Goal: Task Accomplishment & Management: Complete application form

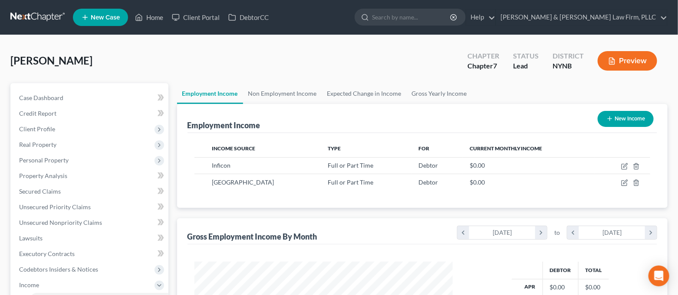
scroll to position [155, 276]
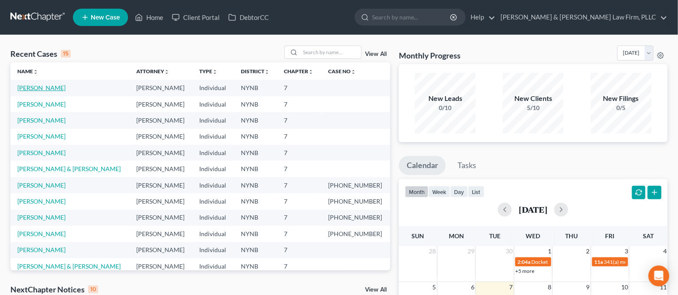
click at [52, 88] on link "[PERSON_NAME]" at bounding box center [41, 87] width 48 height 7
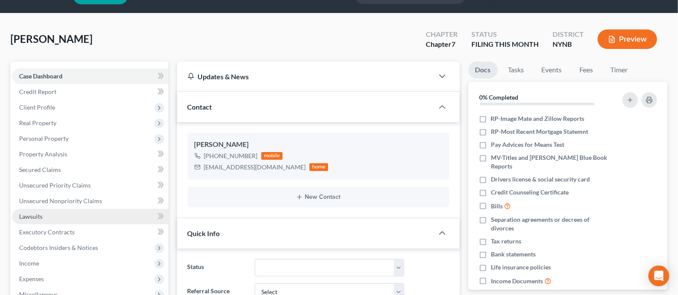
scroll to position [58, 0]
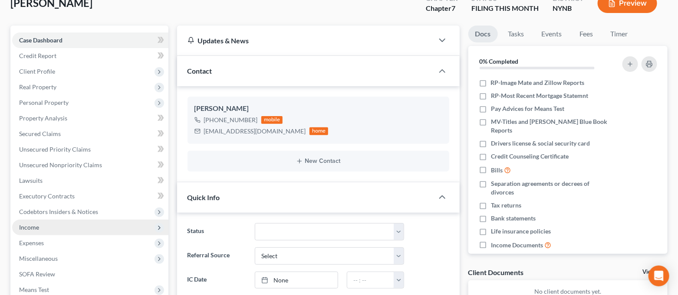
click at [64, 226] on span "Income" at bounding box center [90, 228] width 156 height 16
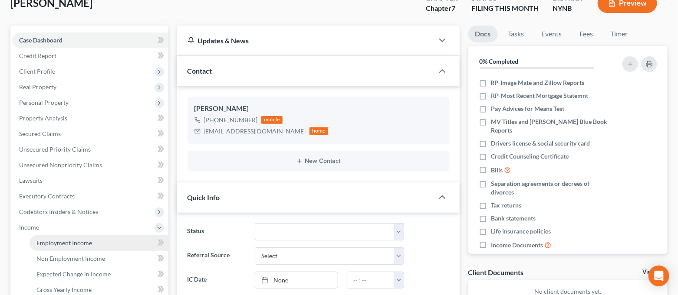
click at [65, 240] on span "Employment Income" at bounding box center [64, 242] width 56 height 7
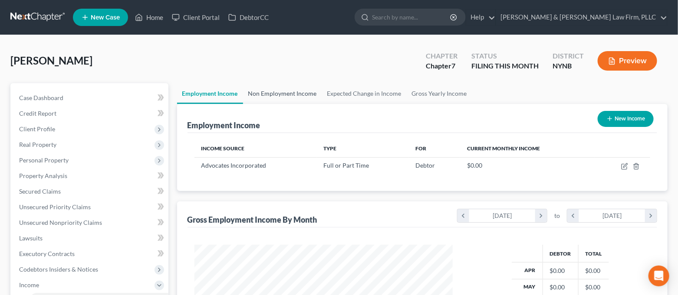
click at [278, 95] on link "Non Employment Income" at bounding box center [282, 93] width 79 height 21
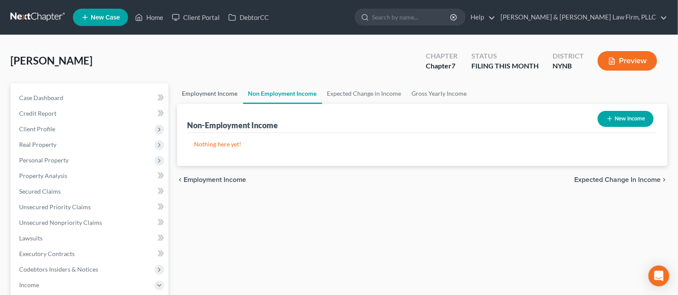
click at [223, 100] on link "Employment Income" at bounding box center [210, 93] width 66 height 21
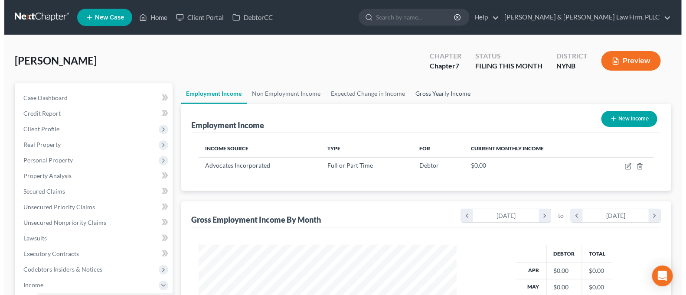
scroll to position [155, 276]
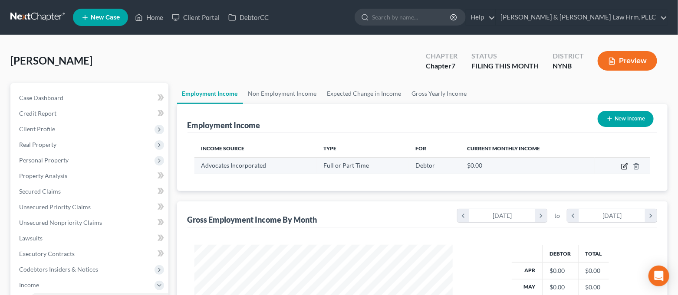
click at [622, 169] on icon "button" at bounding box center [624, 166] width 7 height 7
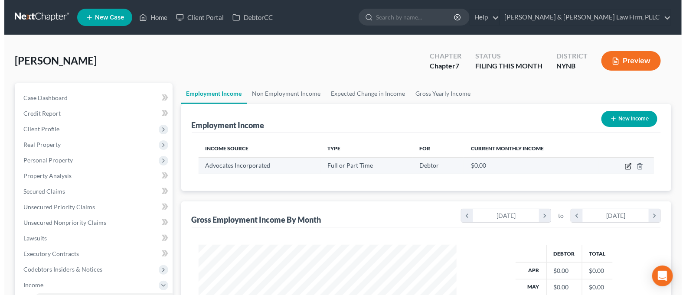
scroll to position [155, 279]
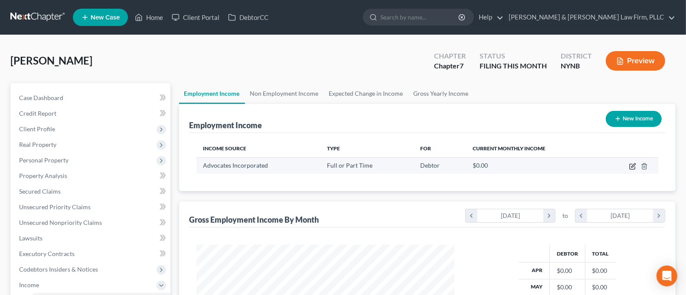
select select "0"
select select "35"
select select "2"
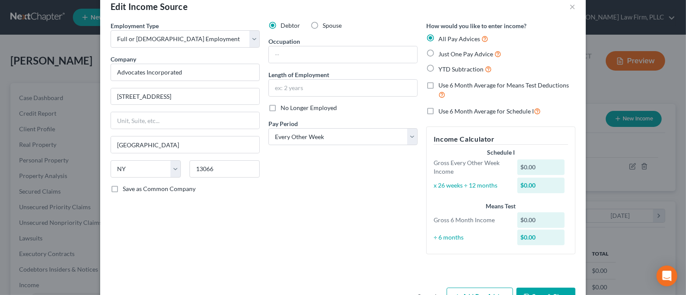
scroll to position [46, 0]
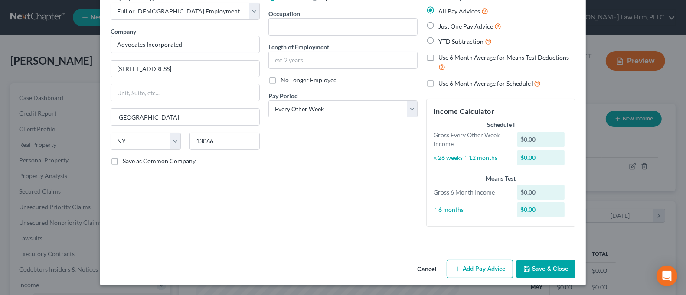
click at [476, 265] on button "Add Pay Advice" at bounding box center [480, 269] width 66 height 18
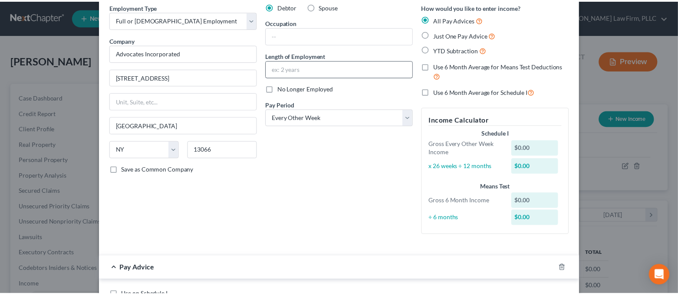
scroll to position [0, 0]
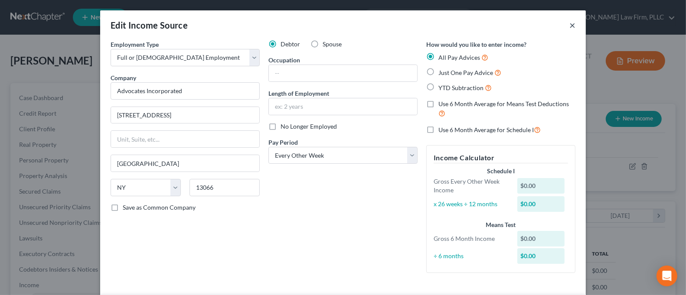
click at [570, 25] on button "×" at bounding box center [573, 25] width 6 height 10
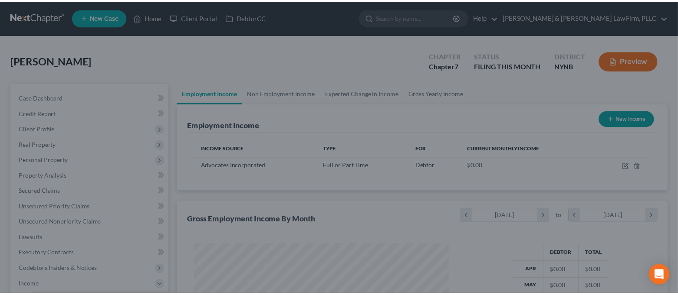
scroll to position [433608, 433488]
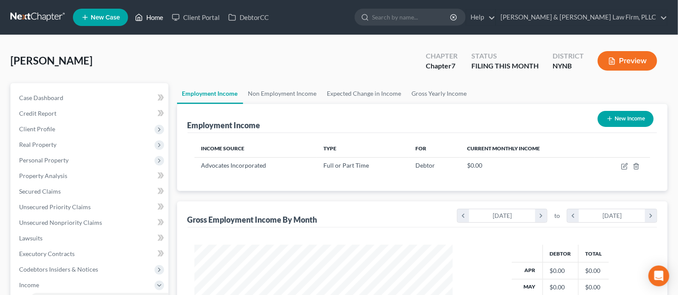
click at [145, 17] on link "Home" at bounding box center [149, 18] width 37 height 16
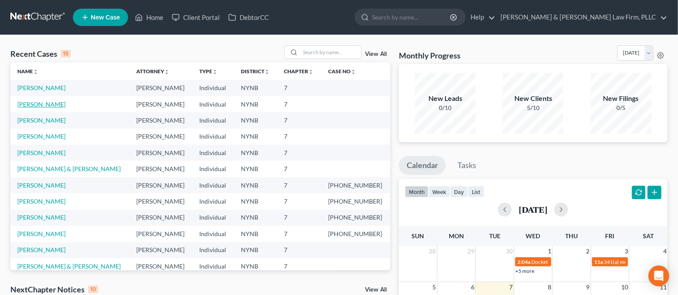
click at [54, 103] on link "[PERSON_NAME]" at bounding box center [41, 104] width 48 height 7
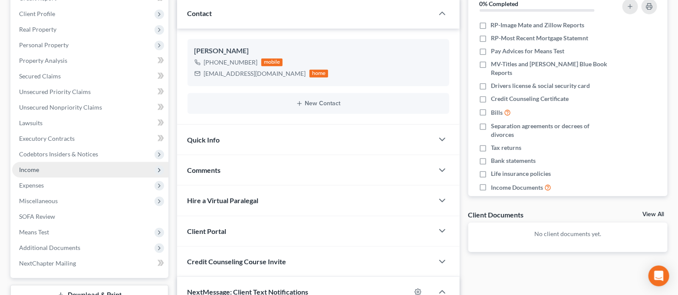
scroll to position [872, 0]
click at [59, 164] on span "Income" at bounding box center [90, 170] width 156 height 16
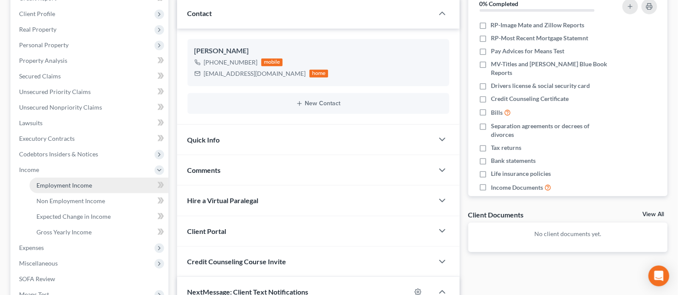
click at [63, 183] on span "Employment Income" at bounding box center [64, 185] width 56 height 7
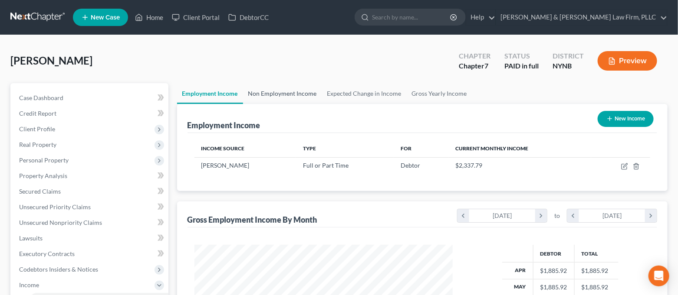
click at [286, 97] on link "Non Employment Income" at bounding box center [282, 93] width 79 height 21
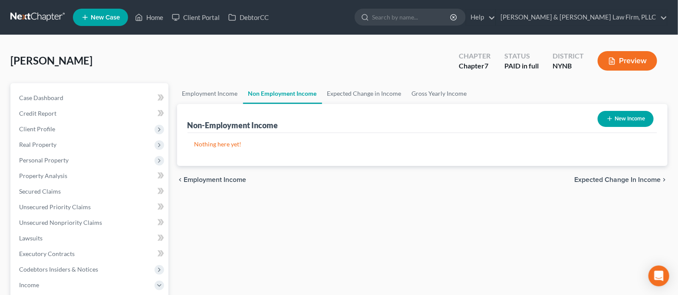
click at [617, 118] on button "New Income" at bounding box center [625, 119] width 56 height 16
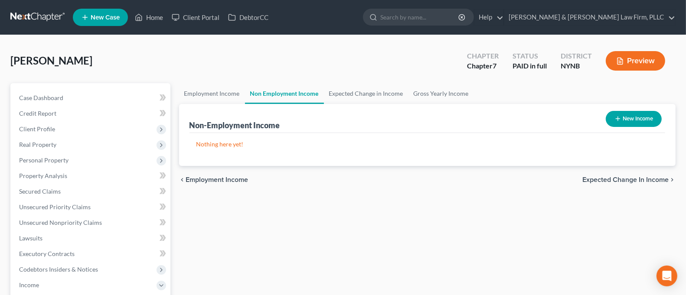
select select "0"
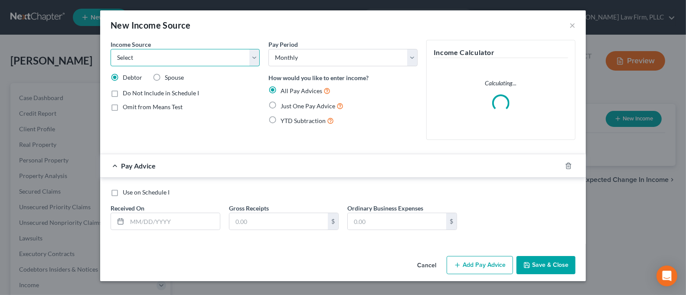
click at [189, 60] on select "Select Unemployment Disability (from employer) Pension Retirement Social Securi…" at bounding box center [185, 57] width 149 height 17
select select "4"
click at [111, 49] on select "Select Unemployment Disability (from employer) Pension Retirement Social Securi…" at bounding box center [185, 57] width 149 height 17
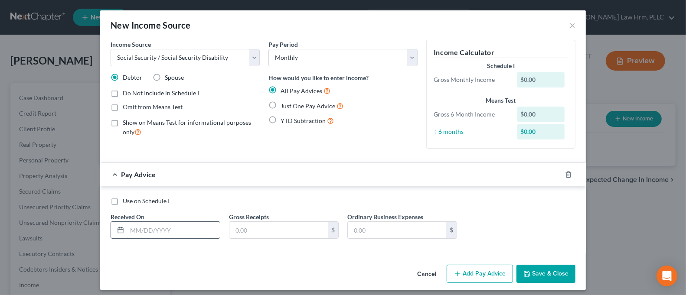
click at [170, 233] on input "text" at bounding box center [173, 230] width 93 height 16
type input "[DATE]"
click at [238, 234] on input "text" at bounding box center [278, 230] width 98 height 16
type input "1,708.00"
click at [324, 260] on div "Income Source * Select Unemployment Disability (from employer) Pension Retireme…" at bounding box center [343, 151] width 486 height 222
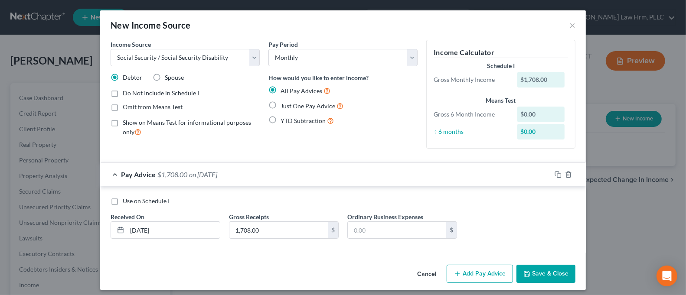
click at [533, 273] on button "Save & Close" at bounding box center [546, 274] width 59 height 18
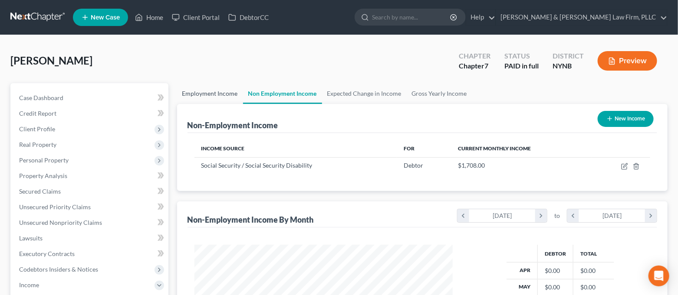
click at [227, 92] on link "Employment Income" at bounding box center [210, 93] width 66 height 21
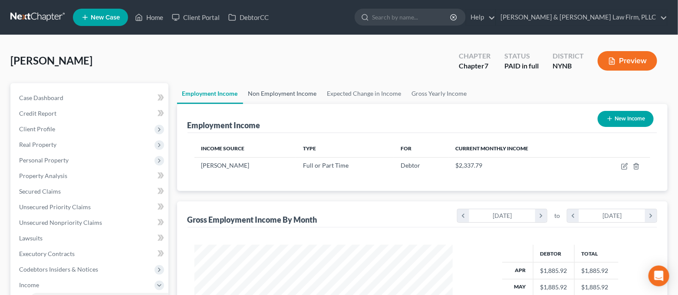
click at [292, 87] on link "Non Employment Income" at bounding box center [282, 93] width 79 height 21
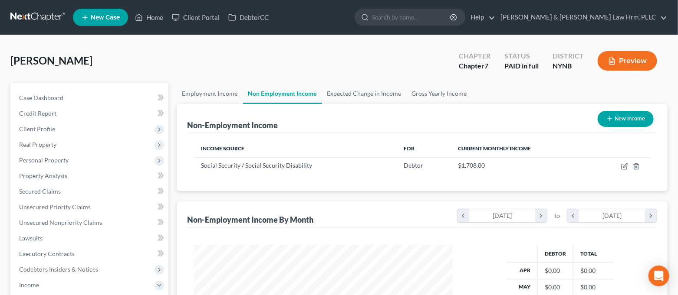
scroll to position [155, 276]
click at [227, 98] on link "Employment Income" at bounding box center [210, 93] width 66 height 21
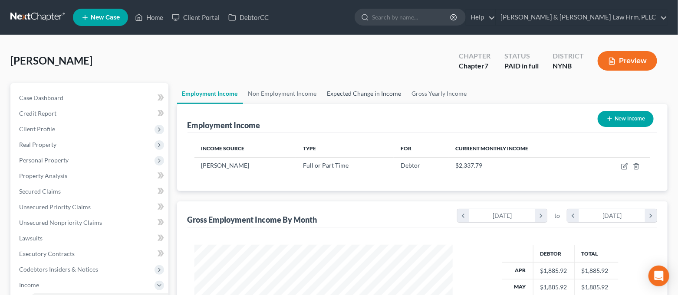
scroll to position [155, 276]
click at [371, 93] on link "Expected Change in Income" at bounding box center [364, 93] width 85 height 21
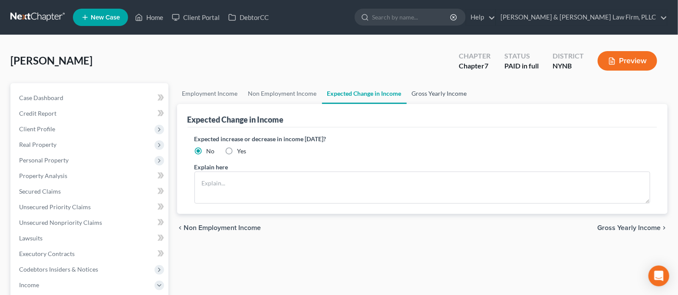
click at [416, 93] on link "Gross Yearly Income" at bounding box center [438, 93] width 65 height 21
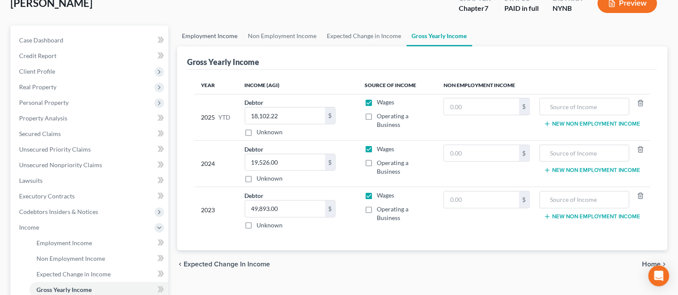
drag, startPoint x: 205, startPoint y: 37, endPoint x: 203, endPoint y: 44, distance: 6.7
click at [205, 37] on link "Employment Income" at bounding box center [210, 36] width 66 height 21
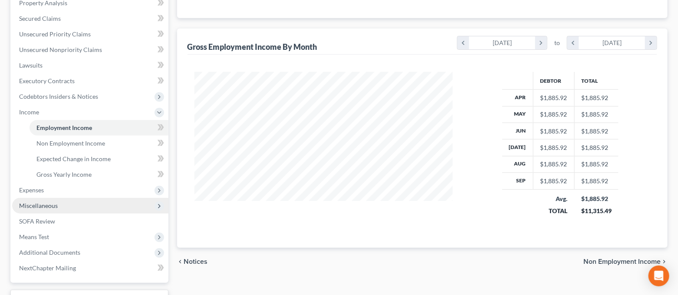
scroll to position [173, 0]
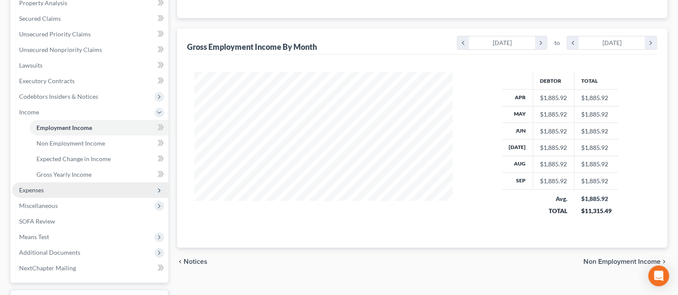
click at [77, 190] on span "Expenses" at bounding box center [90, 191] width 156 height 16
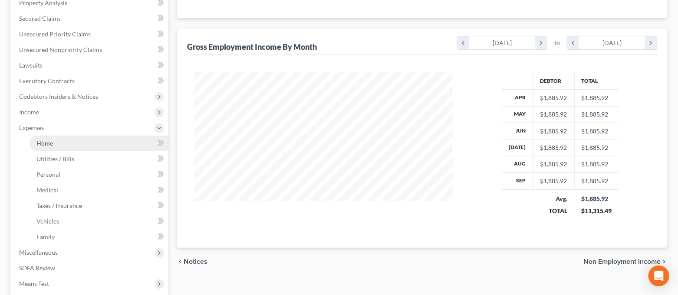
click at [64, 144] on link "Home" at bounding box center [98, 144] width 139 height 16
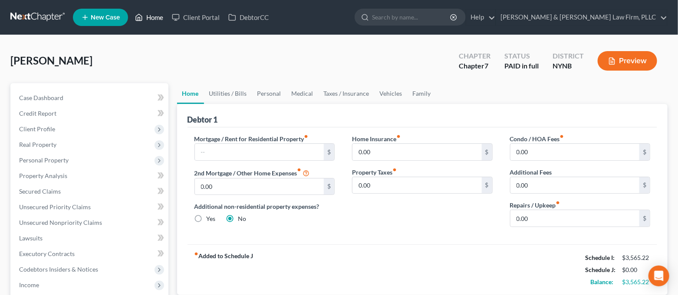
click at [151, 19] on link "Home" at bounding box center [149, 18] width 37 height 16
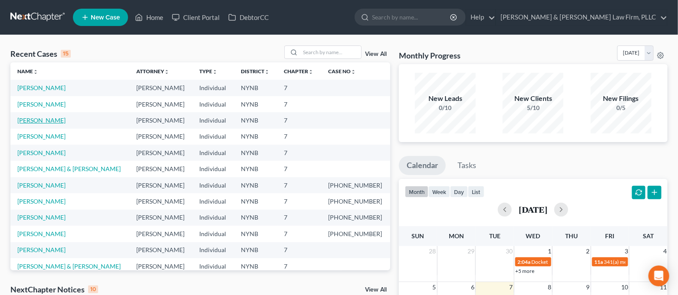
click at [47, 120] on link "[PERSON_NAME]" at bounding box center [41, 120] width 48 height 7
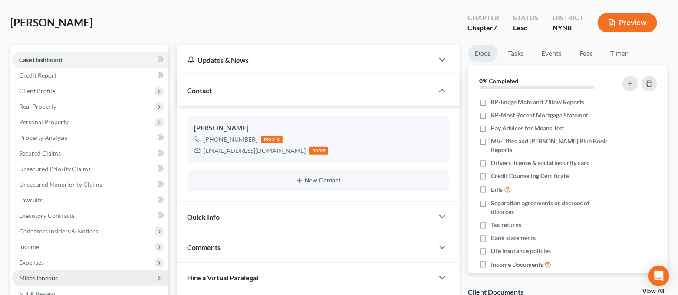
scroll to position [58, 0]
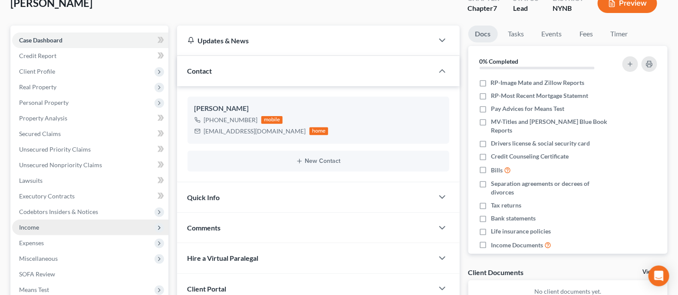
click at [43, 229] on span "Income" at bounding box center [90, 228] width 156 height 16
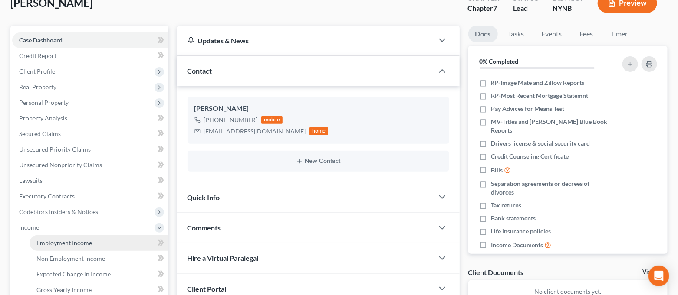
click at [55, 241] on span "Employment Income" at bounding box center [64, 242] width 56 height 7
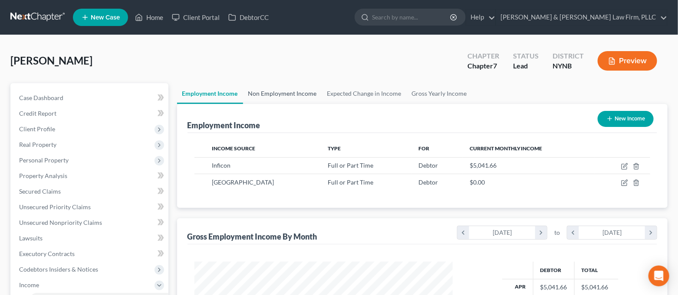
click at [306, 89] on link "Non Employment Income" at bounding box center [282, 93] width 79 height 21
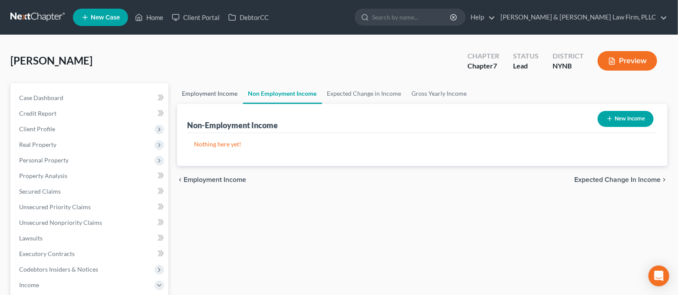
click at [213, 96] on link "Employment Income" at bounding box center [210, 93] width 66 height 21
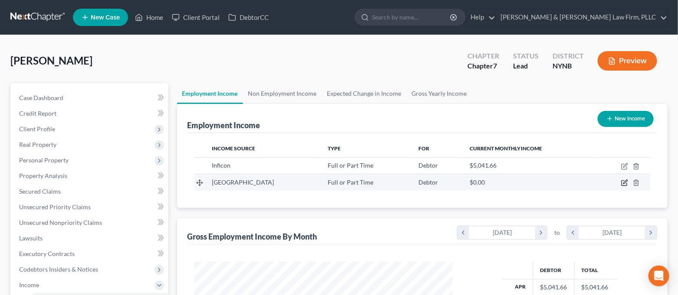
click at [624, 182] on icon "button" at bounding box center [625, 182] width 4 height 4
select select "0"
select select "35"
select select "0"
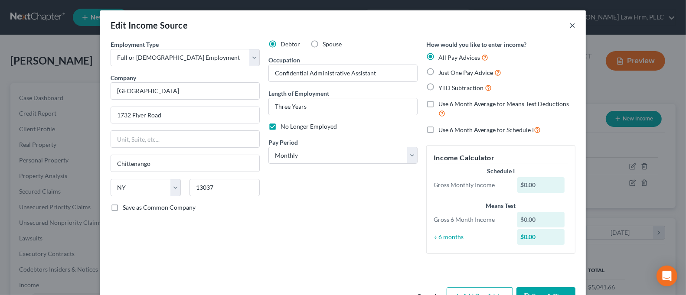
click at [570, 24] on button "×" at bounding box center [573, 25] width 6 height 10
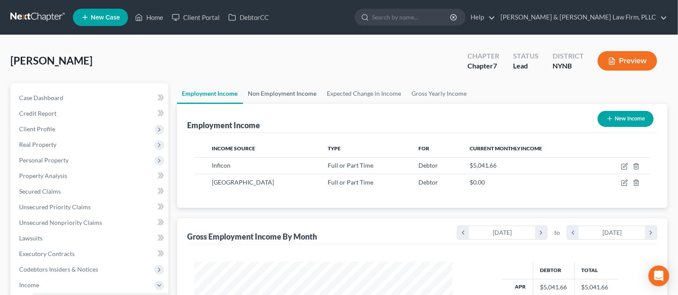
click at [279, 95] on link "Non Employment Income" at bounding box center [282, 93] width 79 height 21
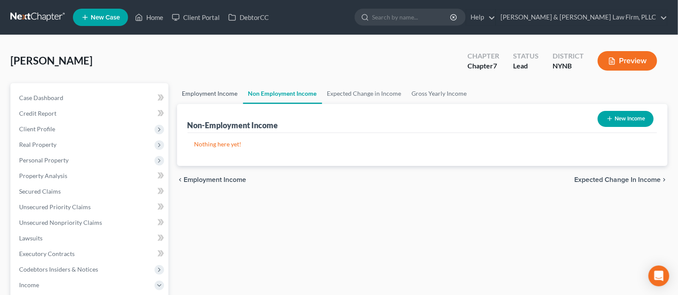
click at [203, 95] on link "Employment Income" at bounding box center [210, 93] width 66 height 21
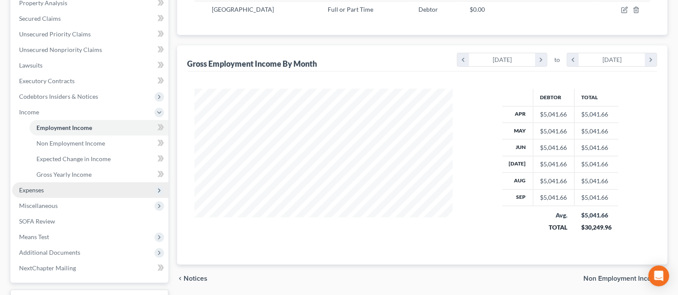
click at [83, 191] on span "Expenses" at bounding box center [90, 191] width 156 height 16
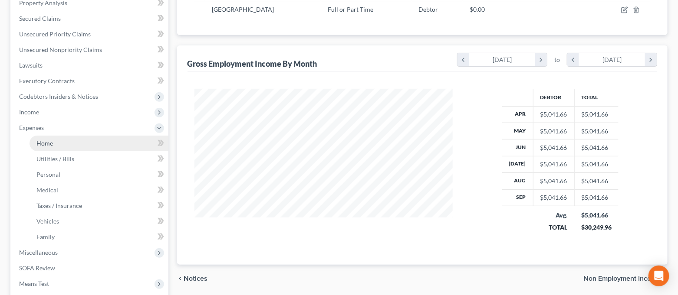
click at [62, 140] on link "Home" at bounding box center [98, 144] width 139 height 16
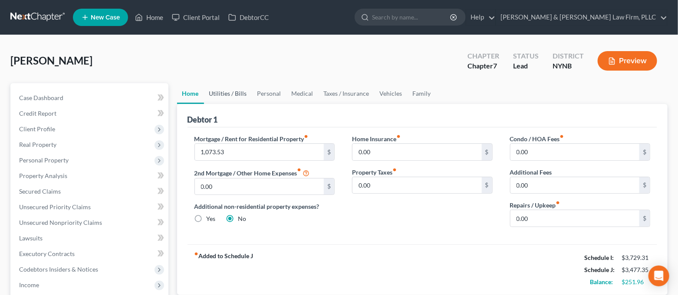
click at [236, 96] on link "Utilities / Bills" at bounding box center [228, 93] width 48 height 21
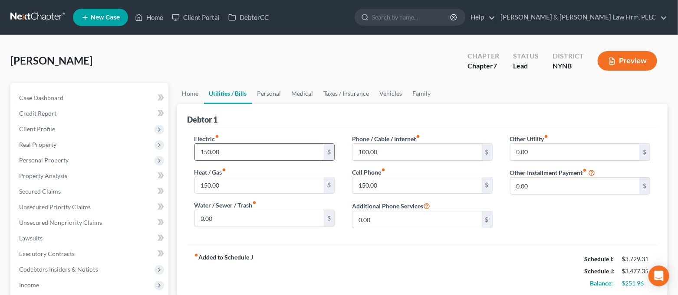
click at [224, 154] on input "150.00" at bounding box center [259, 152] width 129 height 16
type input "175.00"
click at [244, 184] on input "150.00" at bounding box center [259, 185] width 129 height 16
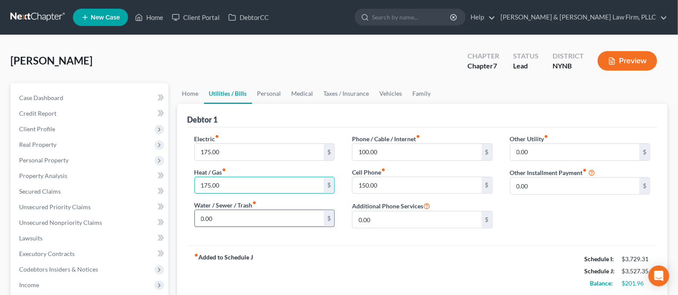
type input "175.00"
click at [225, 218] on input "0.00" at bounding box center [259, 218] width 129 height 16
type input "40.00"
click at [316, 246] on div "fiber_manual_record Added to Schedule J Schedule I: $3,729.31 Schedule J: $3,56…" at bounding box center [422, 271] width 470 height 51
click at [257, 92] on link "Personal" at bounding box center [269, 93] width 34 height 21
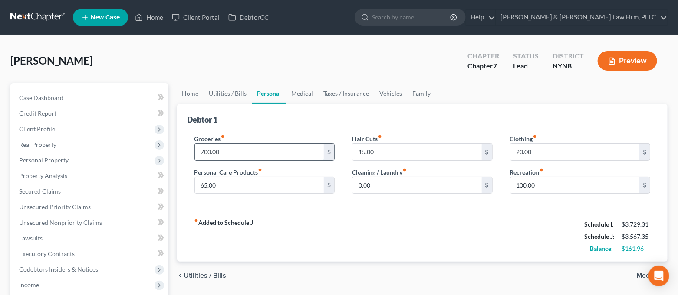
click at [236, 155] on input "700.00" at bounding box center [259, 152] width 129 height 16
type input "750.00"
click at [227, 187] on input "65.00" at bounding box center [259, 185] width 129 height 16
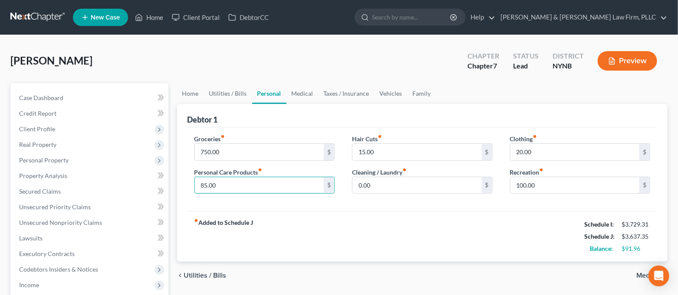
type input "85.00"
click at [265, 212] on div "fiber_manual_record Added to Schedule J Schedule I: $3,729.31 Schedule J: $3,63…" at bounding box center [422, 236] width 470 height 51
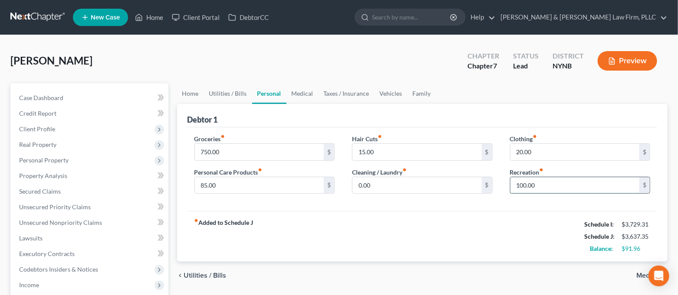
click at [562, 185] on input "100.00" at bounding box center [574, 185] width 129 height 16
type input "120.00"
click at [529, 212] on div "fiber_manual_record Added to Schedule J Schedule I: $3,729.31 Schedule J: $3,65…" at bounding box center [422, 236] width 470 height 51
click at [301, 94] on link "Medical" at bounding box center [302, 93] width 32 height 21
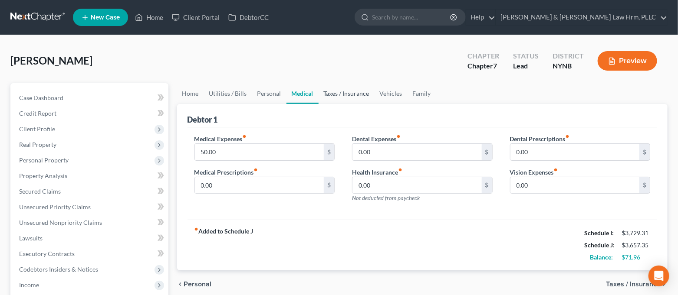
click at [341, 94] on link "Taxes / Insurance" at bounding box center [346, 93] width 56 height 21
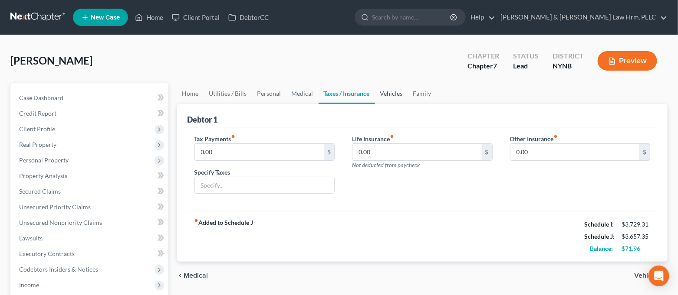
click at [377, 95] on link "Vehicles" at bounding box center [391, 93] width 33 height 21
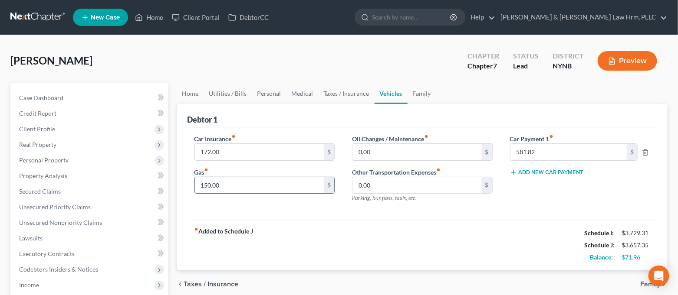
click at [226, 188] on input "150.00" at bounding box center [259, 185] width 129 height 16
type input "175.00"
click at [418, 89] on link "Family" at bounding box center [421, 93] width 29 height 21
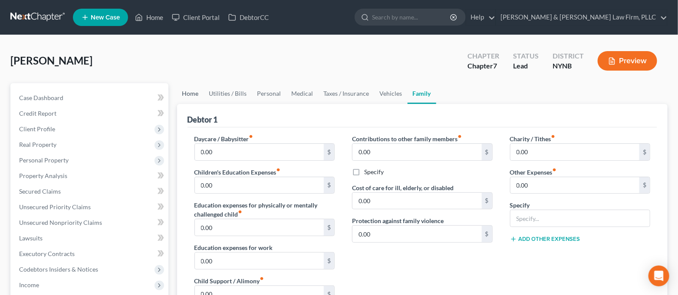
click at [195, 96] on link "Home" at bounding box center [190, 93] width 27 height 21
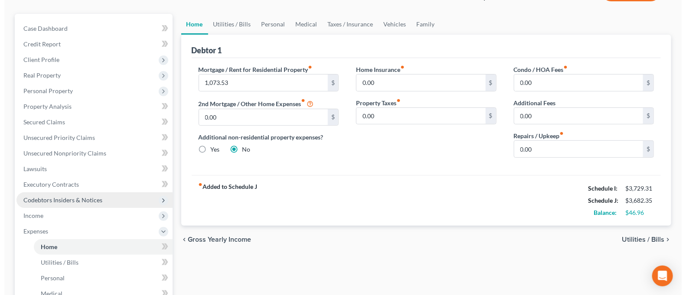
scroll to position [115, 0]
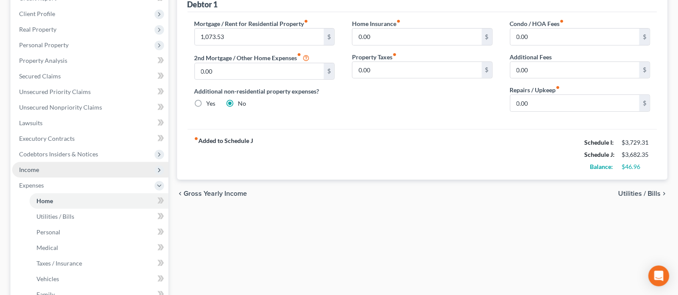
click at [74, 173] on span "Income" at bounding box center [90, 170] width 156 height 16
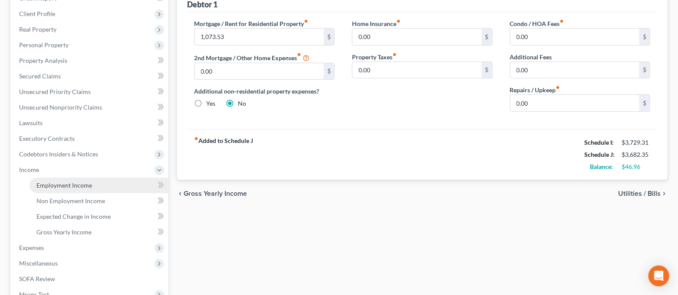
click at [78, 183] on span "Employment Income" at bounding box center [64, 185] width 56 height 7
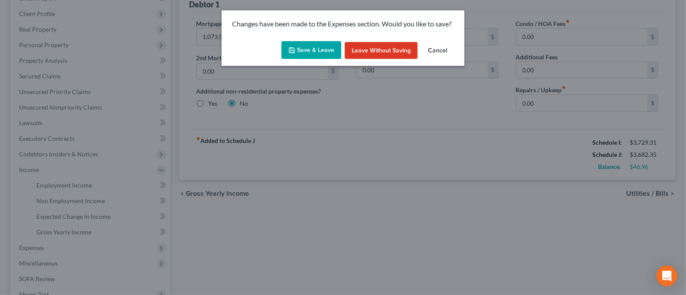
click at [332, 52] on button "Save & Leave" at bounding box center [312, 50] width 60 height 18
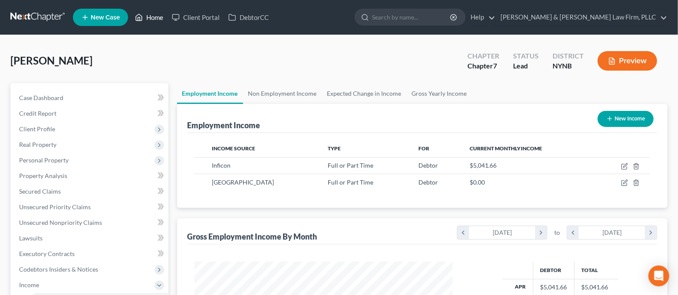
click at [150, 13] on link "Home" at bounding box center [149, 18] width 37 height 16
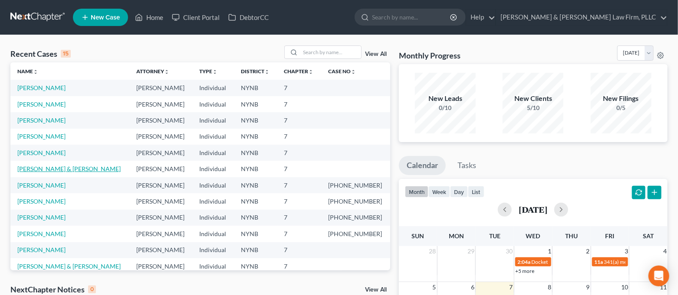
click at [43, 165] on link "[PERSON_NAME] & [PERSON_NAME]" at bounding box center [68, 168] width 103 height 7
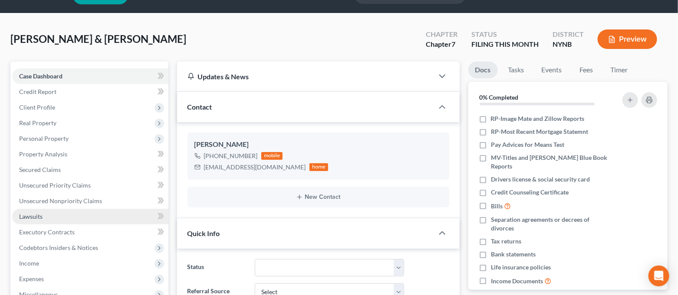
scroll to position [58, 0]
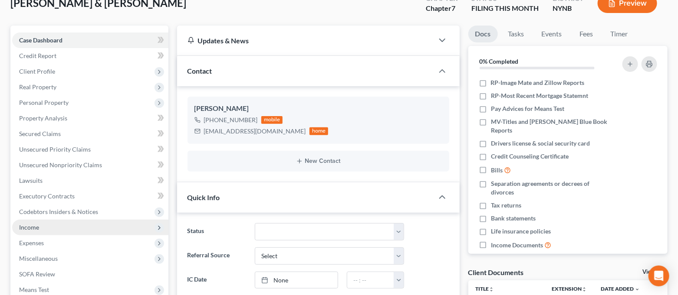
click at [32, 229] on span "Income" at bounding box center [29, 227] width 20 height 7
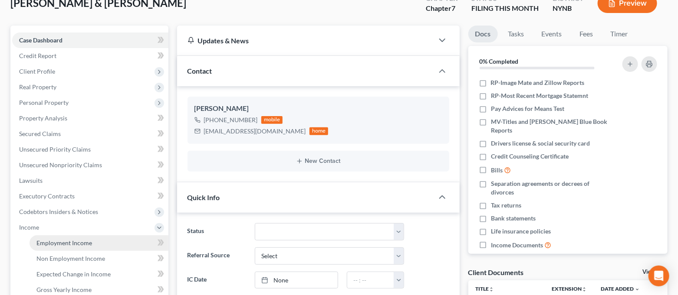
click at [42, 241] on span "Employment Income" at bounding box center [64, 242] width 56 height 7
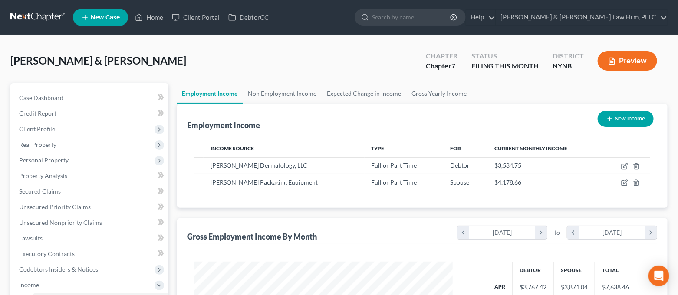
scroll to position [155, 276]
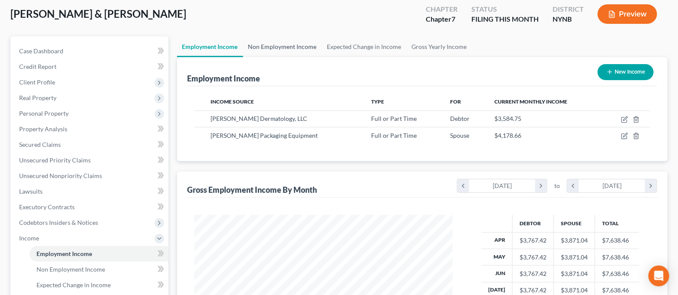
click at [271, 47] on link "Non Employment Income" at bounding box center [282, 46] width 79 height 21
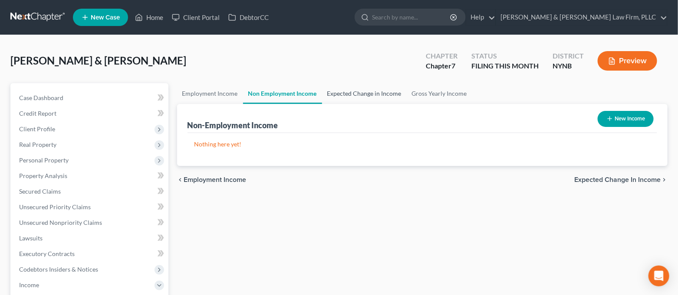
click at [367, 95] on link "Expected Change in Income" at bounding box center [364, 93] width 85 height 21
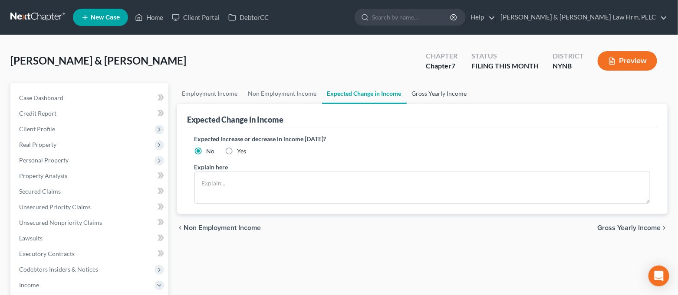
click at [416, 95] on link "Gross Yearly Income" at bounding box center [438, 93] width 65 height 21
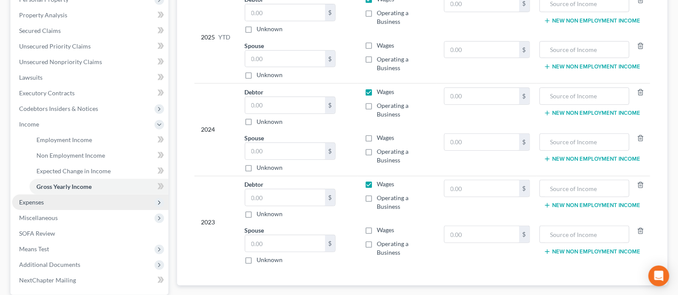
scroll to position [173, 0]
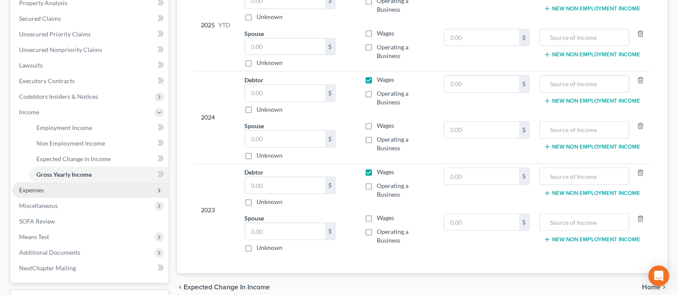
click at [54, 191] on span "Expenses" at bounding box center [90, 191] width 156 height 16
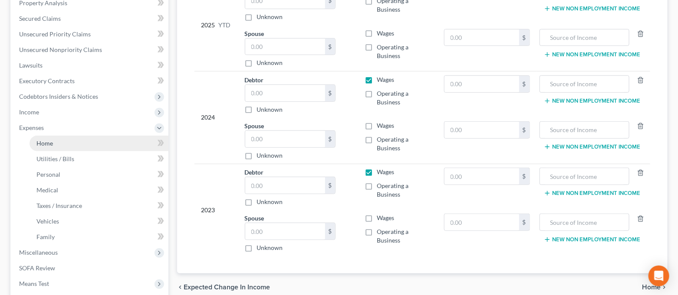
click at [52, 141] on link "Home" at bounding box center [98, 144] width 139 height 16
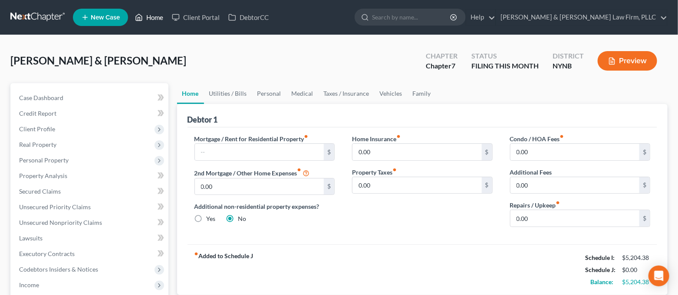
click at [161, 13] on link "Home" at bounding box center [149, 18] width 37 height 16
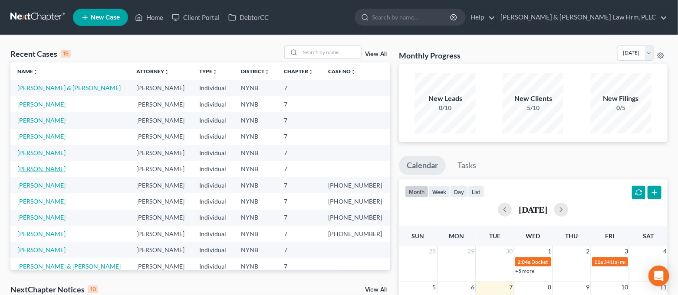
click at [44, 168] on link "[PERSON_NAME]" at bounding box center [41, 168] width 48 height 7
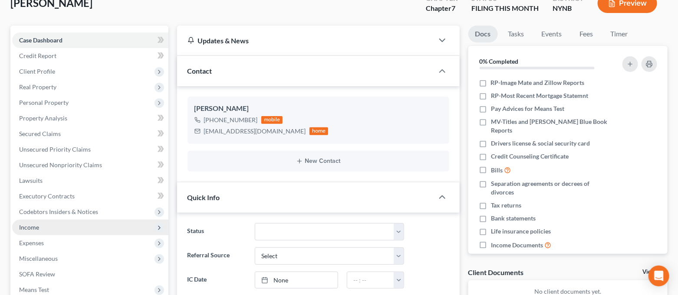
scroll to position [794, 0]
drag, startPoint x: 24, startPoint y: 227, endPoint x: 48, endPoint y: 229, distance: 24.4
click at [24, 227] on span "Income" at bounding box center [29, 227] width 20 height 7
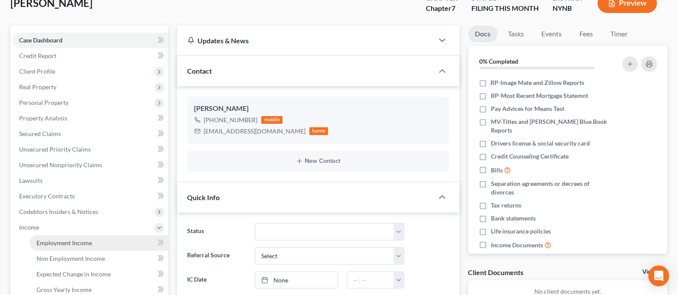
click at [48, 243] on span "Employment Income" at bounding box center [64, 242] width 56 height 7
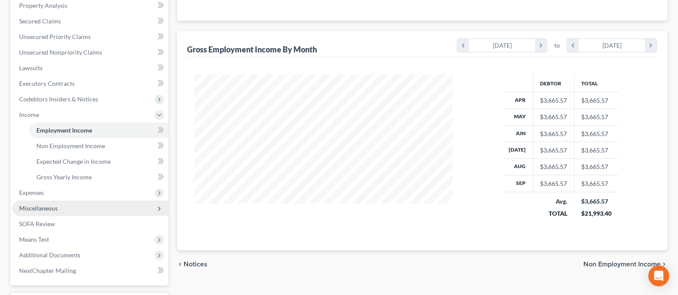
scroll to position [173, 0]
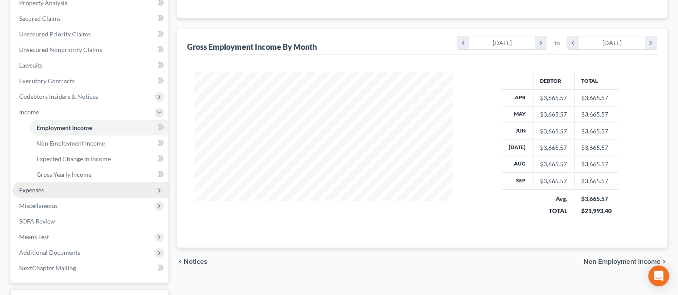
click at [51, 195] on span "Expenses" at bounding box center [90, 191] width 156 height 16
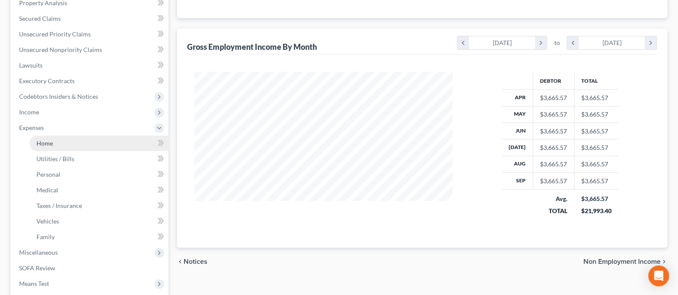
click at [46, 140] on span "Home" at bounding box center [44, 143] width 16 height 7
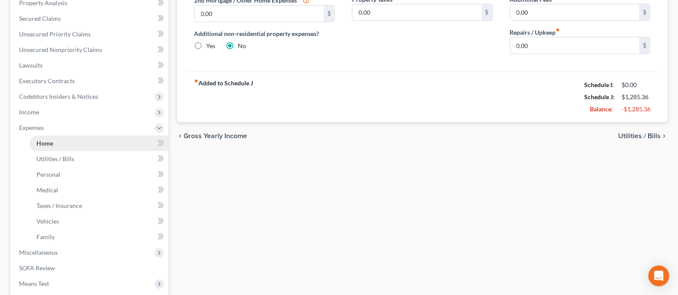
scroll to position [10, 0]
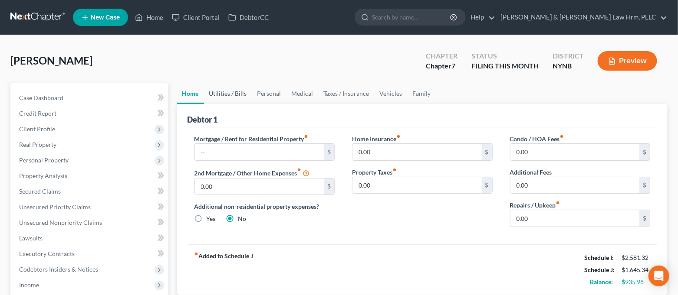
click at [231, 95] on link "Utilities / Bills" at bounding box center [228, 93] width 48 height 21
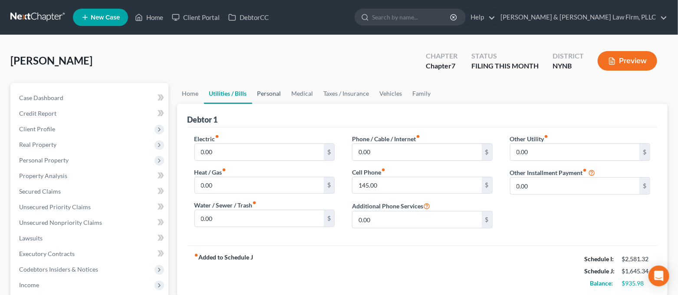
click at [265, 93] on link "Personal" at bounding box center [269, 93] width 34 height 21
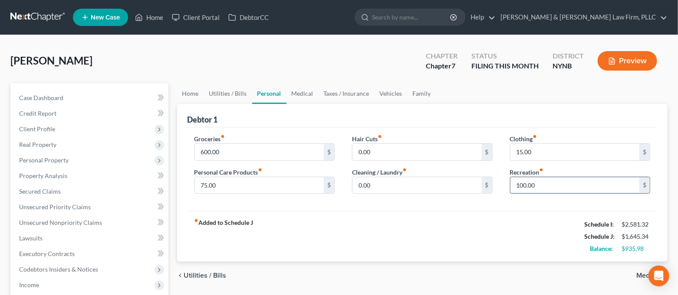
click at [550, 187] on input "100.00" at bounding box center [574, 185] width 129 height 16
type input "120.00"
click at [538, 227] on div "fiber_manual_record Added to Schedule J Schedule I: $2,581.32 Schedule J: $1,66…" at bounding box center [422, 236] width 470 height 51
click at [376, 186] on input "0.00" at bounding box center [416, 185] width 129 height 16
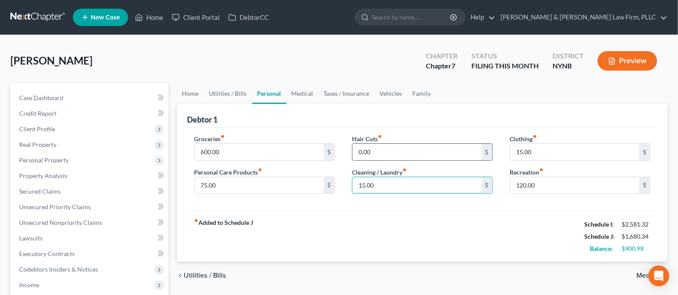
type input "15.00"
click at [376, 149] on input "0.00" at bounding box center [416, 152] width 129 height 16
type input "15.00"
click at [275, 214] on div "fiber_manual_record Added to Schedule J Schedule I: $2,581.32 Schedule J: $1,69…" at bounding box center [422, 236] width 470 height 51
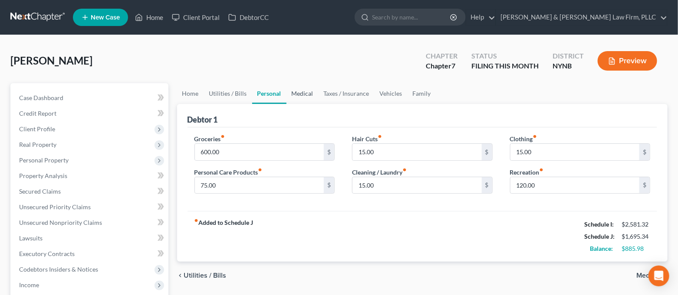
click at [286, 93] on link "Medical" at bounding box center [302, 93] width 32 height 21
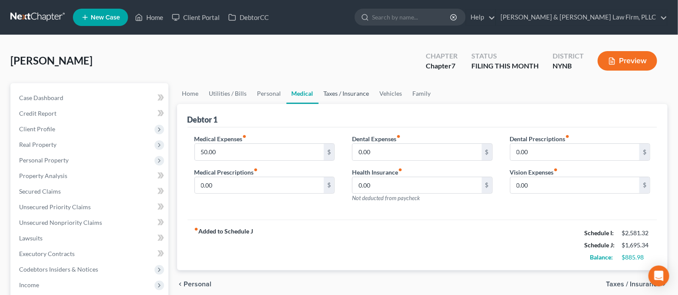
click at [337, 95] on link "Taxes / Insurance" at bounding box center [346, 93] width 56 height 21
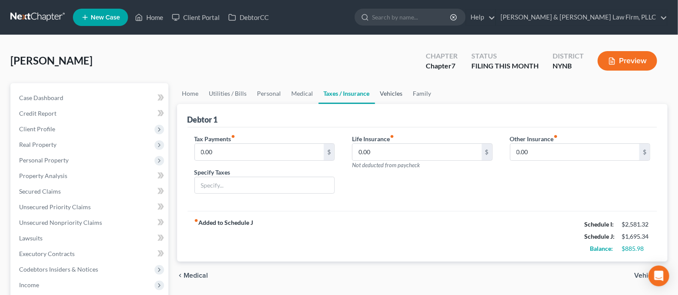
click at [389, 92] on link "Vehicles" at bounding box center [391, 93] width 33 height 21
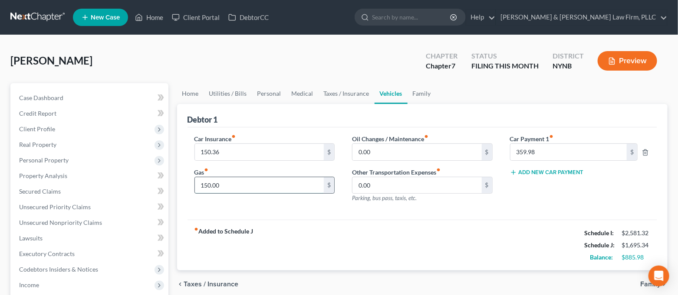
click at [278, 185] on input "150.00" at bounding box center [259, 185] width 129 height 16
type input "175.00"
click at [364, 245] on div "fiber_manual_record Added to Schedule J Schedule I: $2,581.32 Schedule J: $1,72…" at bounding box center [422, 245] width 470 height 51
click at [422, 95] on link "Family" at bounding box center [421, 93] width 29 height 21
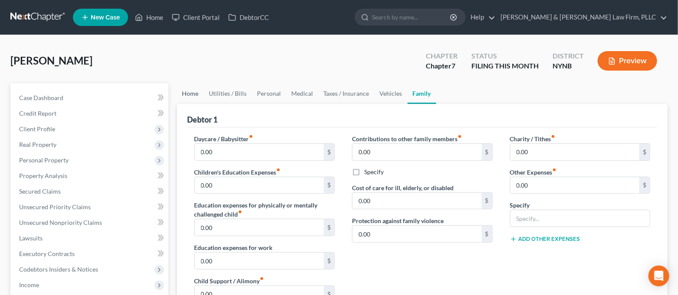
click at [191, 95] on link "Home" at bounding box center [190, 93] width 27 height 21
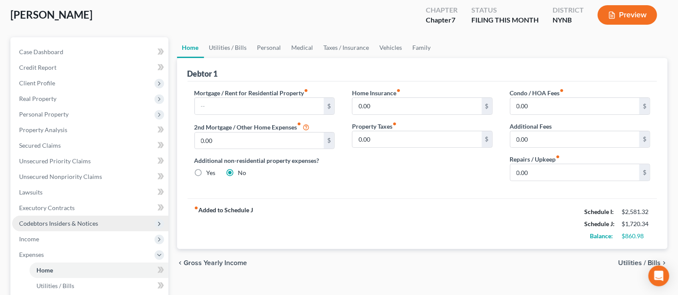
scroll to position [115, 0]
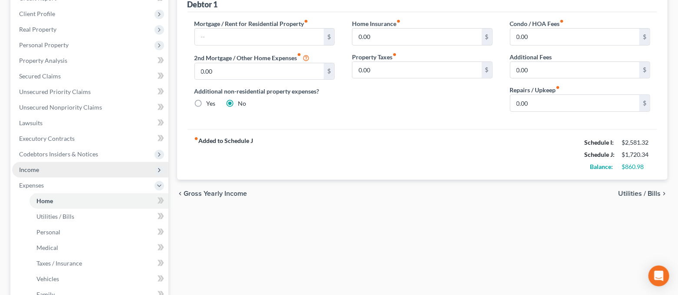
click at [72, 173] on span "Income" at bounding box center [90, 170] width 156 height 16
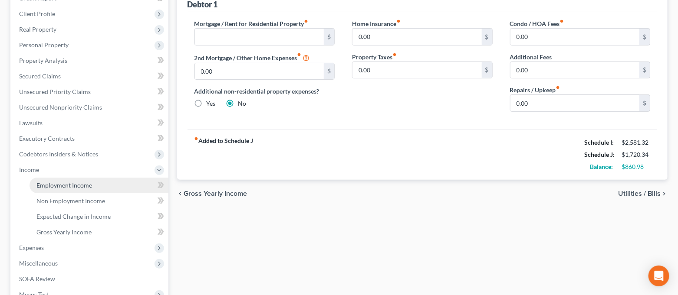
click at [105, 185] on link "Employment Income" at bounding box center [98, 186] width 139 height 16
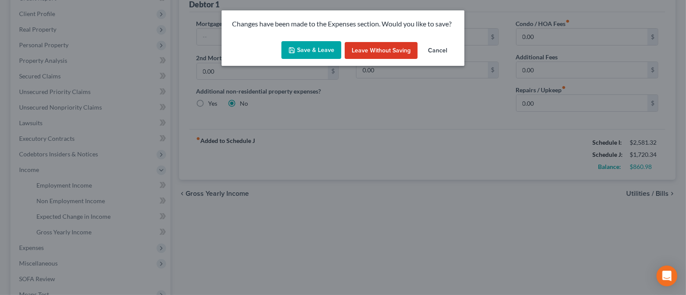
click at [308, 55] on button "Save & Leave" at bounding box center [312, 50] width 60 height 18
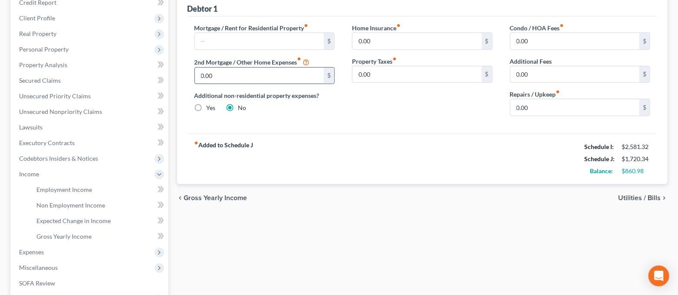
scroll to position [0, 0]
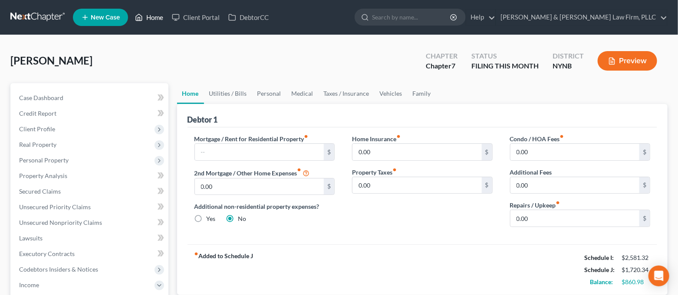
click at [158, 21] on link "Home" at bounding box center [149, 18] width 37 height 16
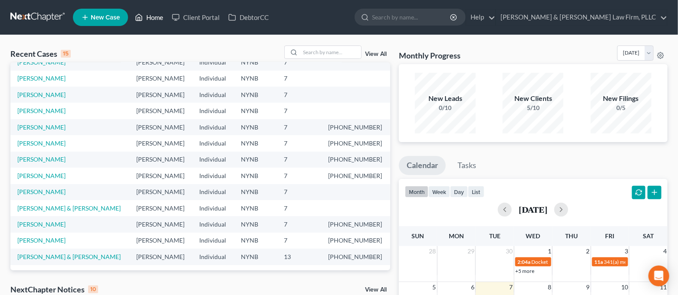
scroll to position [59, 0]
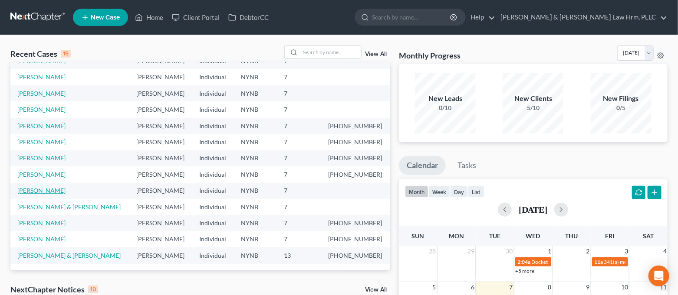
click at [34, 191] on link "[PERSON_NAME]" at bounding box center [41, 190] width 48 height 7
select select "6"
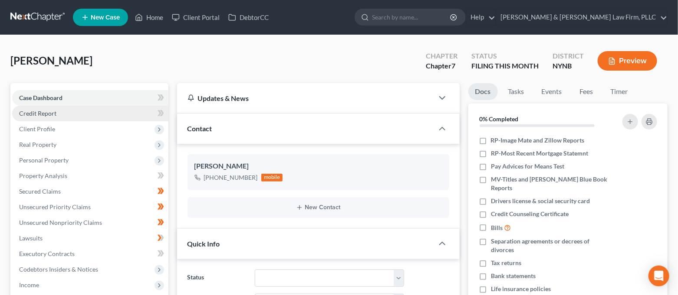
click at [47, 116] on span "Credit Report" at bounding box center [37, 113] width 37 height 7
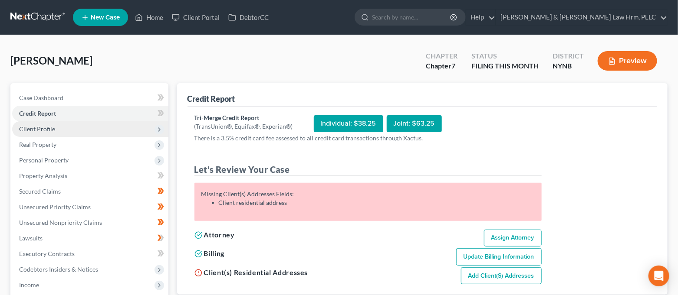
click at [57, 130] on span "Client Profile" at bounding box center [90, 129] width 156 height 16
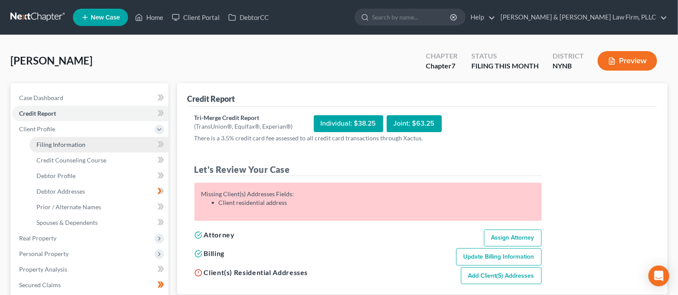
click at [60, 141] on span "Filing Information" at bounding box center [60, 144] width 49 height 7
select select "1"
select select "0"
select select "35"
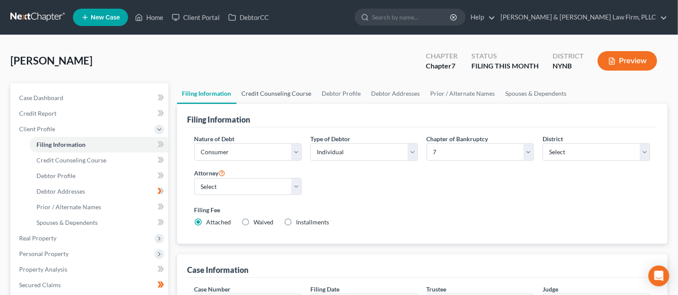
click at [284, 90] on link "Credit Counseling Course" at bounding box center [276, 93] width 80 height 21
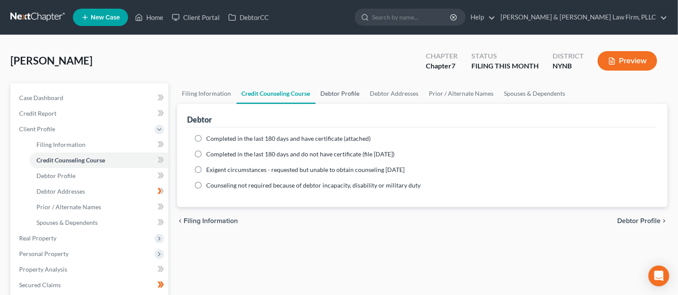
click at [332, 93] on link "Debtor Profile" at bounding box center [339, 93] width 49 height 21
select select "0"
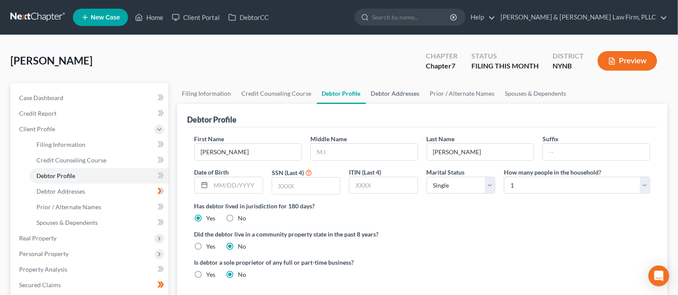
click at [386, 95] on link "Debtor Addresses" at bounding box center [395, 93] width 59 height 21
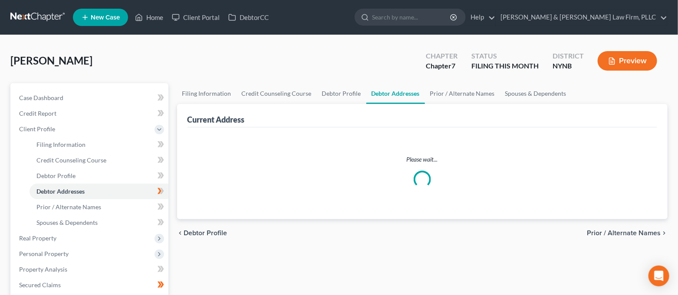
select select "0"
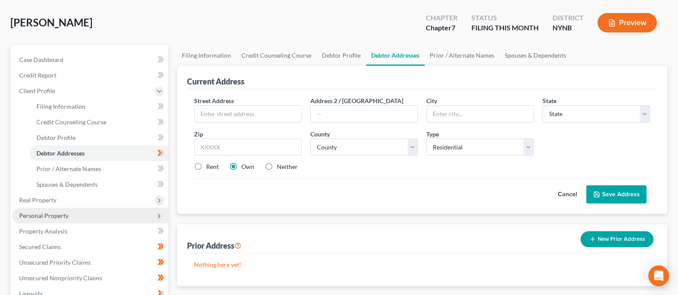
scroll to position [58, 0]
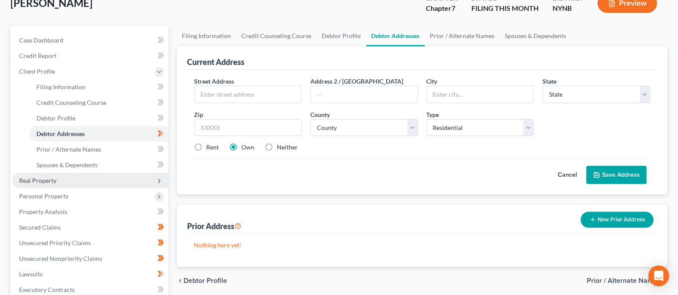
click at [85, 181] on span "Real Property" at bounding box center [90, 181] width 156 height 16
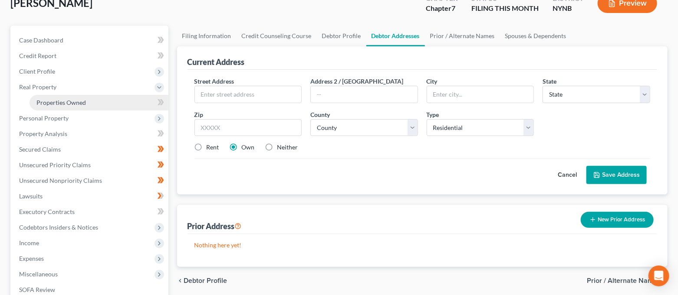
click at [86, 97] on link "Properties Owned" at bounding box center [98, 103] width 139 height 16
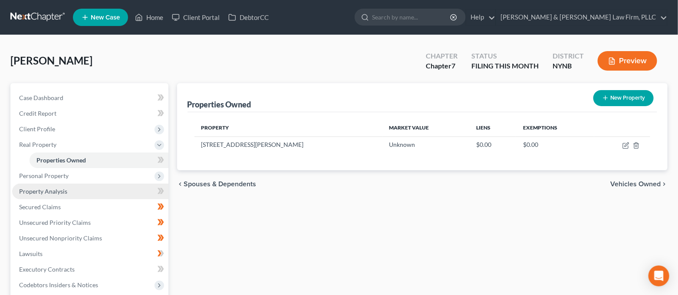
click at [63, 189] on span "Property Analysis" at bounding box center [43, 191] width 48 height 7
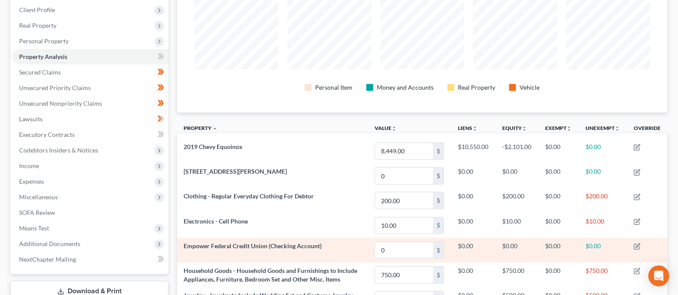
scroll to position [115, 0]
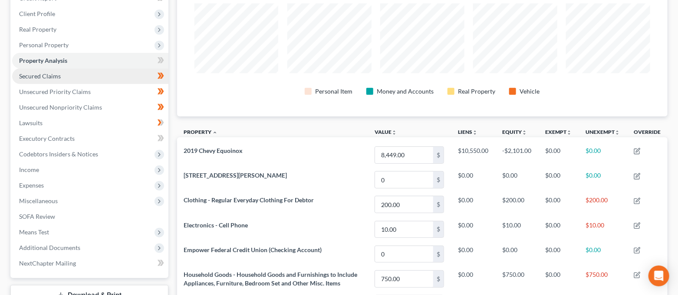
click at [65, 79] on link "Secured Claims" at bounding box center [90, 77] width 156 height 16
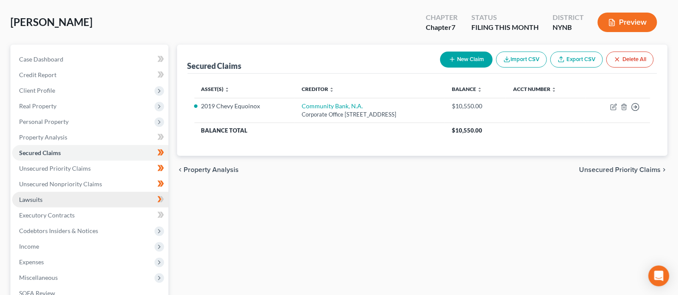
scroll to position [58, 0]
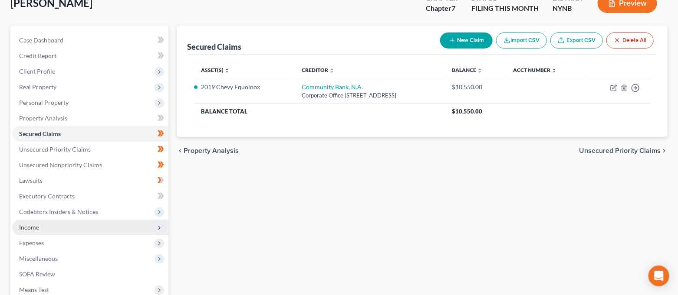
click at [71, 226] on span "Income" at bounding box center [90, 228] width 156 height 16
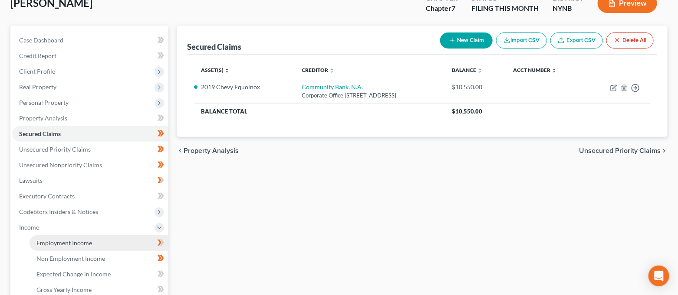
click at [76, 244] on span "Employment Income" at bounding box center [64, 242] width 56 height 7
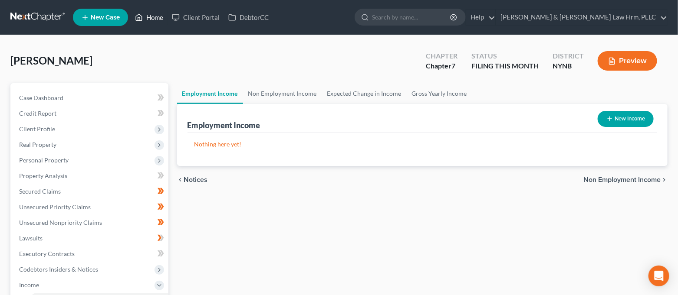
click at [141, 20] on icon at bounding box center [139, 17] width 6 height 7
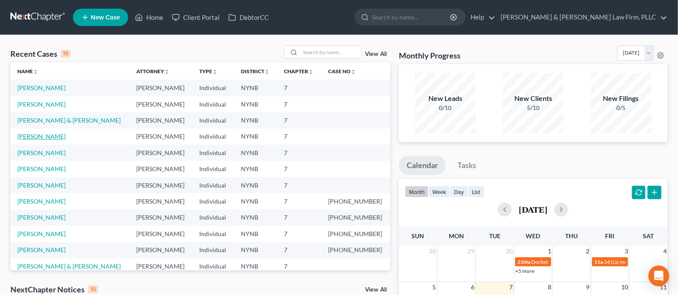
click at [47, 136] on link "[PERSON_NAME]" at bounding box center [41, 136] width 48 height 7
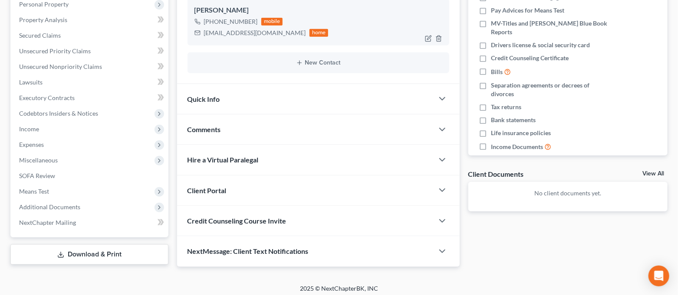
scroll to position [160, 0]
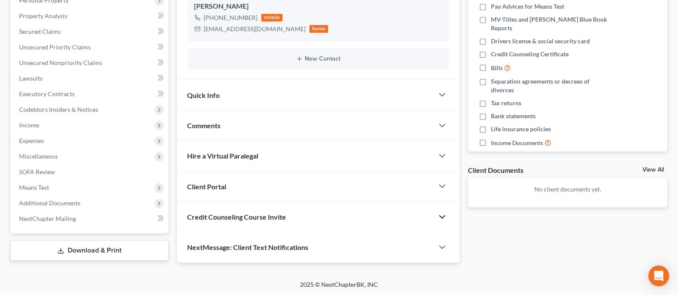
click at [442, 215] on icon "button" at bounding box center [442, 217] width 10 height 10
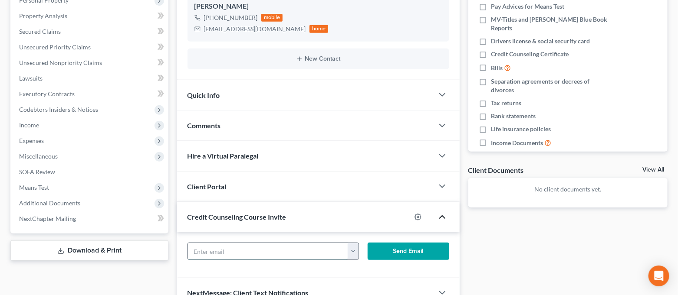
click at [315, 250] on input "text" at bounding box center [268, 251] width 160 height 16
click at [348, 255] on button "button" at bounding box center [352, 251] width 10 height 16
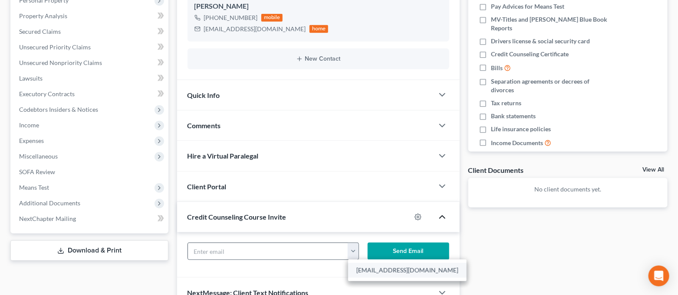
click at [364, 268] on link "[EMAIL_ADDRESS][DOMAIN_NAME]" at bounding box center [407, 270] width 118 height 15
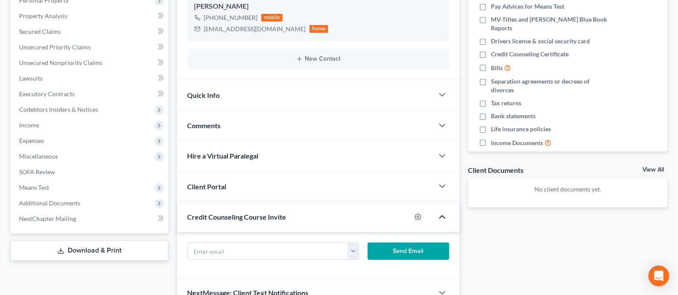
type input "[EMAIL_ADDRESS][DOMAIN_NAME]"
click at [389, 252] on button "Send Email" at bounding box center [408, 251] width 82 height 17
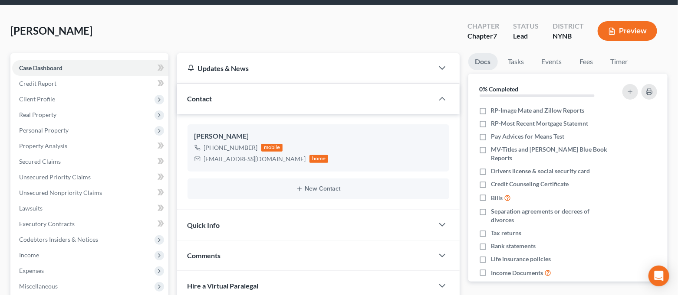
scroll to position [0, 0]
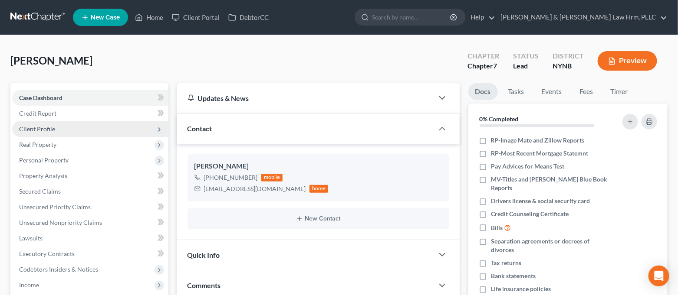
click at [85, 124] on span "Client Profile" at bounding box center [90, 129] width 156 height 16
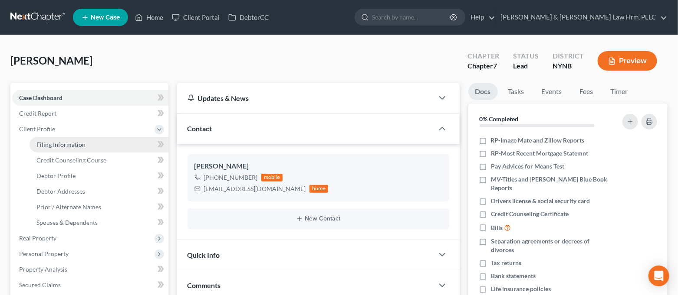
click at [101, 144] on link "Filing Information" at bounding box center [98, 145] width 139 height 16
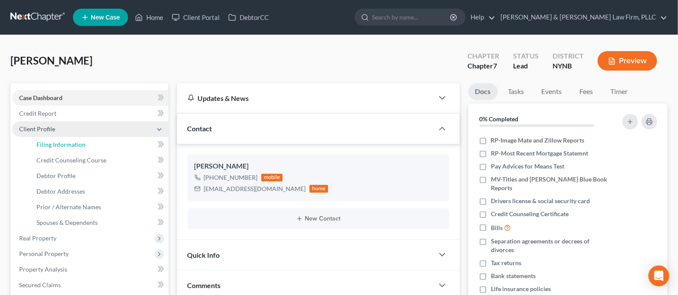
select select "1"
select select "0"
select select "54"
select select "0"
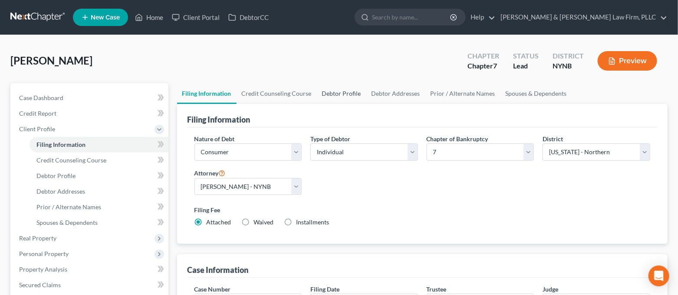
click at [338, 92] on link "Debtor Profile" at bounding box center [341, 93] width 49 height 21
select select "0"
select select "1"
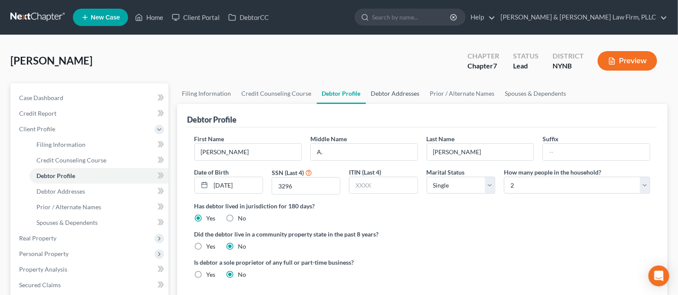
click at [413, 95] on link "Debtor Addresses" at bounding box center [395, 93] width 59 height 21
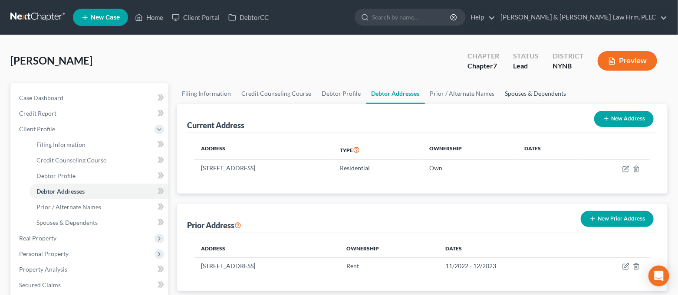
click at [502, 89] on link "Spouses & Dependents" at bounding box center [536, 93] width 72 height 21
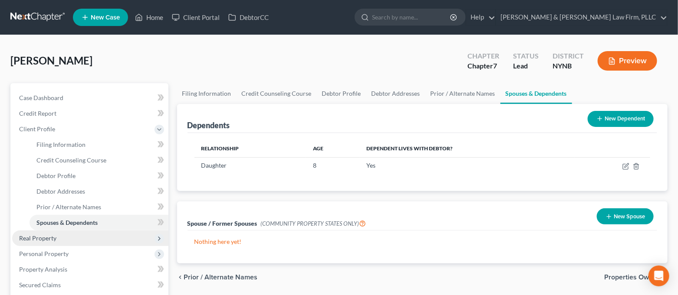
click at [65, 238] on span "Real Property" at bounding box center [90, 239] width 156 height 16
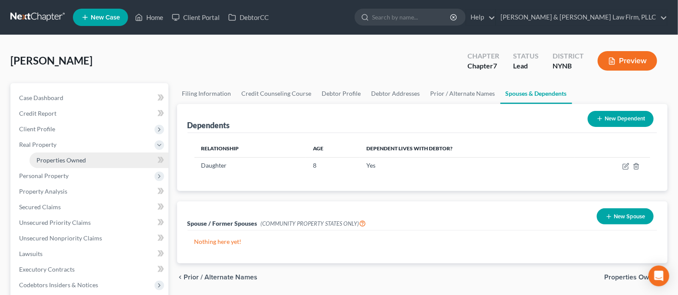
click at [67, 161] on span "Properties Owned" at bounding box center [60, 160] width 49 height 7
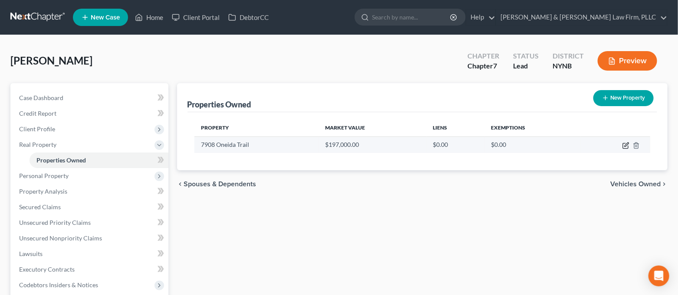
click at [622, 145] on icon "button" at bounding box center [625, 145] width 7 height 7
select select "35"
select select "0"
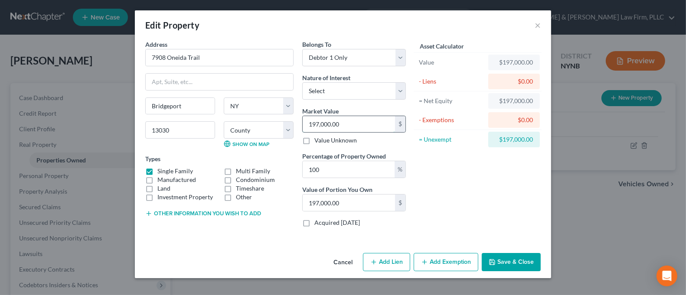
drag, startPoint x: 318, startPoint y: 124, endPoint x: 331, endPoint y: 124, distance: 13.0
click at [318, 124] on input "197,000.00" at bounding box center [349, 124] width 92 height 16
click at [319, 123] on input "197,000.00" at bounding box center [349, 124] width 92 height 16
type input "19,000.00"
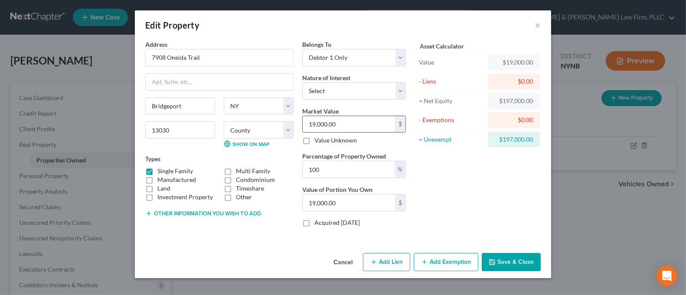
type input "198,000.00"
click at [464, 260] on button "Add Exemption" at bounding box center [446, 262] width 65 height 18
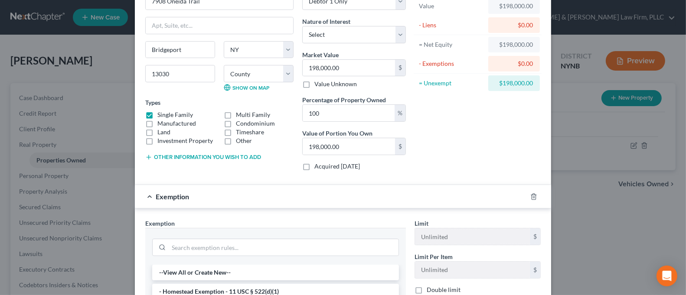
scroll to position [115, 0]
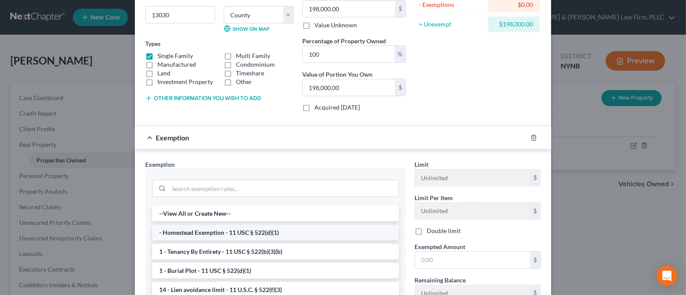
click at [294, 231] on li "- Homestead Exemption - 11 USC § 522(d)(1)" at bounding box center [275, 233] width 247 height 16
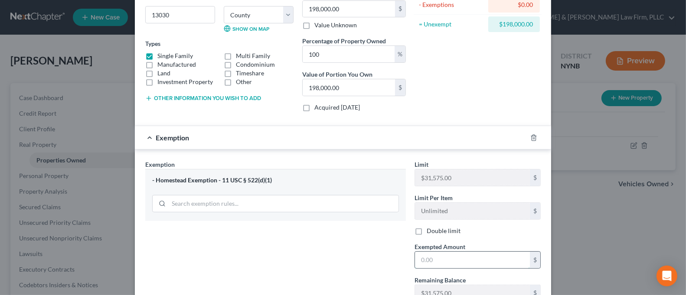
click at [445, 261] on input "text" at bounding box center [472, 260] width 115 height 16
type input "20,000"
click at [530, 139] on icon "button" at bounding box center [533, 137] width 7 height 7
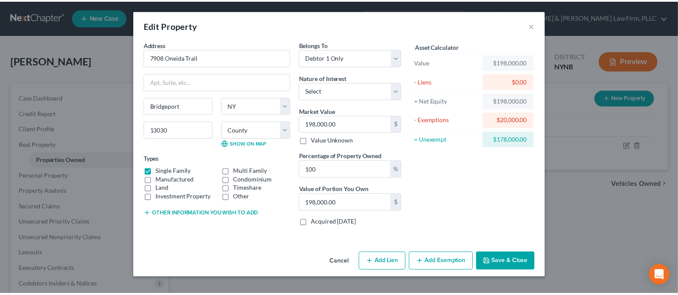
scroll to position [0, 0]
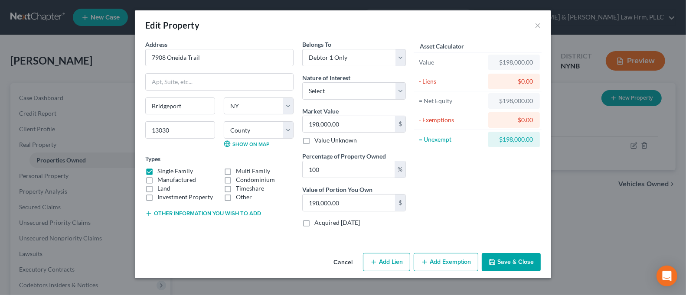
click at [513, 260] on button "Save & Close" at bounding box center [511, 262] width 59 height 18
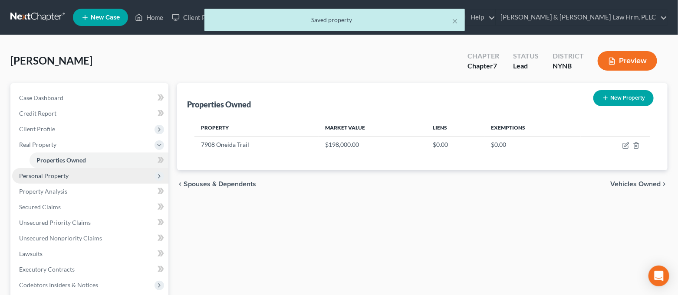
click at [82, 173] on span "Personal Property" at bounding box center [90, 176] width 156 height 16
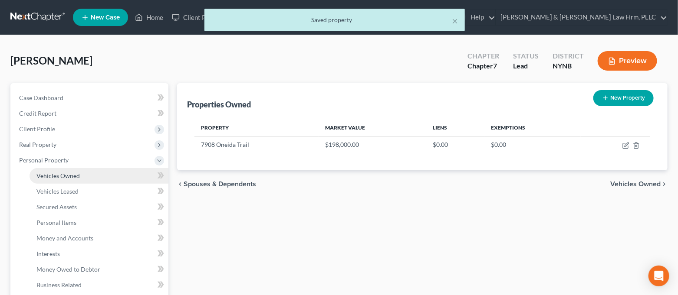
click at [82, 181] on link "Vehicles Owned" at bounding box center [98, 176] width 139 height 16
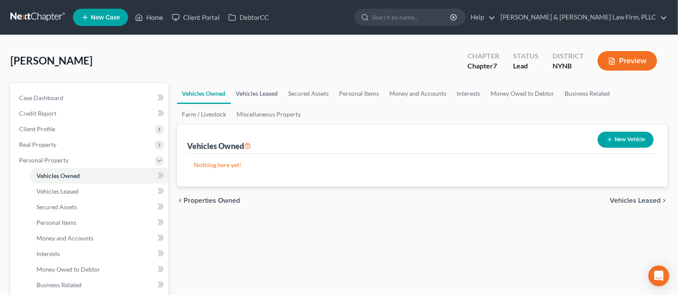
click at [248, 91] on link "Vehicles Leased" at bounding box center [257, 93] width 52 height 21
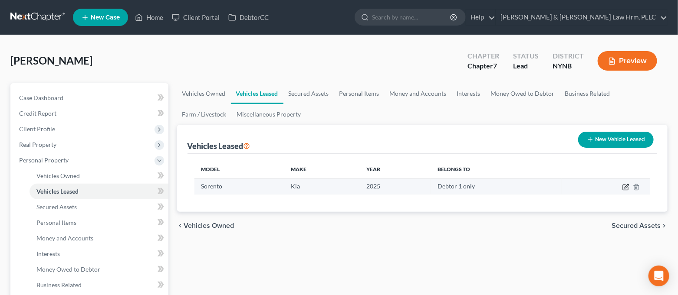
click at [622, 188] on icon "button" at bounding box center [625, 187] width 7 height 7
select select "0"
select select "1"
select select "0"
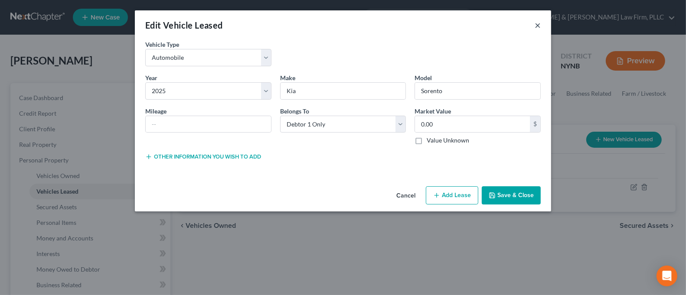
click at [535, 23] on button "×" at bounding box center [538, 25] width 6 height 10
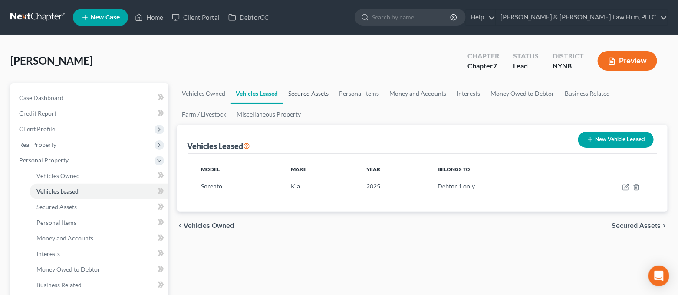
click at [293, 95] on link "Secured Assets" at bounding box center [308, 93] width 51 height 21
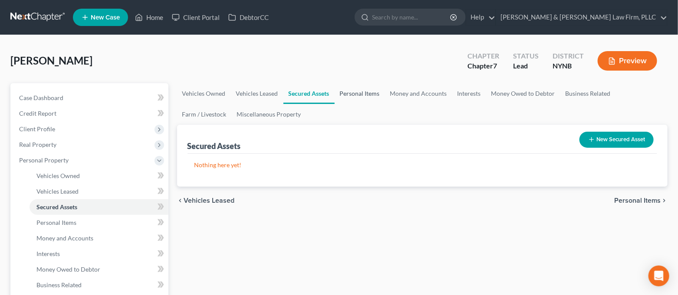
click at [359, 94] on link "Personal Items" at bounding box center [359, 93] width 50 height 21
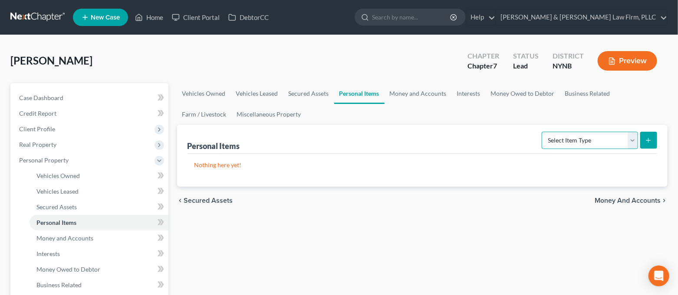
click at [571, 138] on select "Select Item Type Clothing Collectibles Of Value Electronics Firearms Household …" at bounding box center [589, 140] width 96 height 17
select select "clothing"
click at [543, 132] on select "Select Item Type Clothing Collectibles Of Value Electronics Firearms Household …" at bounding box center [589, 140] width 96 height 17
click at [648, 141] on icon "submit" at bounding box center [648, 140] width 7 height 7
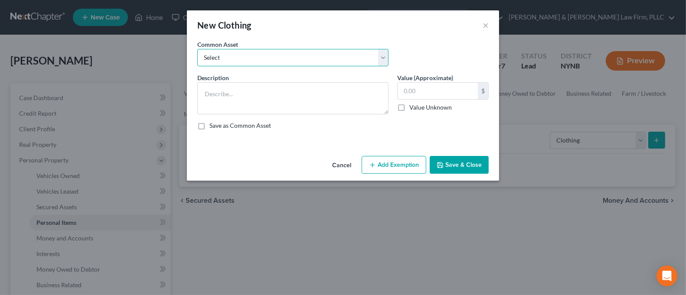
click at [260, 57] on select "Select Regular Everyday Clothing For Debtor & Spouse Regular Everyday Clothing …" at bounding box center [292, 57] width 191 height 17
select select "1"
click at [197, 49] on select "Select Regular Everyday Clothing For Debtor & Spouse Regular Everyday Clothing …" at bounding box center [292, 57] width 191 height 17
type textarea "Regular Everyday Clothing For Debtor"
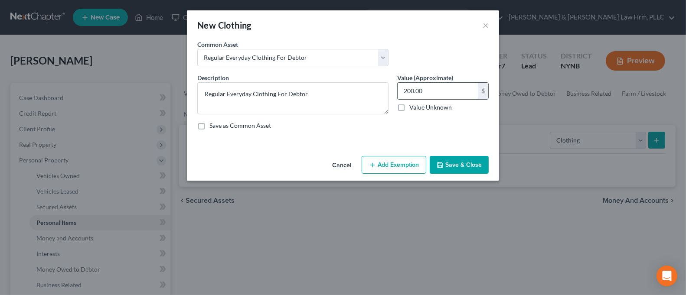
click at [439, 94] on input "200.00" at bounding box center [438, 91] width 80 height 16
type input "250.00"
click at [448, 163] on button "Save & Close" at bounding box center [459, 165] width 59 height 18
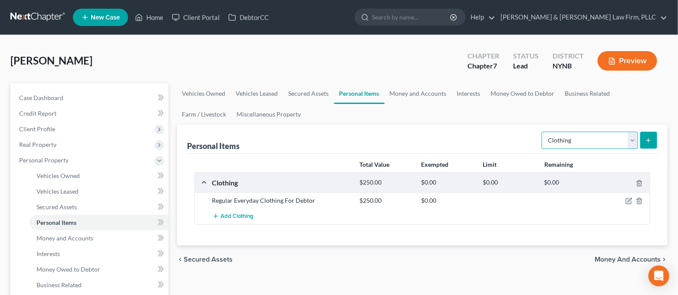
click at [568, 142] on select "Select Item Type Clothing Collectibles Of Value Electronics Firearms Household …" at bounding box center [589, 140] width 96 height 17
select select "collectibles_of_value"
click at [543, 132] on select "Select Item Type Clothing Collectibles Of Value Electronics Firearms Household …" at bounding box center [589, 140] width 96 height 17
click at [647, 141] on icon "submit" at bounding box center [648, 140] width 7 height 7
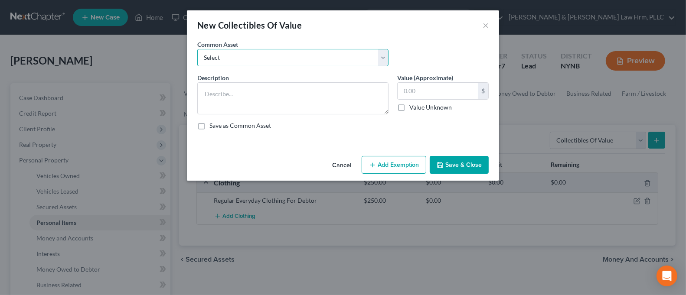
click at [248, 52] on select "Select Family Photographs and Keep Sake Items Family Photographs and Books" at bounding box center [292, 57] width 191 height 17
select select "1"
click at [197, 49] on select "Select Family Photographs and Keep Sake Items Family Photographs and Books" at bounding box center [292, 57] width 191 height 17
type textarea "Family Photographs and Books"
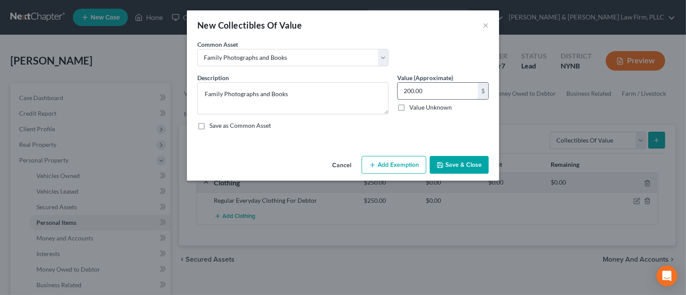
click at [439, 92] on input "200.00" at bounding box center [438, 91] width 80 height 16
type input "500.00"
click at [461, 160] on button "Save & Close" at bounding box center [459, 165] width 59 height 18
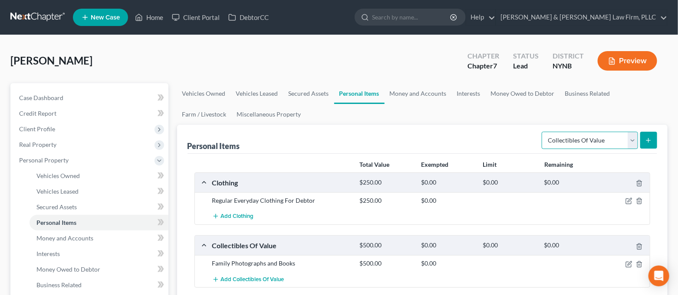
click at [606, 138] on select "Select Item Type Clothing Collectibles Of Value Electronics Firearms Household …" at bounding box center [589, 140] width 96 height 17
select select "electronics"
click at [543, 132] on select "Select Item Type Clothing Collectibles Of Value Electronics Firearms Household …" at bounding box center [589, 140] width 96 height 17
click at [648, 145] on button "submit" at bounding box center [648, 140] width 17 height 17
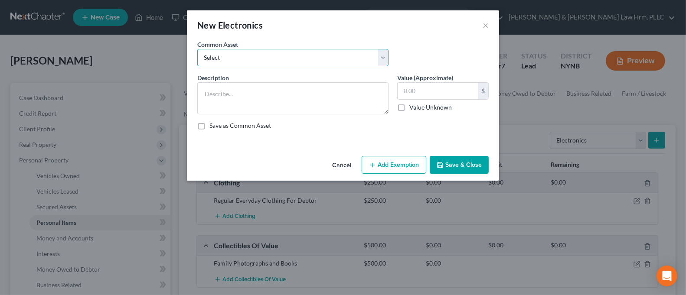
click at [287, 62] on select "Select Cell Phone Electronics to Include: TVs, Computer, Cell Phone(s), and Oth…" at bounding box center [292, 57] width 191 height 17
select select "1"
click at [197, 49] on select "Select Cell Phone Electronics to Include: TVs, Computer, Cell Phone(s), and Oth…" at bounding box center [292, 57] width 191 height 17
type textarea "Electronics to Include: TVs, Computer, Cell Phone(s), and Other Misc. Electroni…"
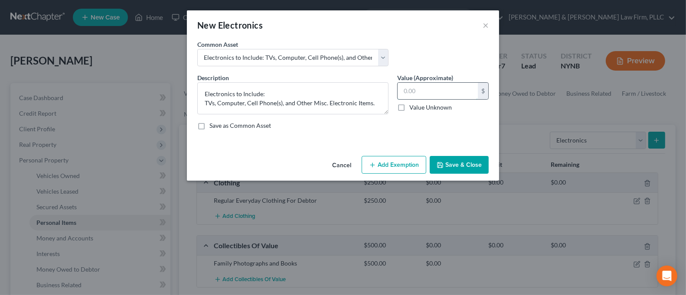
click at [445, 88] on input "text" at bounding box center [438, 91] width 80 height 16
drag, startPoint x: 436, startPoint y: 93, endPoint x: 392, endPoint y: 93, distance: 44.7
click at [392, 93] on div "Description * Electronics to Include: TVs, Computer, Cell Phone(s), and Other M…" at bounding box center [343, 105] width 300 height 64
type input "1,000.00"
click at [445, 122] on div "Save as Common Asset" at bounding box center [342, 125] width 291 height 9
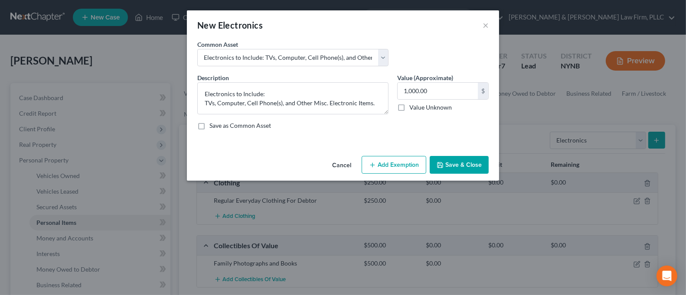
click at [472, 164] on button "Save & Close" at bounding box center [459, 165] width 59 height 18
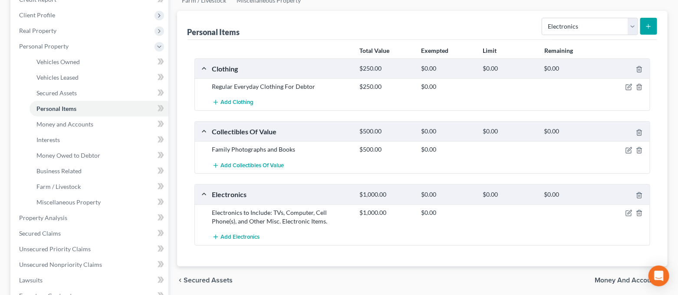
scroll to position [115, 0]
click at [627, 210] on icon "button" at bounding box center [628, 212] width 7 height 7
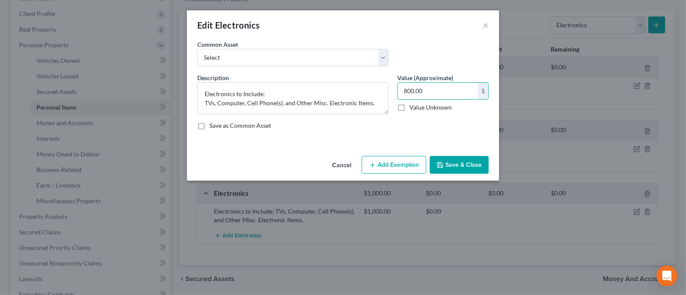
type input "800.00"
click at [471, 167] on button "Save & Close" at bounding box center [459, 165] width 59 height 18
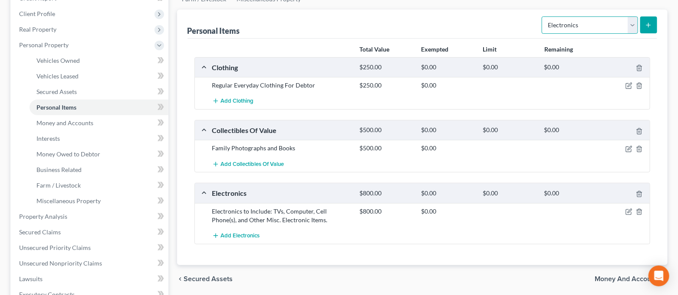
click at [561, 26] on select "Select Item Type Clothing Collectibles Of Value Electronics Firearms Household …" at bounding box center [589, 24] width 96 height 17
select select "household_goods"
click at [543, 16] on select "Select Item Type Clothing Collectibles Of Value Electronics Firearms Household …" at bounding box center [589, 24] width 96 height 17
click at [649, 26] on icon "submit" at bounding box center [648, 25] width 7 height 7
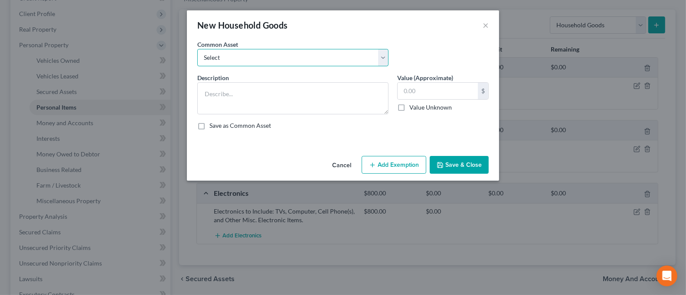
click at [304, 59] on select "Select Household Goods and Furnishings to Include Bedroom Set and Other Misc. I…" at bounding box center [292, 57] width 191 height 17
select select "0"
click at [197, 49] on select "Select Household Goods and Furnishings to Include Bedroom Set and Other Misc. I…" at bounding box center [292, 57] width 191 height 17
type textarea "Household Goods and Furnishings to Include Bedroom Set and Other Misc. Items"
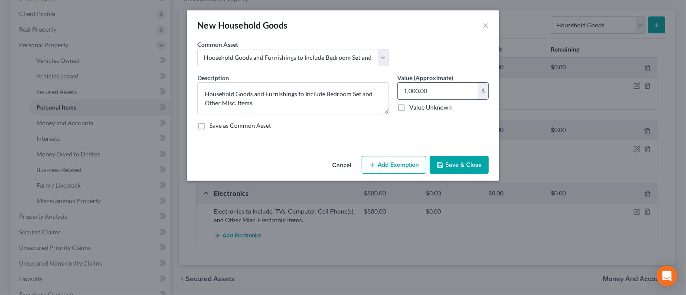
click at [435, 92] on input "1,000.00" at bounding box center [438, 91] width 80 height 16
type input "3,000.00"
click at [447, 165] on button "Save & Close" at bounding box center [459, 165] width 59 height 18
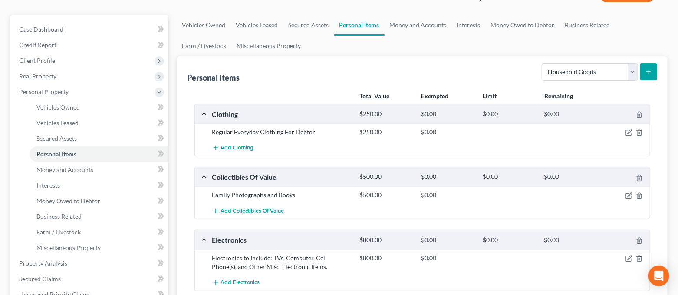
scroll to position [58, 0]
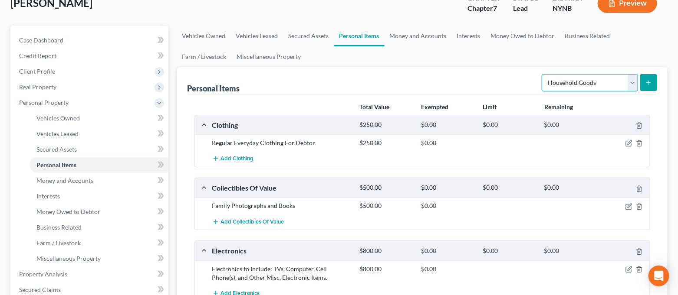
click at [572, 81] on select "Select Item Type Clothing Collectibles Of Value Electronics Firearms Household …" at bounding box center [589, 82] width 96 height 17
select select "jewelry"
click at [543, 74] on select "Select Item Type Clothing Collectibles Of Value Electronics Firearms Household …" at bounding box center [589, 82] width 96 height 17
click at [648, 77] on button "submit" at bounding box center [648, 82] width 17 height 17
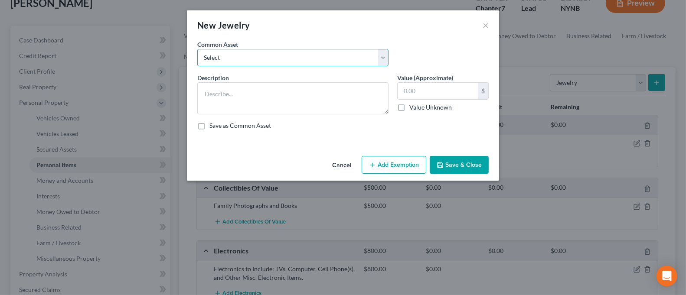
click at [334, 61] on select "Select Jewelry to Include Wedding Bands and Costume Jewelry Jewelry to Include …" at bounding box center [292, 57] width 191 height 17
select select "1"
click at [197, 49] on select "Select Jewelry to Include Wedding Bands and Costume Jewelry Jewelry to Include …" at bounding box center [292, 57] width 191 height 17
type textarea "Jewelry to Include Costume Jewelry"
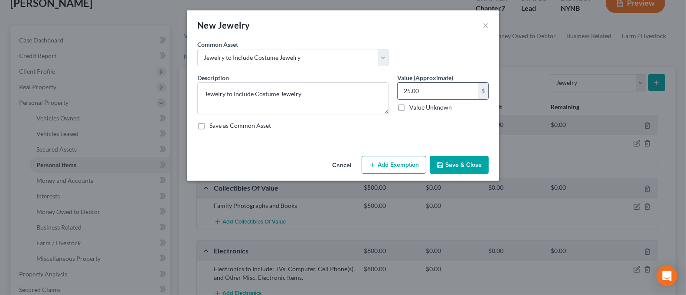
click at [429, 90] on input "25.00" at bounding box center [438, 91] width 80 height 16
type input "100.00"
click at [482, 167] on button "Save & Close" at bounding box center [459, 165] width 59 height 18
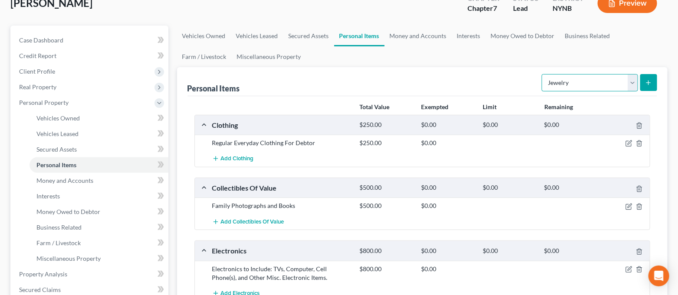
click at [587, 82] on select "Select Item Type Clothing Collectibles Of Value Electronics Firearms Household …" at bounding box center [589, 82] width 96 height 17
click at [586, 82] on select "Select Item Type Clothing Collectibles Of Value Electronics Firearms Household …" at bounding box center [589, 82] width 96 height 17
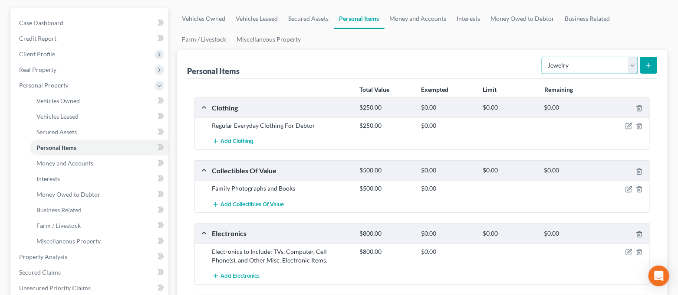
scroll to position [0, 0]
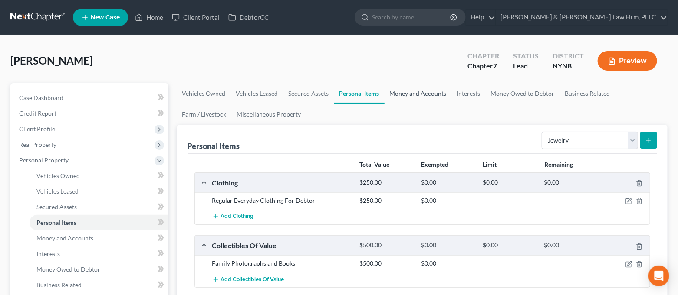
click at [422, 90] on link "Money and Accounts" at bounding box center [417, 93] width 67 height 21
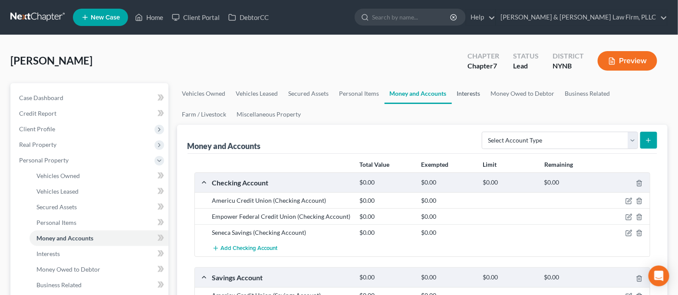
click at [475, 94] on link "Interests" at bounding box center [469, 93] width 34 height 21
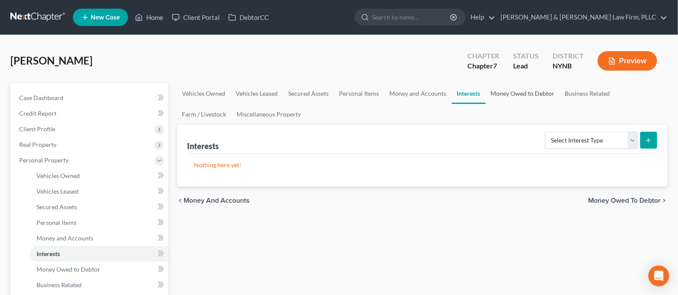
click at [513, 95] on link "Money Owed to Debtor" at bounding box center [522, 93] width 74 height 21
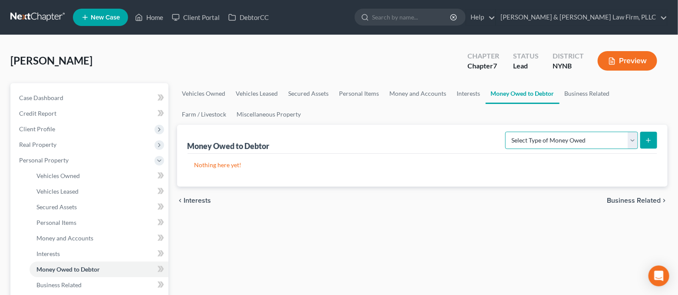
click at [543, 147] on select "Select Type of Money Owed Accounts Receivable Alimony Child Support Claims Agai…" at bounding box center [571, 140] width 133 height 17
select select "expected_tax_refund"
click at [507, 132] on select "Select Type of Money Owed Accounts Receivable Alimony Child Support Claims Agai…" at bounding box center [571, 140] width 133 height 17
click at [651, 143] on icon "submit" at bounding box center [648, 140] width 7 height 7
select select "0"
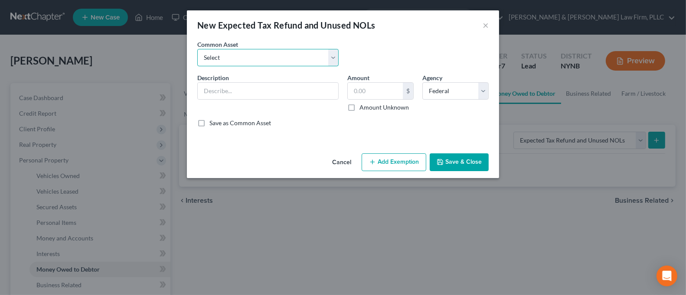
click at [275, 56] on select "Select 2025Tax Refund-State 2025 Tax Refund-Federal 2024 Tax Refund-Federal 202…" at bounding box center [267, 57] width 141 height 17
select select "1"
click at [197, 49] on select "Select 2025Tax Refund-State 2025 Tax Refund-Federal 2024 Tax Refund-Federal 202…" at bounding box center [267, 57] width 141 height 17
type input "2025 Tax Refund-Federal"
type input "0.00"
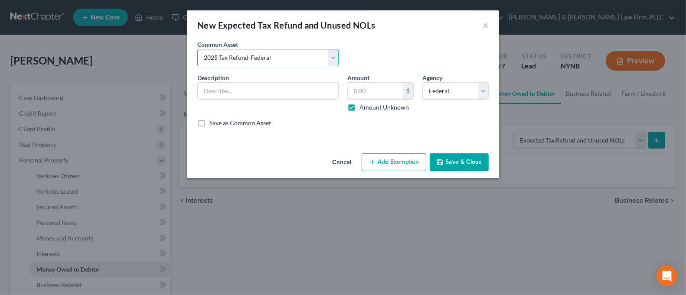
checkbox input "true"
click at [452, 161] on button "Save & Close" at bounding box center [459, 163] width 59 height 18
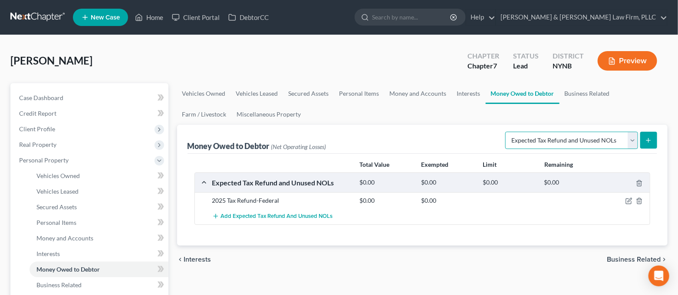
click at [612, 134] on select "Select Type of Money Owed Accounts Receivable Alimony Child Support Claims Agai…" at bounding box center [571, 140] width 133 height 17
click at [661, 142] on div "Money Owed to Debtor (Net Operating Losses) Select Type of Money Owed Accounts …" at bounding box center [422, 185] width 491 height 121
click at [652, 142] on icon "submit" at bounding box center [648, 140] width 7 height 7
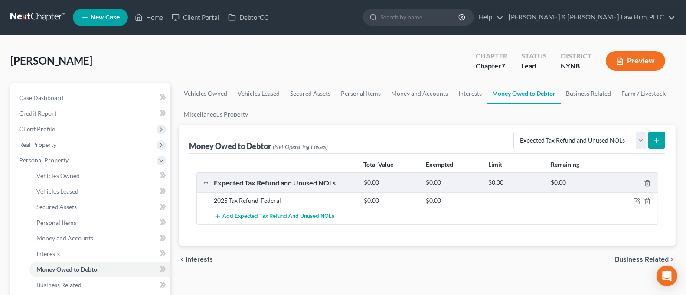
select select "0"
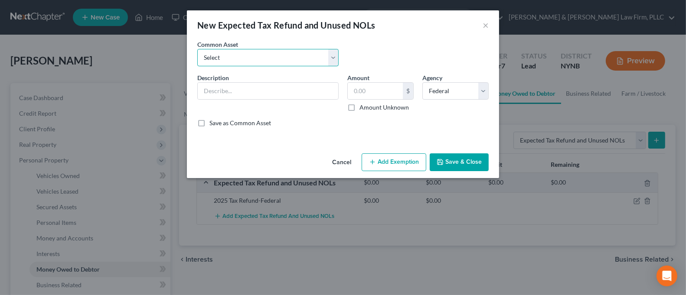
click at [306, 65] on select "Select 2025Tax Refund-State 2025 Tax Refund-Federal 2024 Tax Refund-Federal 202…" at bounding box center [267, 57] width 141 height 17
select select "4"
click at [197, 49] on select "Select 2025Tax Refund-State 2025 Tax Refund-Federal 2024 Tax Refund-Federal 202…" at bounding box center [267, 57] width 141 height 17
type input "2025 Tax Refund-State"
type input "0.00"
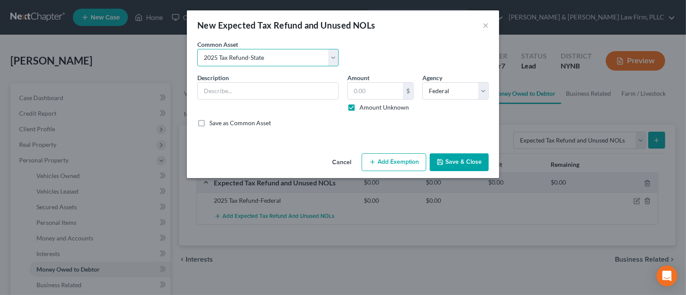
checkbox input "true"
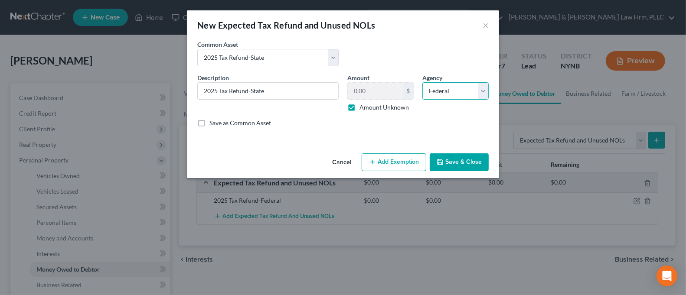
click at [441, 95] on select "Select Federal State Local" at bounding box center [455, 90] width 66 height 17
select select "1"
click at [422, 82] on select "Select Federal State Local" at bounding box center [455, 90] width 66 height 17
click at [455, 162] on button "Save & Close" at bounding box center [459, 163] width 59 height 18
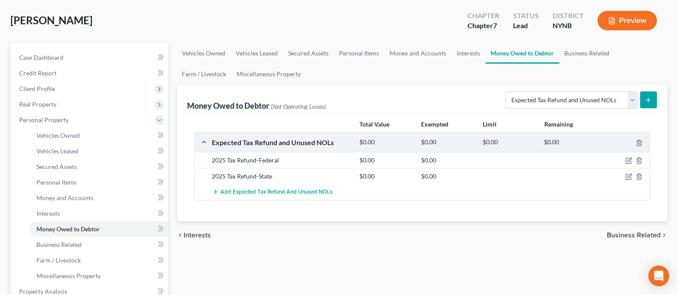
scroll to position [58, 0]
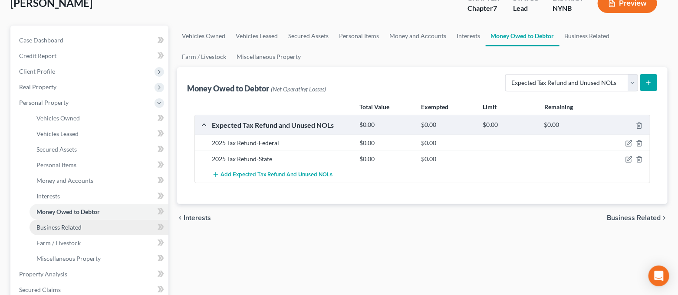
click at [59, 229] on span "Business Related" at bounding box center [58, 227] width 45 height 7
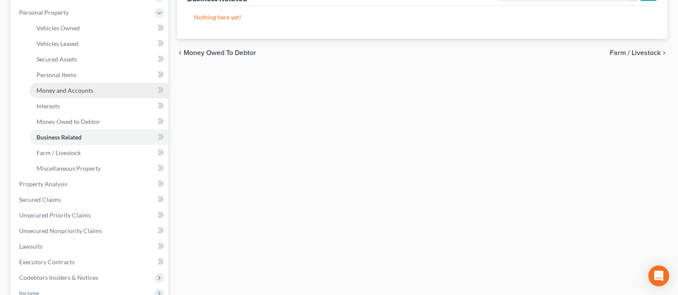
scroll to position [231, 0]
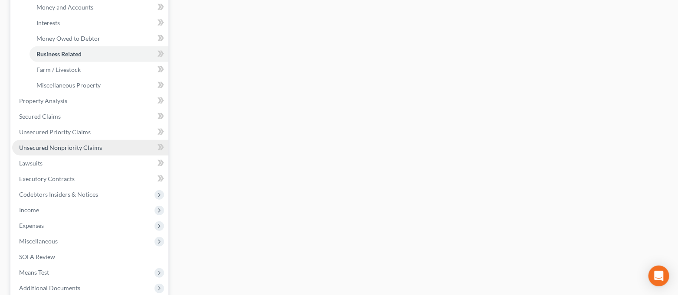
click at [75, 144] on span "Unsecured Nonpriority Claims" at bounding box center [60, 147] width 83 height 7
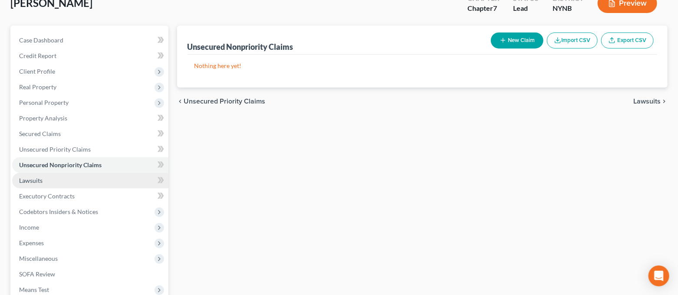
scroll to position [115, 0]
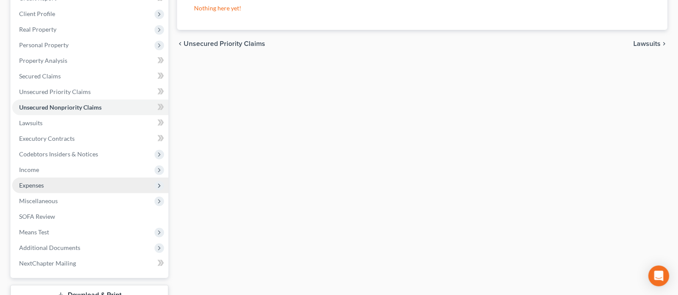
click at [58, 181] on span "Expenses" at bounding box center [90, 186] width 156 height 16
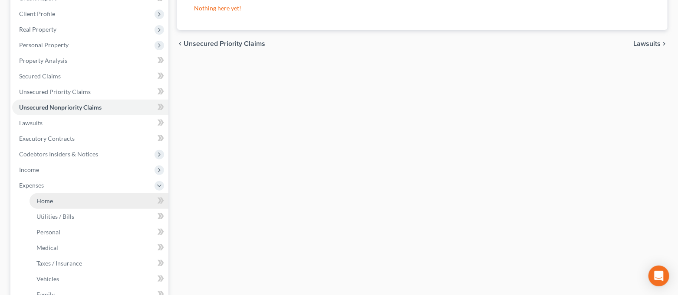
click at [60, 196] on link "Home" at bounding box center [98, 201] width 139 height 16
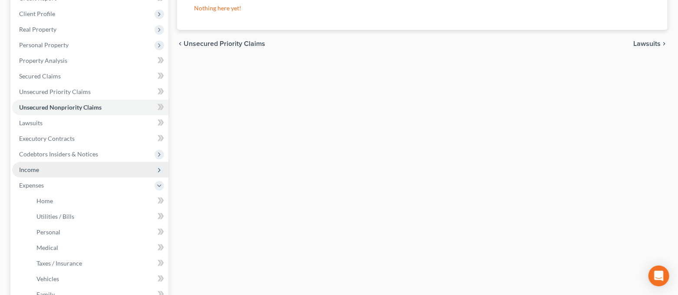
click at [67, 167] on span "Income" at bounding box center [90, 170] width 156 height 16
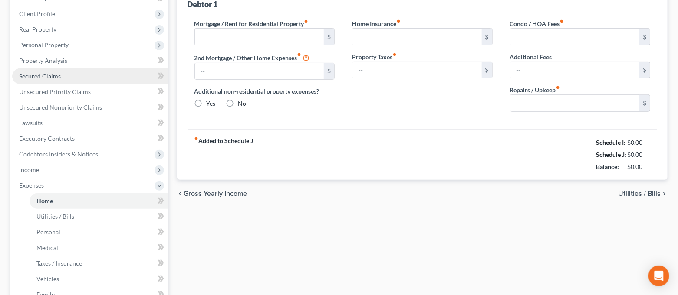
type input "1,073.53"
type input "0.00"
radio input "true"
type input "0.00"
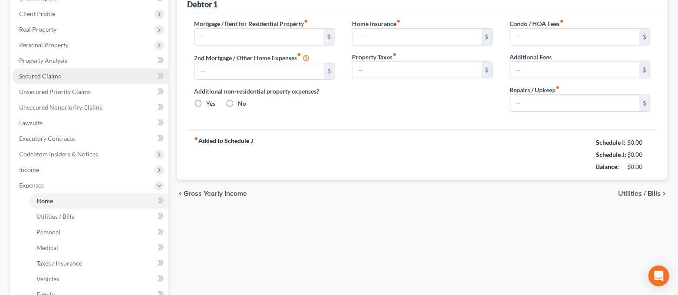
type input "0.00"
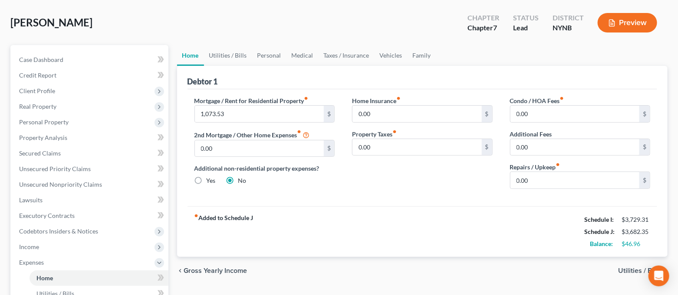
scroll to position [58, 0]
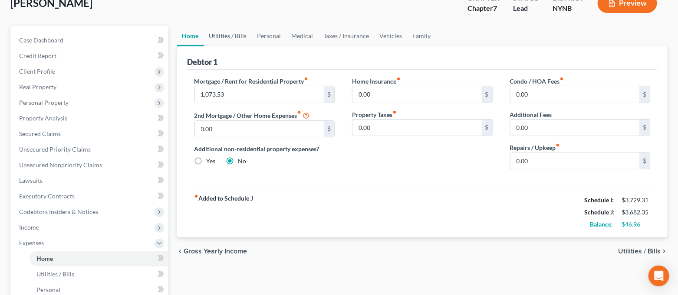
click at [230, 33] on link "Utilities / Bills" at bounding box center [228, 36] width 48 height 21
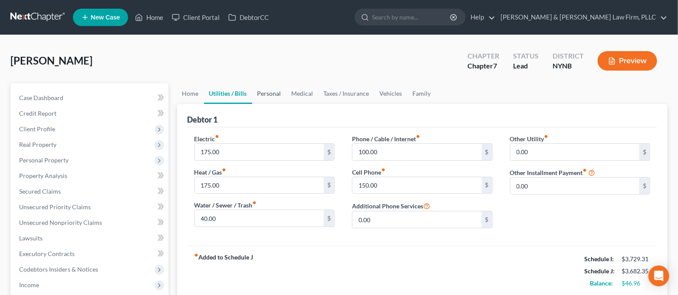
click at [270, 94] on link "Personal" at bounding box center [269, 93] width 34 height 21
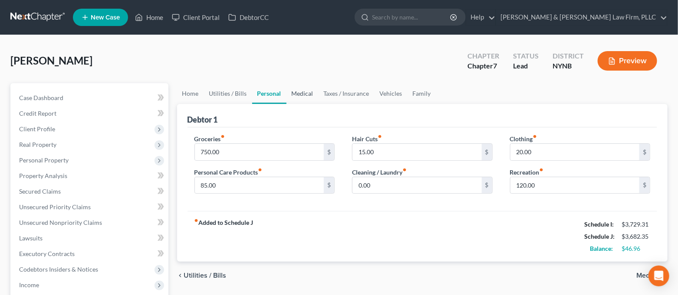
click at [299, 92] on link "Medical" at bounding box center [302, 93] width 32 height 21
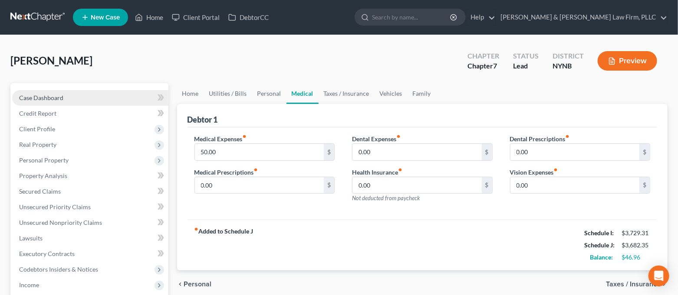
click at [63, 95] on link "Case Dashboard" at bounding box center [90, 98] width 156 height 16
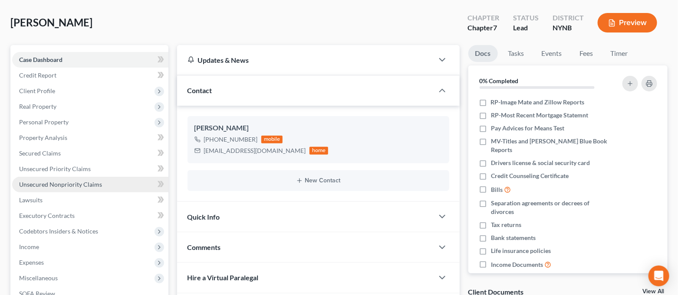
scroll to position [58, 0]
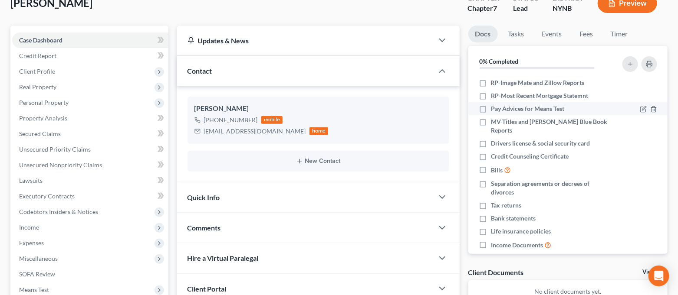
drag, startPoint x: 483, startPoint y: 124, endPoint x: 485, endPoint y: 112, distance: 11.8
click at [491, 124] on label "MV-Titles and [PERSON_NAME] Blue Book Reports" at bounding box center [551, 126] width 120 height 17
click at [494, 123] on input "MV-Titles and [PERSON_NAME] Blue Book Reports" at bounding box center [497, 121] width 6 height 6
checkbox input "true"
click at [491, 109] on label "Pay Advices for Means Test" at bounding box center [527, 109] width 73 height 9
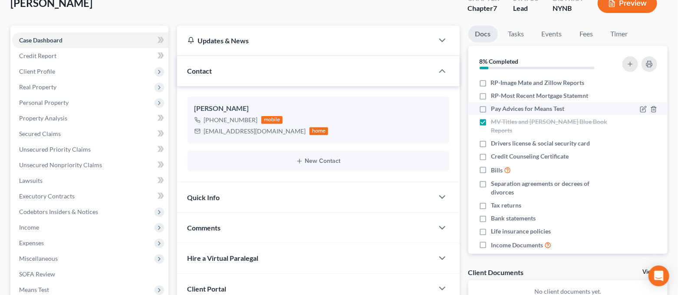
click at [494, 109] on input "Pay Advices for Means Test" at bounding box center [497, 108] width 6 height 6
checkbox input "true"
click at [491, 95] on label "RP-Most Recent Mortgage Statemnt" at bounding box center [539, 96] width 97 height 9
click at [494, 95] on input "RP-Most Recent Mortgage Statemnt" at bounding box center [497, 95] width 6 height 6
checkbox input "true"
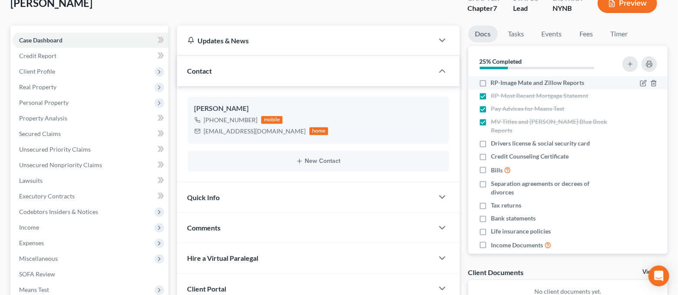
click at [491, 83] on label "RP-Image Mate and Zillow Reports" at bounding box center [538, 83] width 94 height 9
click at [494, 83] on input "RP-Image Mate and Zillow Reports" at bounding box center [497, 82] width 6 height 6
checkbox input "true"
click at [447, 198] on div at bounding box center [446, 197] width 26 height 17
click at [443, 199] on icon "button" at bounding box center [442, 197] width 10 height 10
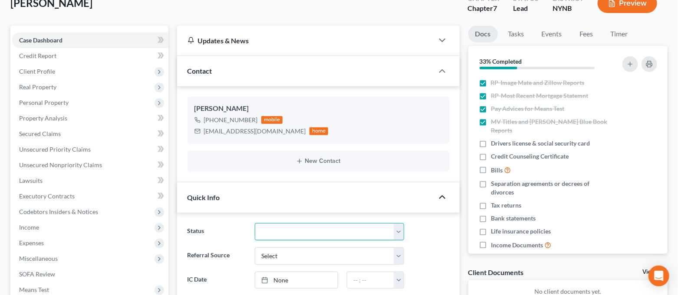
click at [365, 225] on select "CLOSED Discharged and Closed Filed and POST-341-Waitinng for Confirmation Filed…" at bounding box center [329, 231] width 149 height 17
select select "4"
click at [255, 223] on select "CLOSED Discharged and Closed Filed and POST-341-Waitinng for Confirmation Filed…" at bounding box center [329, 231] width 149 height 17
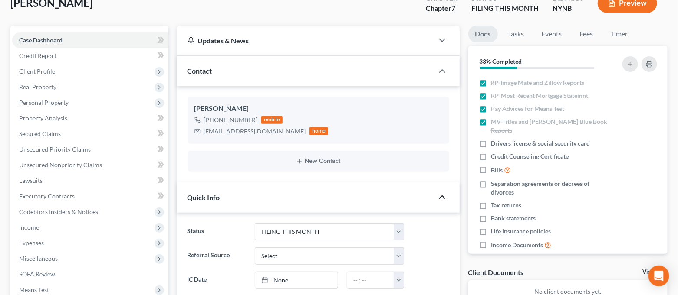
click at [419, 232] on div "Status CLOSED Discharged and Closed Filed and POST-341-Waitinng for Confirmatio…" at bounding box center [318, 231] width 270 height 17
click at [491, 201] on label "Tax returns" at bounding box center [506, 205] width 30 height 9
click at [494, 201] on input "Tax returns" at bounding box center [497, 204] width 6 height 6
checkbox input "true"
click at [491, 139] on label "Drivers license & social security card" at bounding box center [540, 143] width 99 height 9
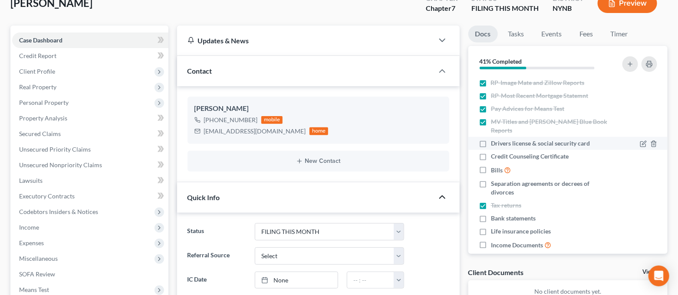
click at [494, 139] on input "Drivers license & social security card" at bounding box center [497, 142] width 6 height 6
checkbox input "true"
click at [491, 240] on label "Income Documents" at bounding box center [521, 245] width 60 height 10
click at [494, 240] on input "Income Documents" at bounding box center [497, 243] width 6 height 6
checkbox input "true"
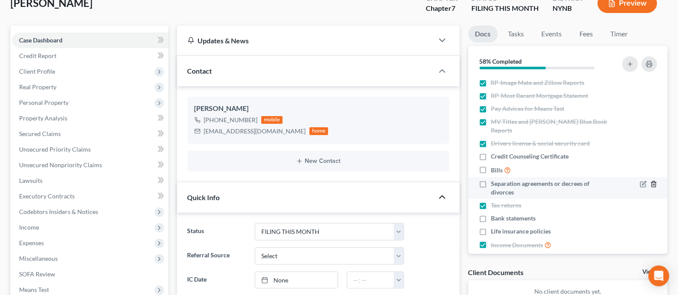
click at [650, 181] on icon "button" at bounding box center [653, 184] width 7 height 7
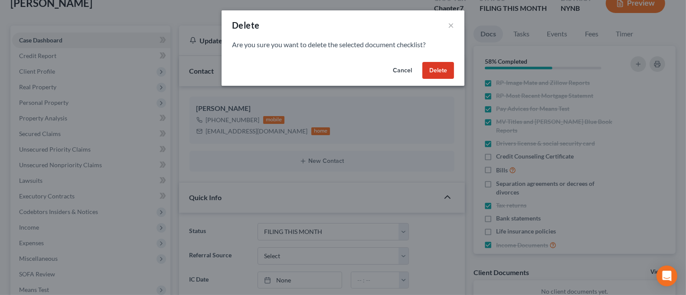
click at [443, 69] on button "Delete" at bounding box center [438, 70] width 32 height 17
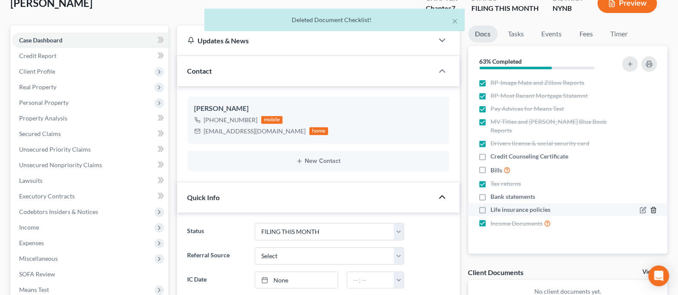
click at [654, 210] on line "button" at bounding box center [654, 211] width 0 height 2
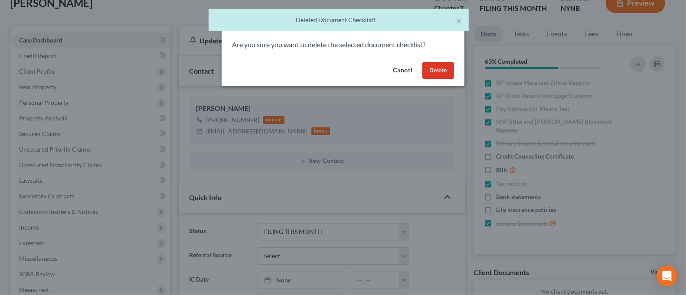
click at [445, 73] on button "Delete" at bounding box center [438, 70] width 32 height 17
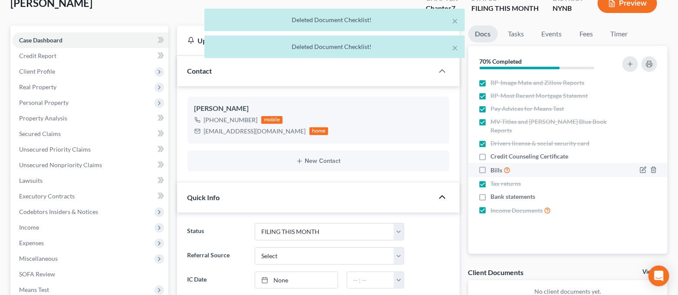
click at [491, 165] on label "Bills" at bounding box center [501, 170] width 20 height 10
click at [494, 165] on input "Bills" at bounding box center [497, 168] width 6 height 6
checkbox input "true"
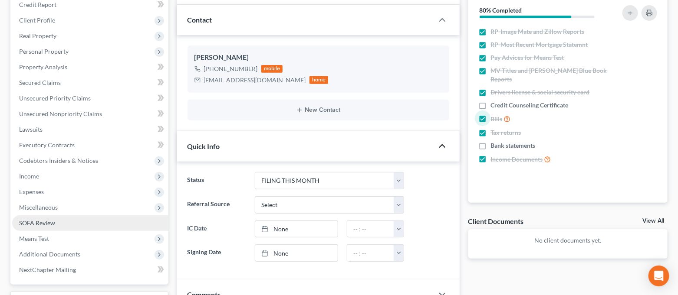
scroll to position [115, 0]
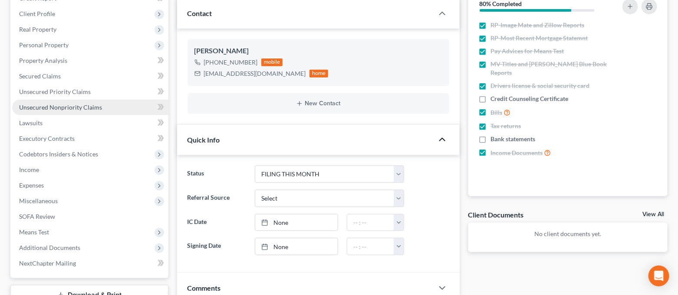
click at [60, 108] on span "Unsecured Nonpriority Claims" at bounding box center [60, 107] width 83 height 7
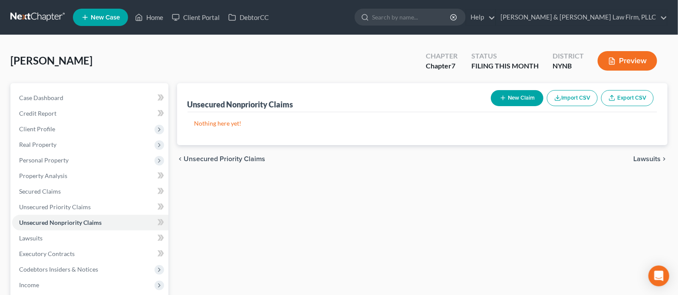
click at [502, 95] on icon "button" at bounding box center [502, 98] width 7 height 7
select select "0"
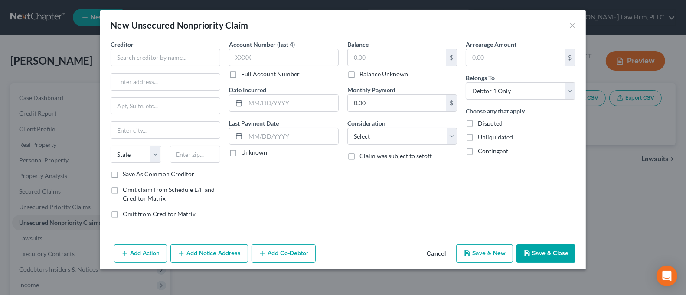
click at [192, 66] on div "Creditor * State [US_STATE] AK AR AZ CA CO [GEOGRAPHIC_DATA] DE DC [GEOGRAPHIC_…" at bounding box center [166, 105] width 110 height 130
click at [190, 63] on input "text" at bounding box center [166, 57] width 110 height 17
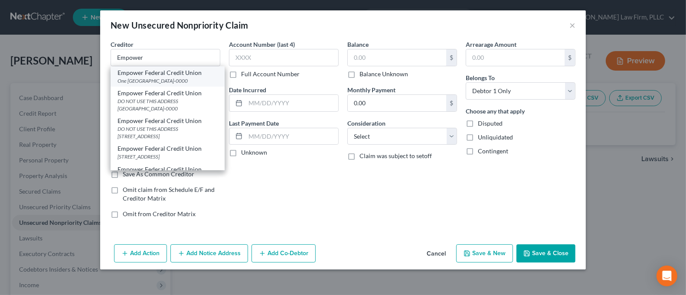
click at [182, 82] on div "One [GEOGRAPHIC_DATA]-0000" at bounding box center [168, 80] width 100 height 7
type input "Empower Federal Credit Union"
type input "One Member Way"
type input "[GEOGRAPHIC_DATA]"
select select "35"
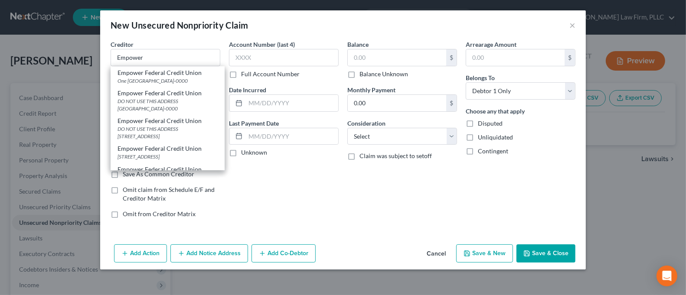
type input "13204-0000"
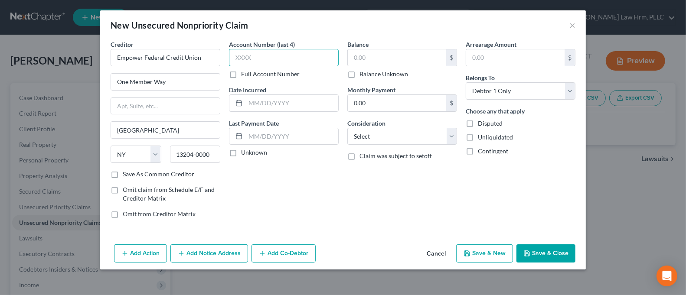
click at [253, 63] on input "text" at bounding box center [284, 57] width 110 height 17
type input "6002"
click at [399, 59] on input "text" at bounding box center [397, 57] width 98 height 16
type input "1,000.00"
click at [541, 257] on button "Save & Close" at bounding box center [546, 254] width 59 height 18
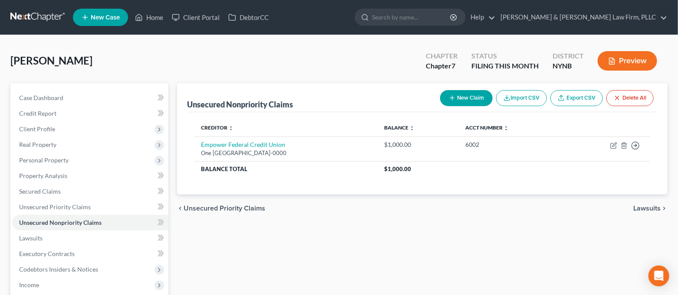
click at [458, 101] on button "New Claim" at bounding box center [466, 98] width 52 height 16
select select "0"
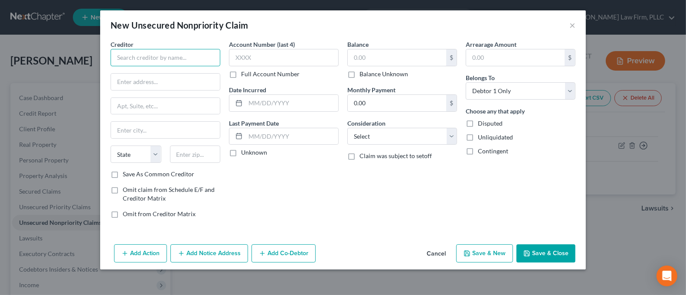
click at [194, 54] on input "text" at bounding box center [166, 57] width 110 height 17
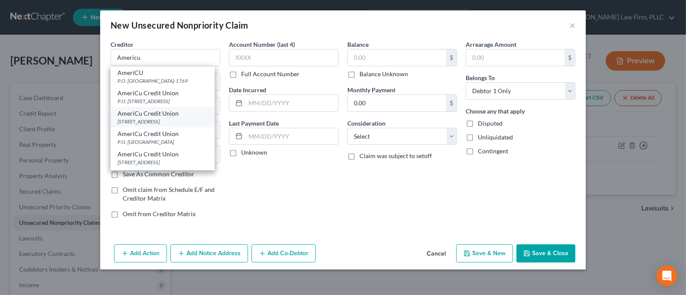
click at [173, 125] on div "[STREET_ADDRESS]" at bounding box center [163, 121] width 90 height 7
type input "AmeriCu Credit Union"
type input "[STREET_ADDRESS]"
type input "[GEOGRAPHIC_DATA]"
select select "35"
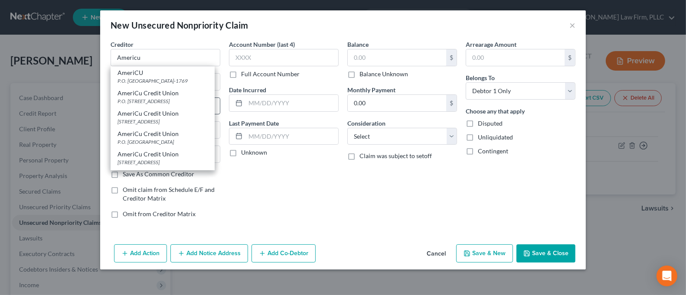
type input "13440-0000"
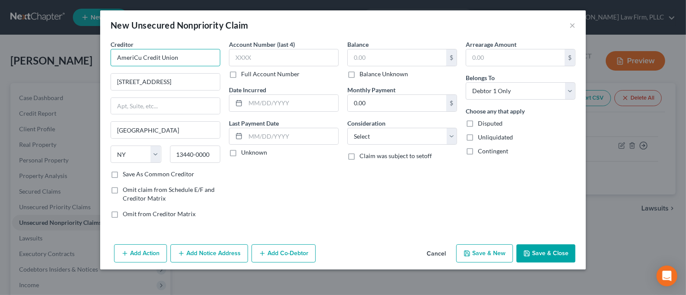
drag, startPoint x: 140, startPoint y: 58, endPoint x: 118, endPoint y: 59, distance: 22.2
click at [118, 59] on input "AmeriCu Credit Union" at bounding box center [166, 57] width 110 height 17
type input "AMERICU Credit Union"
click at [260, 57] on input "text" at bounding box center [284, 57] width 110 height 17
type input "9584"
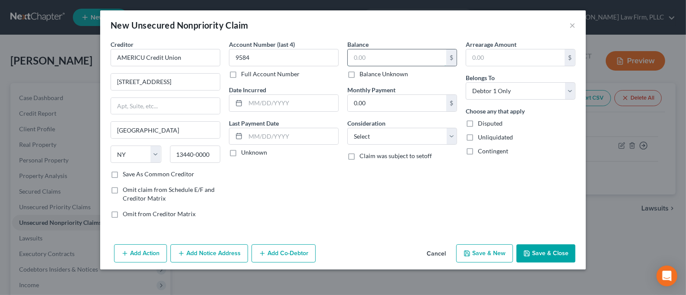
click at [366, 59] on input "text" at bounding box center [397, 57] width 98 height 16
type input "23,925.18"
click at [541, 249] on button "Save & Close" at bounding box center [546, 254] width 59 height 18
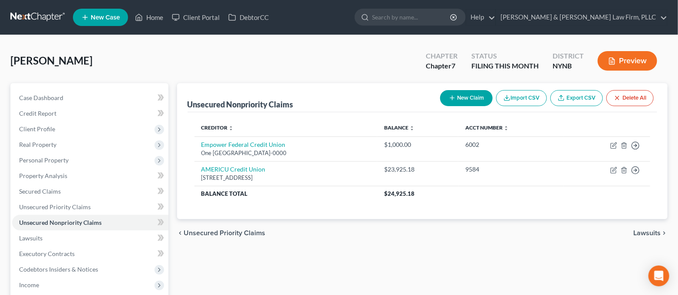
click at [464, 101] on button "New Claim" at bounding box center [466, 98] width 52 height 16
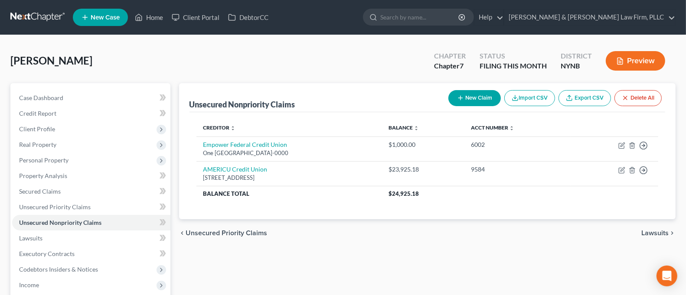
select select "0"
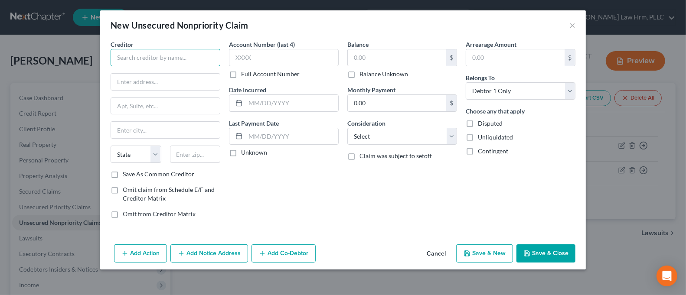
click at [165, 59] on input "text" at bounding box center [166, 57] width 110 height 17
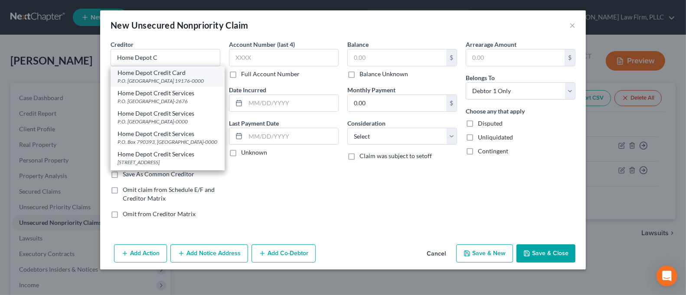
click at [193, 85] on div "P.O. [GEOGRAPHIC_DATA] 19176-0000" at bounding box center [168, 80] width 100 height 7
type input "Home Depot Credit Card"
type input "P.O. Box 70600"
type input "[GEOGRAPHIC_DATA]"
select select "39"
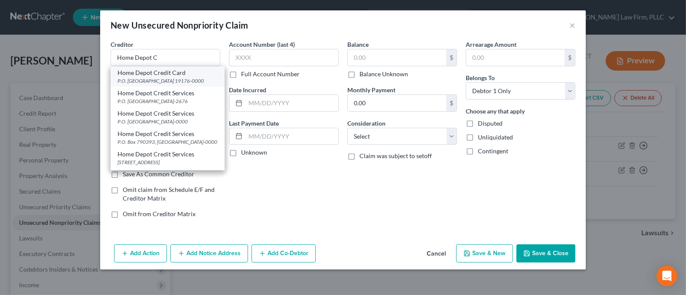
type input "19176-0000"
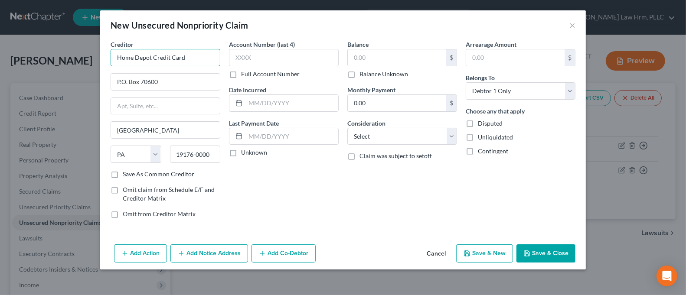
drag, startPoint x: 133, startPoint y: 59, endPoint x: 105, endPoint y: 58, distance: 27.3
click at [105, 57] on div "Creditor * Home Depot Credit Card P.O. [GEOGRAPHIC_DATA] [US_STATE] AK AR AZ CA…" at bounding box center [343, 140] width 486 height 201
type input "HOME Depot Credit Card"
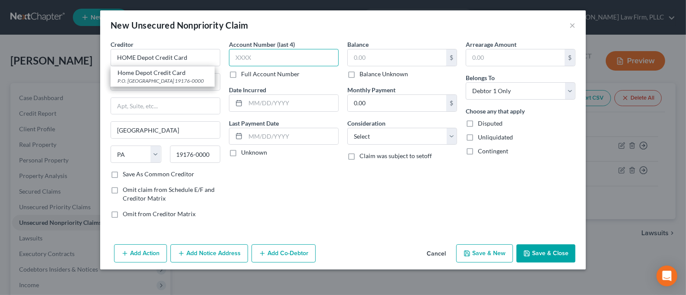
click at [276, 54] on input "text" at bounding box center [284, 57] width 110 height 17
type input "3110"
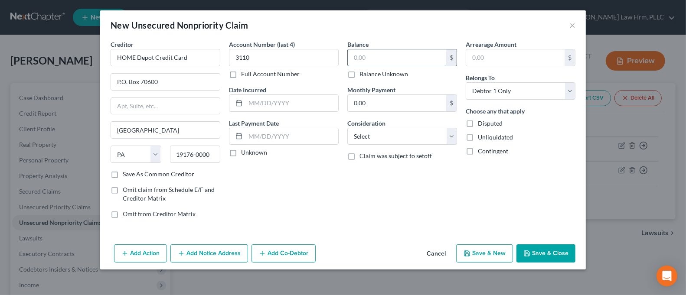
click at [410, 55] on input "text" at bounding box center [397, 57] width 98 height 16
type input "9,006.73"
click at [547, 258] on button "Save & Close" at bounding box center [546, 254] width 59 height 18
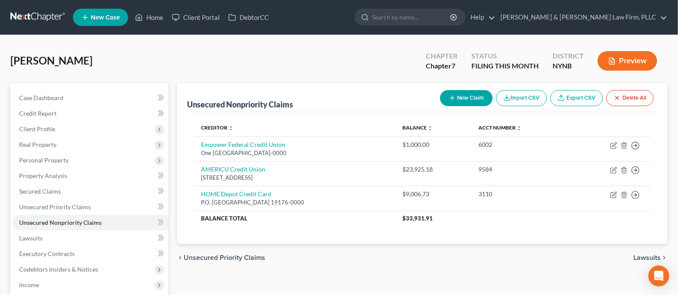
click at [460, 95] on button "New Claim" at bounding box center [466, 98] width 52 height 16
select select "0"
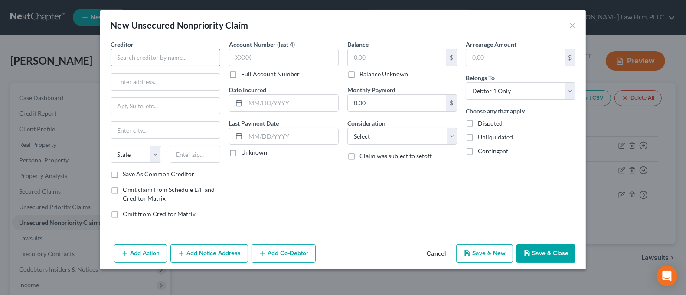
click at [180, 60] on input "text" at bounding box center [166, 57] width 110 height 17
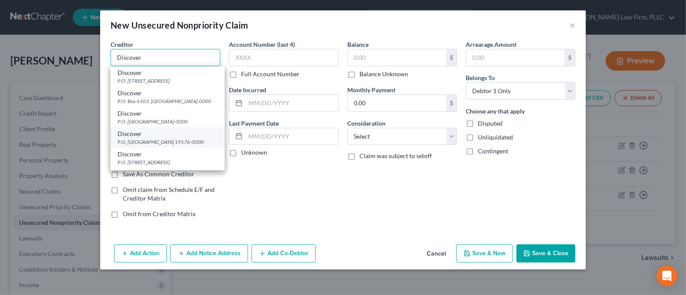
type input "Discover"
click at [191, 146] on div "P.O. [GEOGRAPHIC_DATA] 19176-0000" at bounding box center [168, 141] width 100 height 7
type input "P.O. Box 70176"
type input "[GEOGRAPHIC_DATA]"
select select "39"
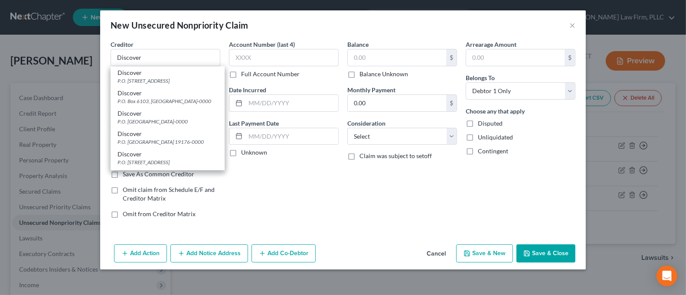
type input "19176-0000"
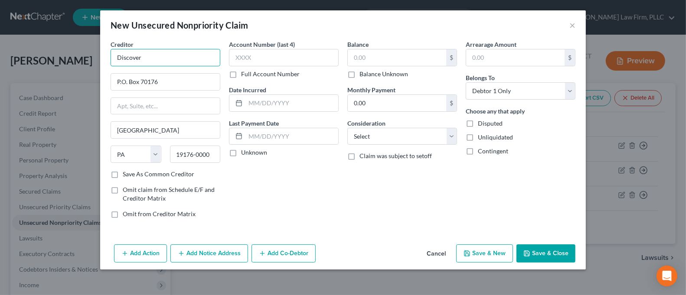
drag, startPoint x: 143, startPoint y: 59, endPoint x: 109, endPoint y: 58, distance: 33.8
click at [109, 58] on div "Creditor * Discover P.O. Box 70176 [GEOGRAPHIC_DATA] [US_STATE] AK AR AZ CA CO …" at bounding box center [165, 133] width 118 height 186
type input "DISCOVER"
click at [237, 54] on input "text" at bounding box center [284, 57] width 110 height 17
type input "9830"
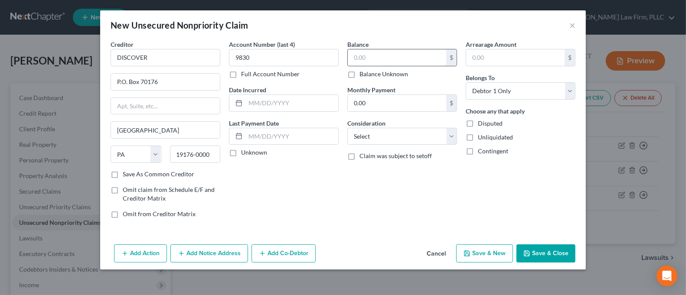
click at [403, 56] on input "text" at bounding box center [397, 57] width 98 height 16
type input "8,641.97"
click at [553, 259] on button "Save & Close" at bounding box center [546, 254] width 59 height 18
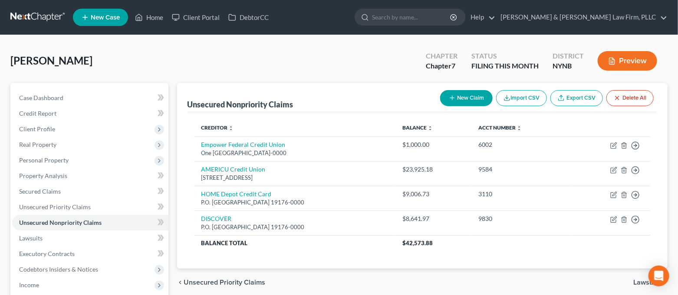
click at [464, 93] on button "New Claim" at bounding box center [466, 98] width 52 height 16
select select "0"
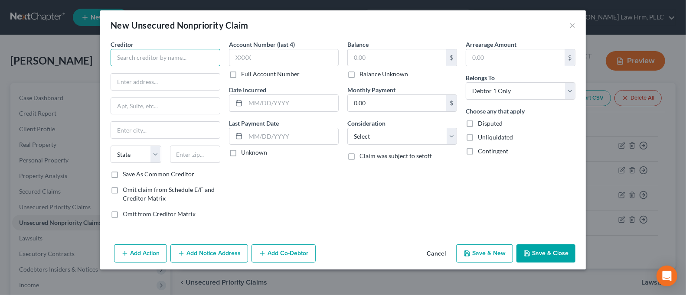
click at [153, 57] on input "text" at bounding box center [166, 57] width 110 height 17
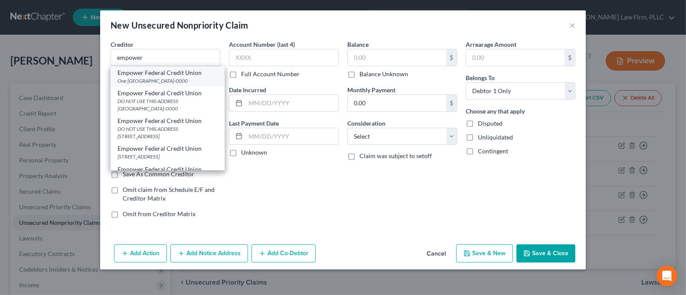
click at [163, 75] on div "Empower Federal Credit Union" at bounding box center [168, 73] width 100 height 9
type input "Empower Federal Credit Union"
type input "One Member Way"
type input "[GEOGRAPHIC_DATA]"
select select "35"
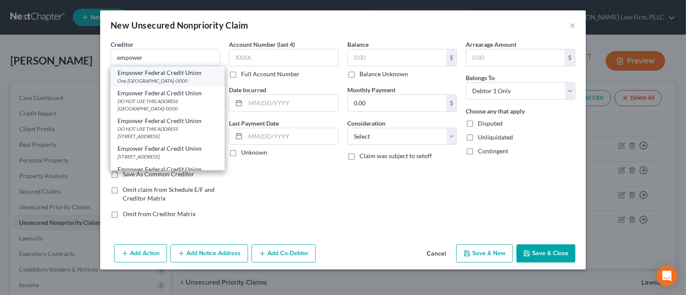
type input "13204-0000"
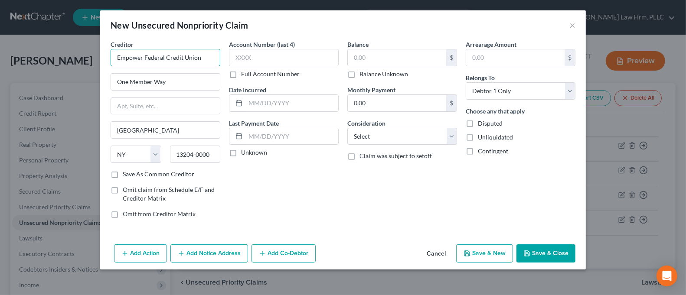
drag, startPoint x: 141, startPoint y: 57, endPoint x: 102, endPoint y: 56, distance: 38.6
click at [102, 56] on div "Creditor * Empower Federal Credit Union One Member Way [GEOGRAPHIC_DATA] [US_ST…" at bounding box center [343, 140] width 486 height 201
drag, startPoint x: 142, startPoint y: 57, endPoint x: 103, endPoint y: 57, distance: 39.0
click at [103, 57] on div "Creditor * Empower Federal Credit Union One Member Way [GEOGRAPHIC_DATA] [US_ST…" at bounding box center [343, 140] width 486 height 201
type input "EMPOWER Federal Credit Union"
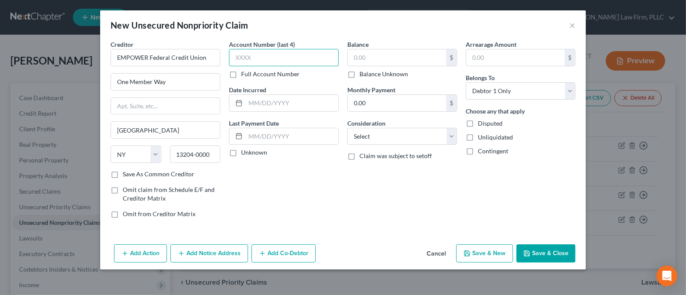
click at [288, 55] on input "text" at bounding box center [284, 57] width 110 height 17
type input "6278"
click at [393, 59] on input "text" at bounding box center [397, 57] width 98 height 16
type input "10,063.72"
click at [552, 250] on button "Save & Close" at bounding box center [546, 254] width 59 height 18
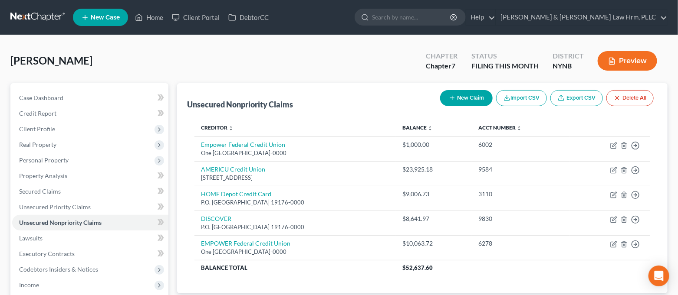
click at [455, 92] on button "New Claim" at bounding box center [466, 98] width 52 height 16
select select "0"
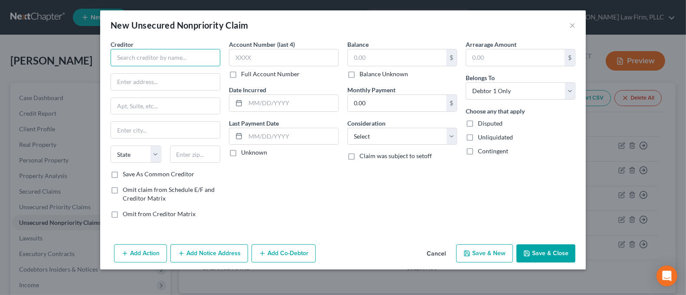
click at [165, 59] on input "text" at bounding box center [166, 57] width 110 height 17
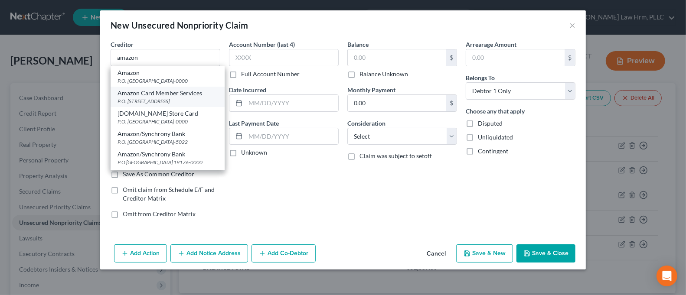
click at [195, 91] on div "Amazon Card Member Services" at bounding box center [168, 93] width 100 height 9
type input "Amazon Card Member Services"
type input "P.O. Box 1423"
type input "Charlotte"
select select "28"
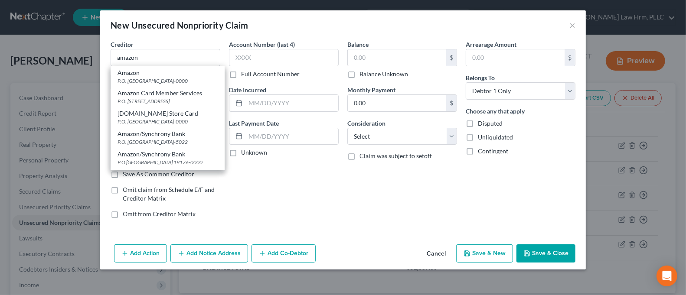
type input "28201-1423"
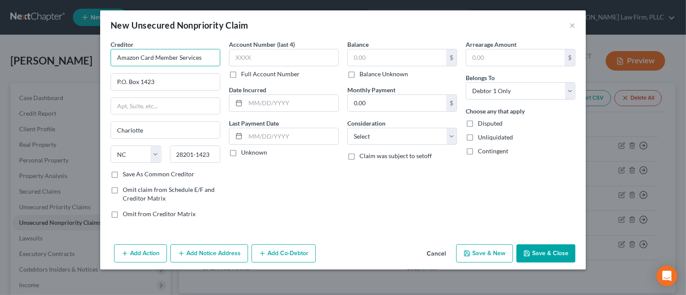
drag, startPoint x: 138, startPoint y: 59, endPoint x: 105, endPoint y: 59, distance: 33.0
click at [105, 59] on div "Creditor * Amazon Card Member Services P.O. [GEOGRAPHIC_DATA] [US_STATE] AK AR …" at bounding box center [343, 140] width 486 height 201
type input "AMAZON Card Member Services"
click at [262, 59] on input "text" at bounding box center [284, 57] width 110 height 17
type input "0868"
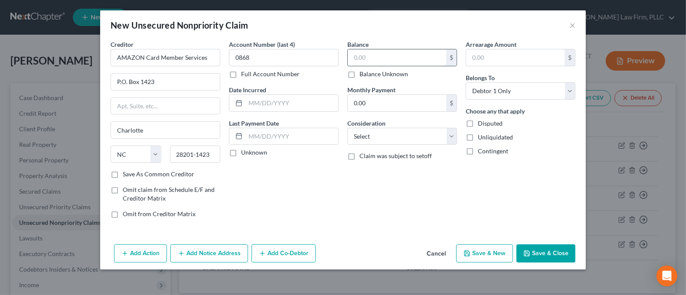
click at [361, 58] on input "text" at bounding box center [397, 57] width 98 height 16
type input "4,027.59"
click at [553, 251] on button "Save & Close" at bounding box center [546, 254] width 59 height 18
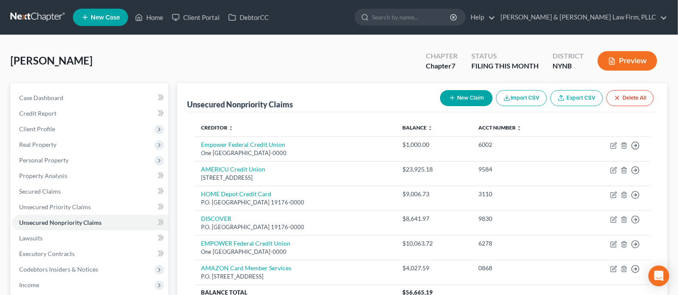
click at [462, 98] on button "New Claim" at bounding box center [466, 98] width 52 height 16
select select "0"
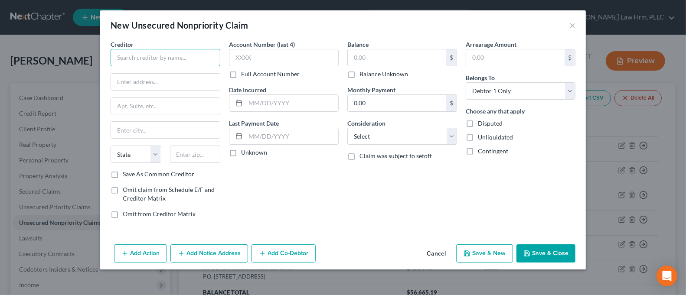
click at [164, 53] on input "text" at bounding box center [166, 57] width 110 height 17
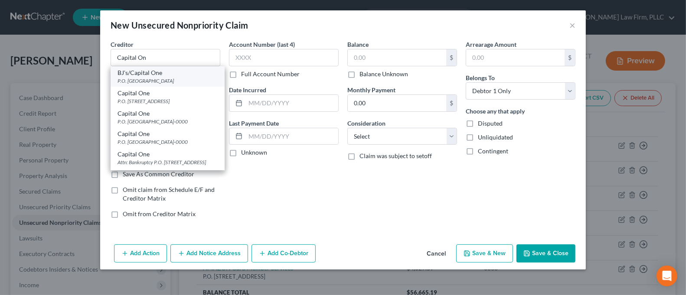
click at [171, 81] on div "P.O. [GEOGRAPHIC_DATA]" at bounding box center [168, 80] width 100 height 7
type input "BJ's/Capital One"
type input "P.O. Box 981600"
type input "[GEOGRAPHIC_DATA]"
select select "22"
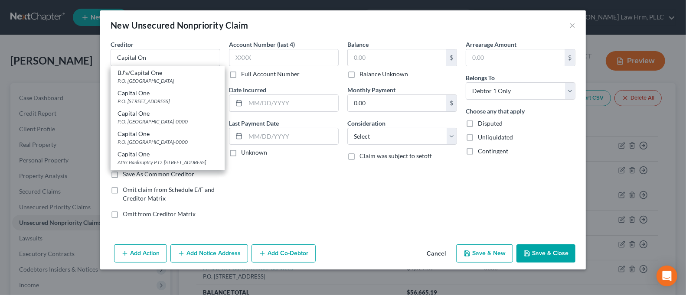
type input "02298"
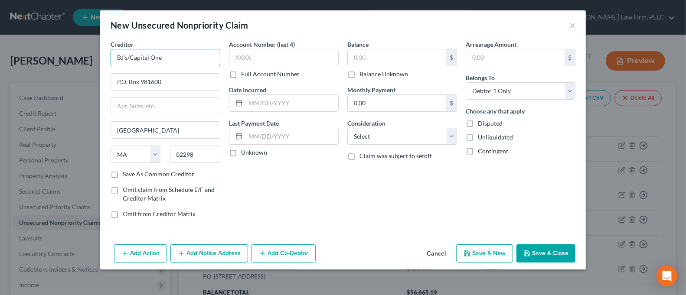
click at [182, 55] on input "BJ's/Capital One" at bounding box center [166, 57] width 110 height 17
drag, startPoint x: 130, startPoint y: 57, endPoint x: 100, endPoint y: 60, distance: 30.1
click at [100, 60] on div "New Unsecured Nonpriority Claim × Creditor * BJ's/Capital One P.O. Box 981600 […" at bounding box center [343, 147] width 686 height 295
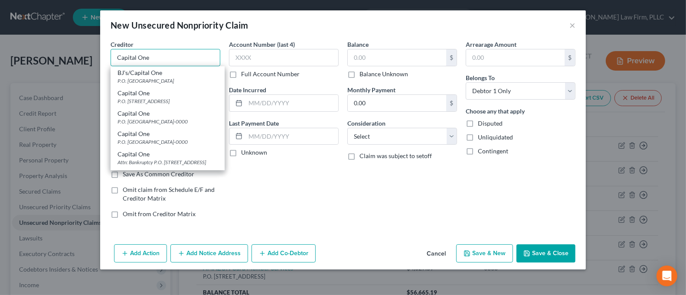
click at [168, 52] on input "Capital One" at bounding box center [166, 57] width 110 height 17
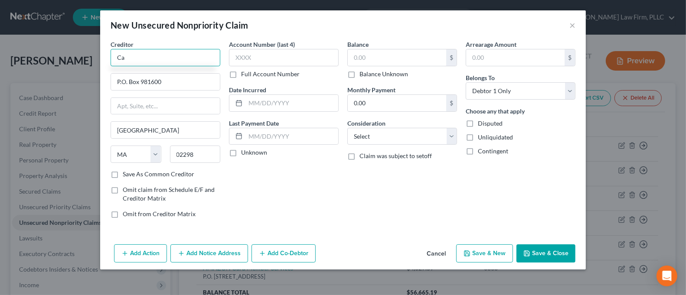
type input "C"
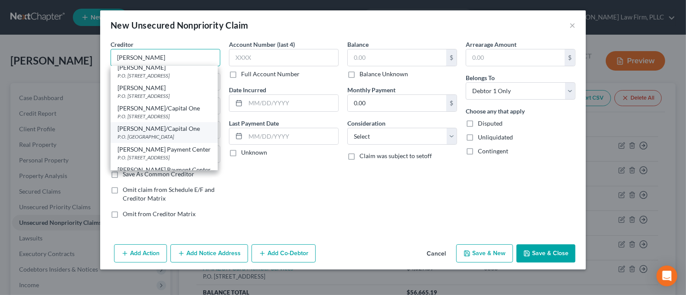
scroll to position [104, 0]
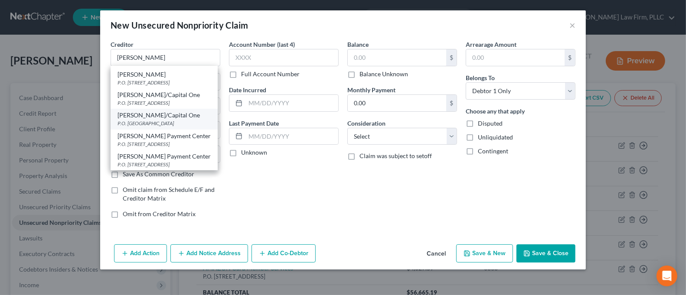
click at [190, 120] on div "P.O. [GEOGRAPHIC_DATA]" at bounding box center [164, 123] width 93 height 7
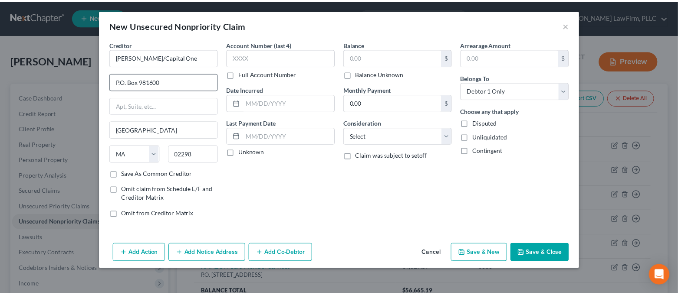
scroll to position [0, 0]
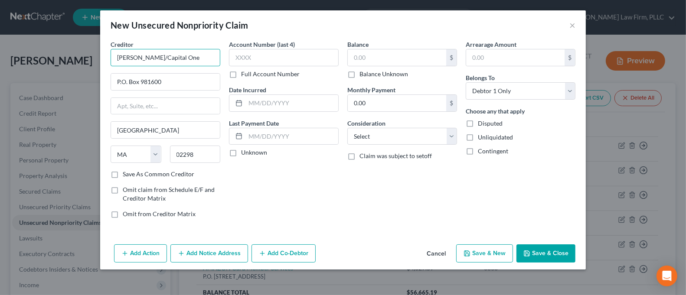
click at [126, 58] on input "[PERSON_NAME]/Capital One" at bounding box center [166, 57] width 110 height 17
drag, startPoint x: 130, startPoint y: 58, endPoint x: 112, endPoint y: 61, distance: 17.6
click at [112, 61] on input "[PERSON_NAME]/Capital One" at bounding box center [166, 57] width 110 height 17
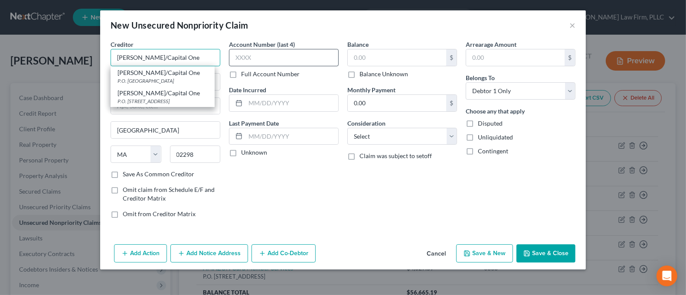
type input "[PERSON_NAME]/Capital One"
click at [245, 58] on input "text" at bounding box center [284, 57] width 110 height 17
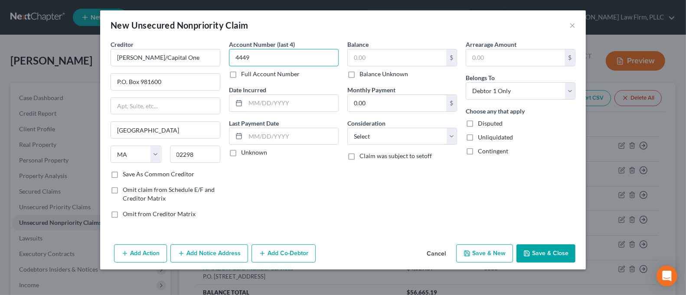
type input "4449"
type input "978.55"
click at [536, 259] on button "Save & Close" at bounding box center [546, 254] width 59 height 18
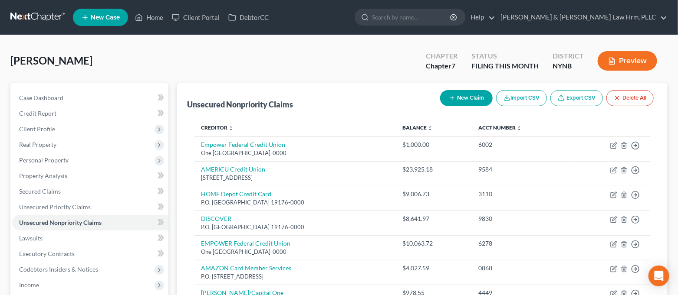
click at [457, 93] on button "New Claim" at bounding box center [466, 98] width 52 height 16
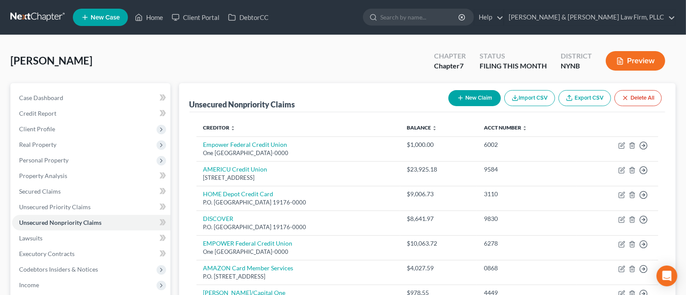
select select "0"
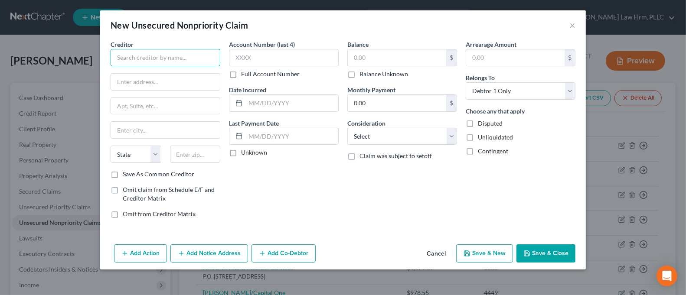
click at [203, 55] on input "text" at bounding box center [166, 57] width 110 height 17
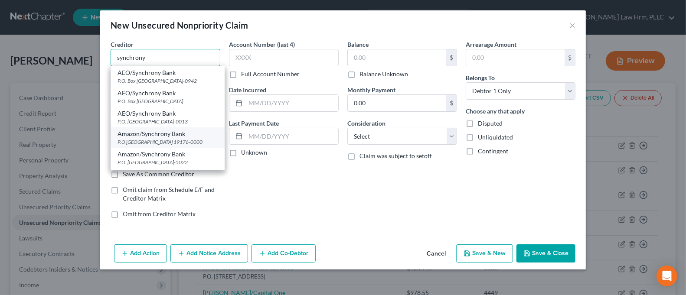
scroll to position [58, 0]
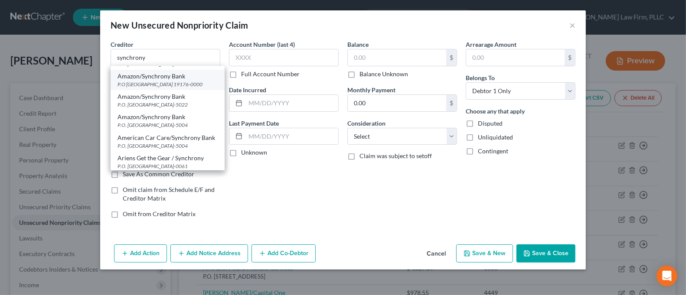
click at [179, 88] on div "P.O [GEOGRAPHIC_DATA] 19176-0000" at bounding box center [168, 84] width 100 height 7
type input "Amazon/Synchrony Bank"
type input "P.O Box 71711"
type input "[GEOGRAPHIC_DATA]"
select select "39"
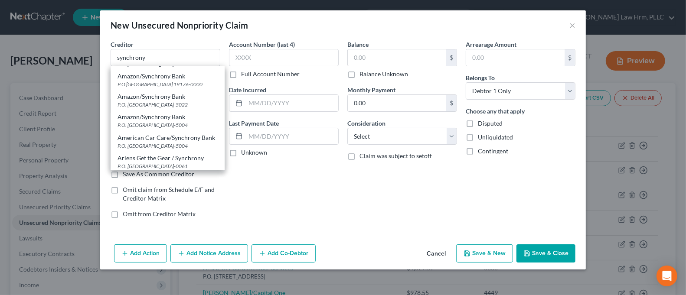
type input "19176-0000"
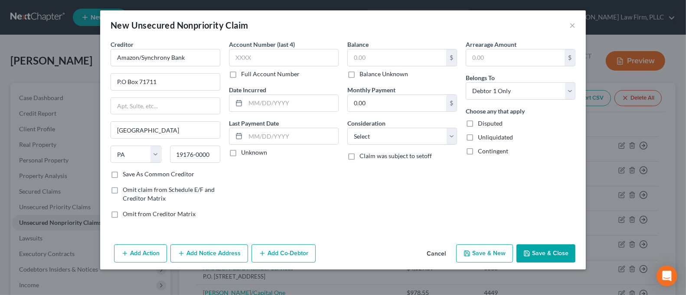
scroll to position [0, 0]
drag, startPoint x: 144, startPoint y: 57, endPoint x: 97, endPoint y: 60, distance: 46.9
click at [97, 60] on div "New Unsecured Nonpriority Claim × Creditor * Amazon/Synchrony Bank P.O Box 7171…" at bounding box center [343, 147] width 686 height 295
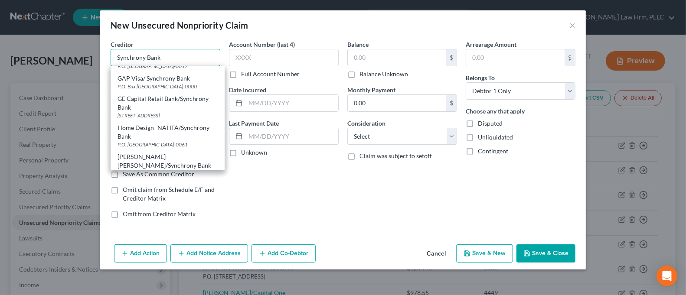
scroll to position [405, 0]
type input "Care Credit/Synchrony Bank"
type input "P.O. Box 71715"
select select
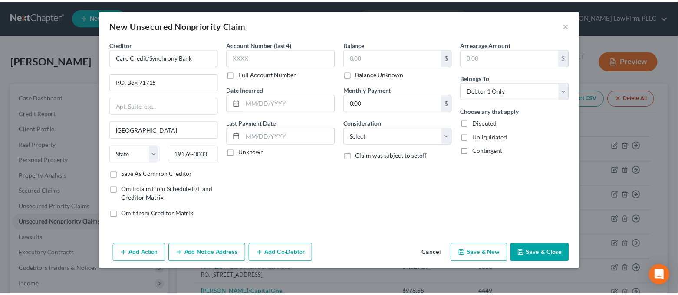
scroll to position [0, 0]
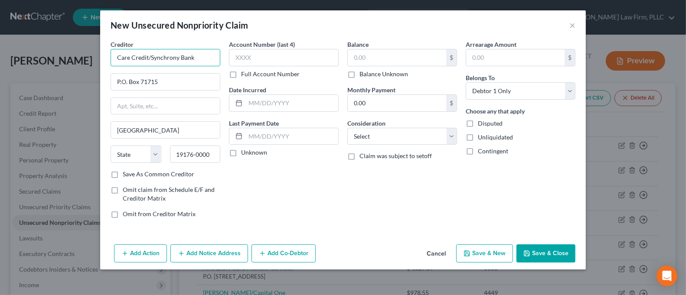
drag, startPoint x: 149, startPoint y: 57, endPoint x: 108, endPoint y: 60, distance: 41.3
click at [108, 60] on div "Creditor * Care Credit/Synchrony Bank P.O. [GEOGRAPHIC_DATA] [US_STATE] AK AR A…" at bounding box center [165, 133] width 118 height 186
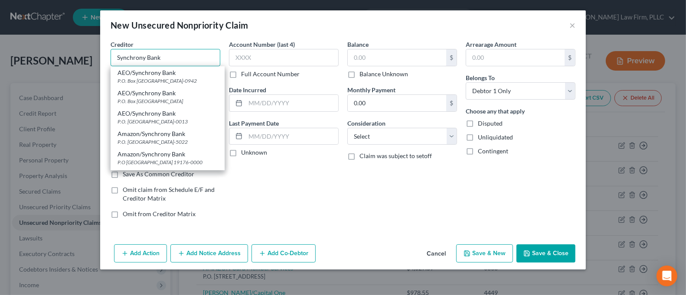
drag, startPoint x: 143, startPoint y: 57, endPoint x: 105, endPoint y: 57, distance: 37.7
click at [105, 57] on div "Creditor * Synchrony Bank AEO/Synchrony Bank P.O. Box [GEOGRAPHIC_DATA]-0942 AE…" at bounding box center [343, 140] width 486 height 201
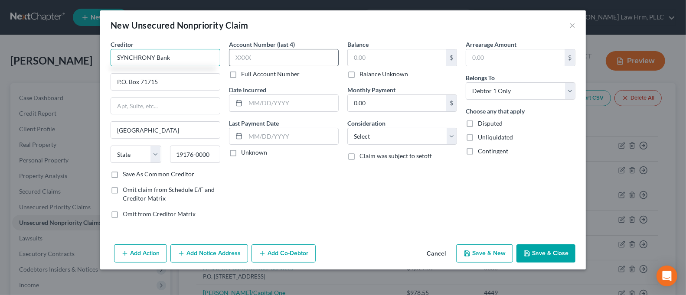
type input "SYNCHRONY Bank"
click at [269, 58] on input "text" at bounding box center [284, 57] width 110 height 17
type input "5068"
click at [370, 59] on input "text" at bounding box center [397, 57] width 98 height 16
type input "3,105.01"
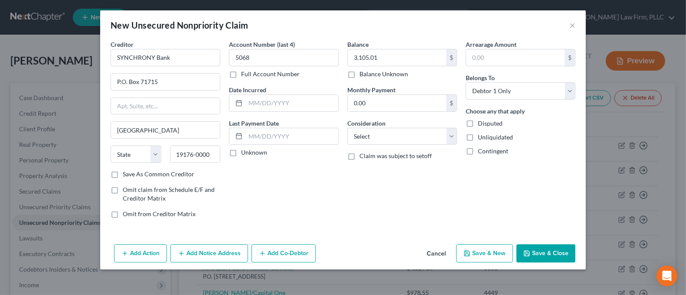
click at [530, 251] on icon "button" at bounding box center [527, 253] width 7 height 7
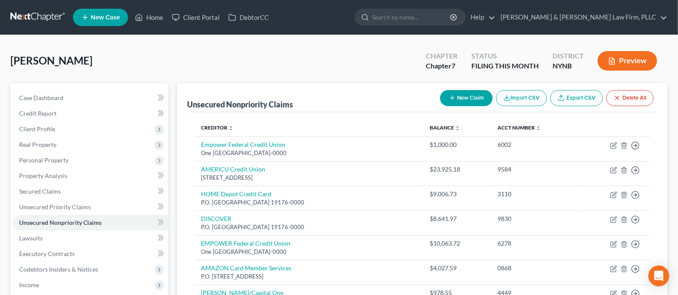
click at [455, 96] on button "New Claim" at bounding box center [466, 98] width 52 height 16
select select "0"
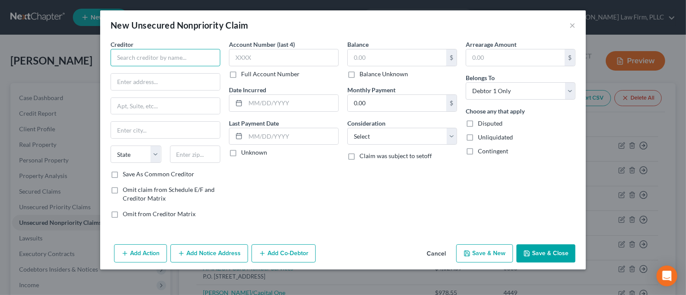
click at [139, 52] on input "text" at bounding box center [166, 57] width 110 height 17
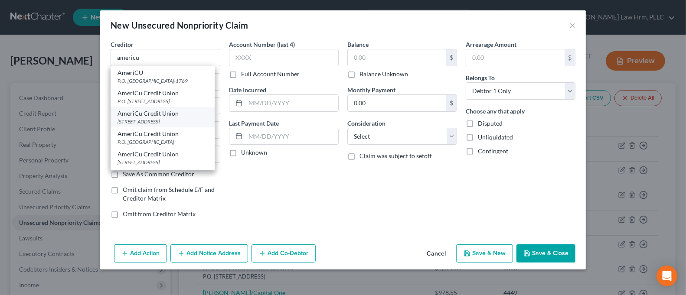
click at [189, 118] on div "AmeriCu Credit Union" at bounding box center [163, 113] width 90 height 9
type input "AmeriCu Credit Union"
type input "[STREET_ADDRESS]"
type input "[GEOGRAPHIC_DATA]"
select select "35"
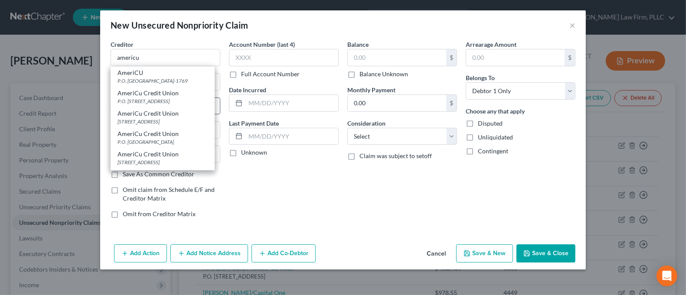
type input "13440-0000"
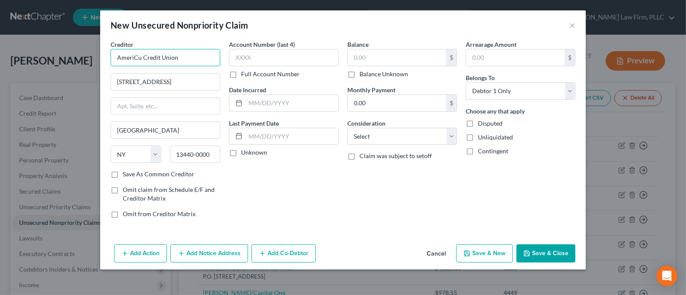
drag, startPoint x: 140, startPoint y: 58, endPoint x: 93, endPoint y: 59, distance: 46.9
click at [93, 59] on div "New Unsecured Nonpriority Claim × Creditor * AmeriCu Credit Union [GEOGRAPHIC_D…" at bounding box center [343, 147] width 686 height 295
type input "AMERICU Credit Union"
click at [252, 58] on input "text" at bounding box center [284, 57] width 110 height 17
type input "9584"
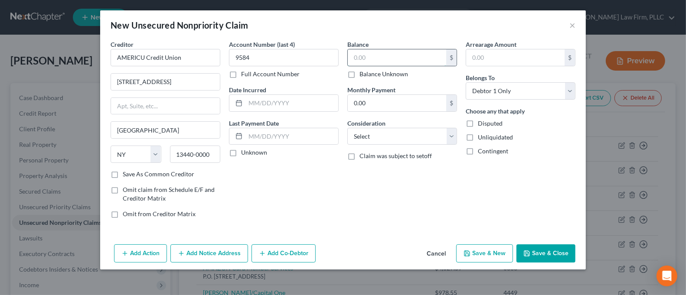
click at [367, 55] on input "text" at bounding box center [397, 57] width 98 height 16
type input "13,121.11"
click at [553, 252] on button "Save & Close" at bounding box center [546, 254] width 59 height 18
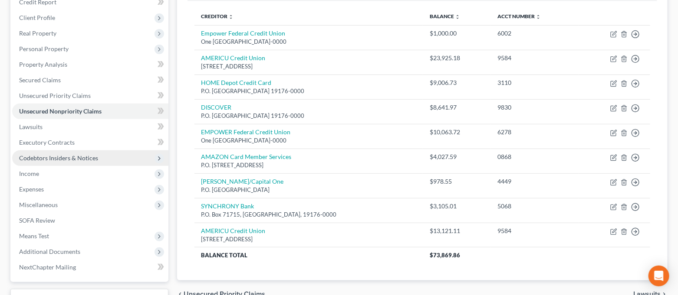
scroll to position [115, 0]
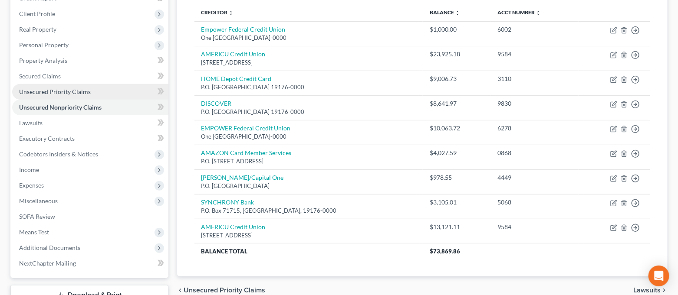
click at [86, 86] on link "Unsecured Priority Claims" at bounding box center [90, 92] width 156 height 16
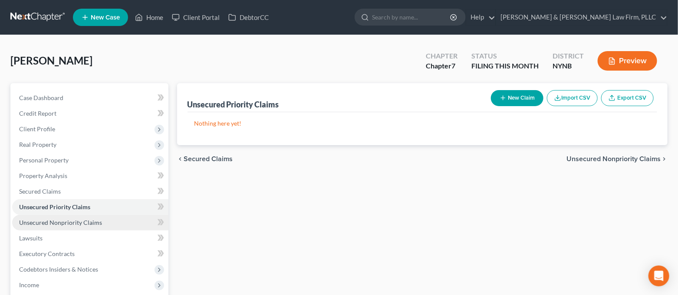
click at [73, 221] on span "Unsecured Nonpriority Claims" at bounding box center [60, 222] width 83 height 7
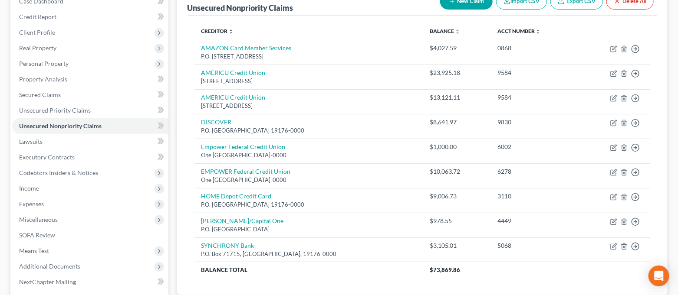
scroll to position [158, 0]
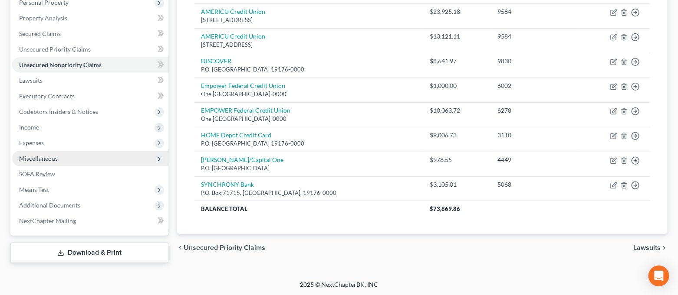
click at [78, 157] on span "Miscellaneous" at bounding box center [90, 159] width 156 height 16
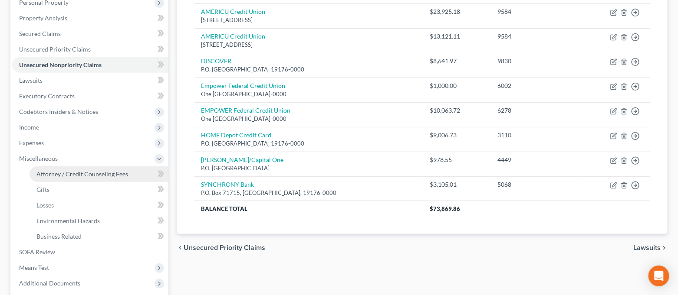
click at [74, 174] on span "Attorney / Credit Counseling Fees" at bounding box center [82, 173] width 92 height 7
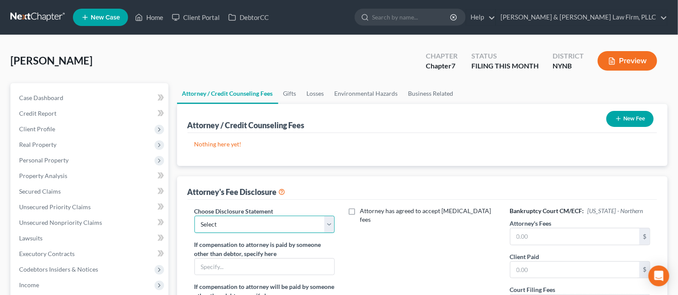
click at [275, 229] on select "Select [PERSON_NAME] & [PERSON_NAME] Law firm, PLLC" at bounding box center [264, 224] width 141 height 17
select select "0"
click at [194, 216] on select "Select [PERSON_NAME] & [PERSON_NAME] Law firm, PLLC" at bounding box center [264, 224] width 141 height 17
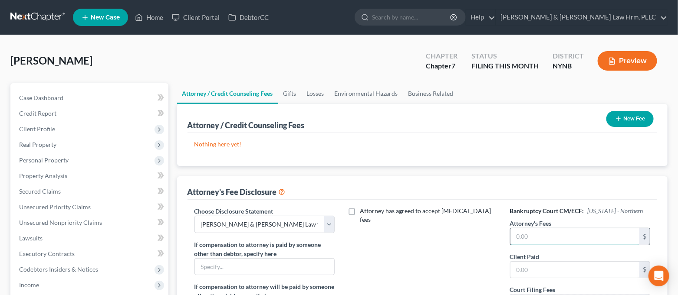
click at [539, 232] on input "text" at bounding box center [574, 237] width 129 height 16
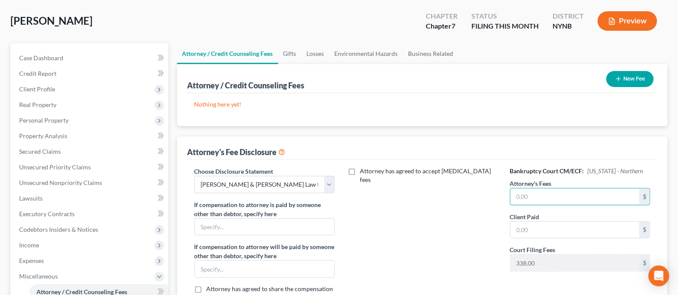
scroll to position [58, 0]
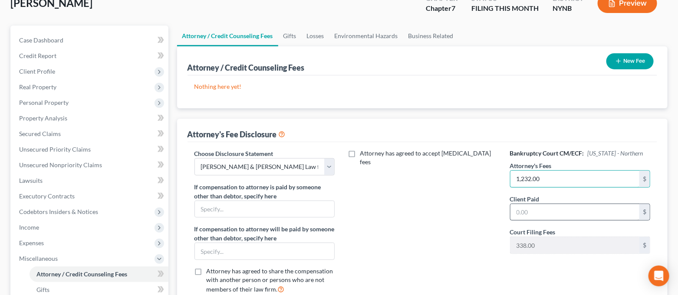
type input "1,232.00"
click at [529, 216] on input "text" at bounding box center [574, 212] width 129 height 16
type input "1,232.00"
click at [426, 204] on div "Attorney has agreed to accept [MEDICAL_DATA] fees" at bounding box center [422, 225] width 158 height 152
click at [617, 61] on line "button" at bounding box center [618, 61] width 4 height 0
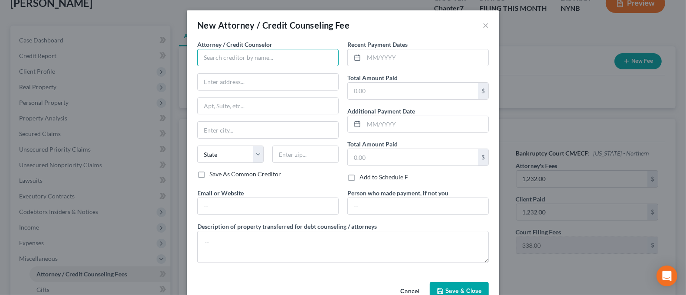
click at [283, 60] on input "text" at bounding box center [267, 57] width 141 height 17
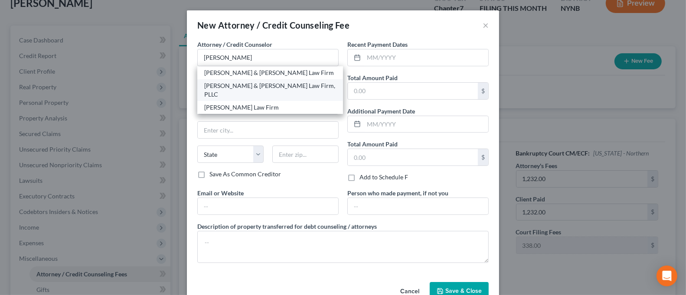
click at [251, 87] on div "[PERSON_NAME] & [PERSON_NAME] Law Firm, PLLC" at bounding box center [270, 90] width 132 height 17
type input "[PERSON_NAME] & [PERSON_NAME] Law Firm, PLLC"
type input "[STREET_ADDRESS]"
type input "Suite 100"
type input "Cicero"
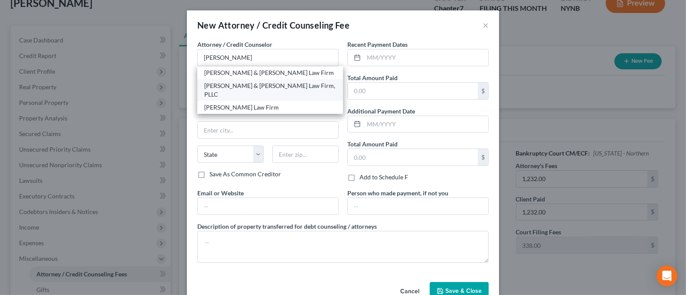
select select "35"
type input "13039"
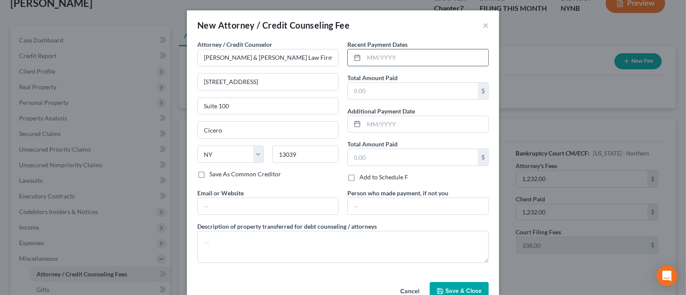
click at [373, 57] on input "text" at bounding box center [426, 57] width 124 height 16
type input "10/2025"
click at [370, 93] on input "text" at bounding box center [413, 91] width 130 height 16
type input "80.00"
click at [462, 290] on span "Save & Close" at bounding box center [463, 291] width 36 height 7
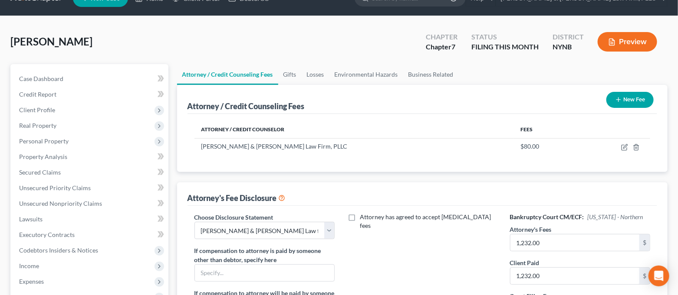
scroll to position [0, 0]
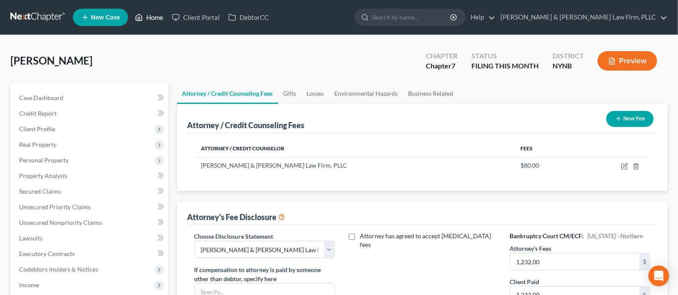
click at [154, 20] on link "Home" at bounding box center [149, 18] width 37 height 16
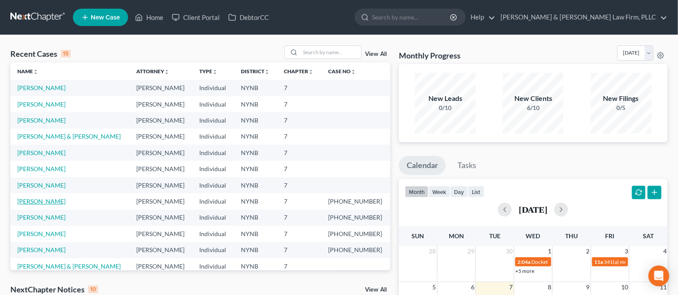
click at [43, 200] on link "[PERSON_NAME]" at bounding box center [41, 201] width 48 height 7
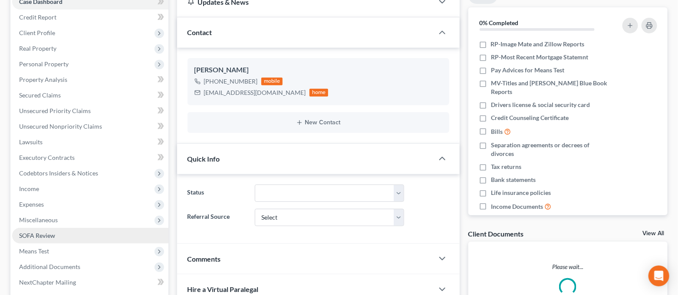
scroll to position [115, 0]
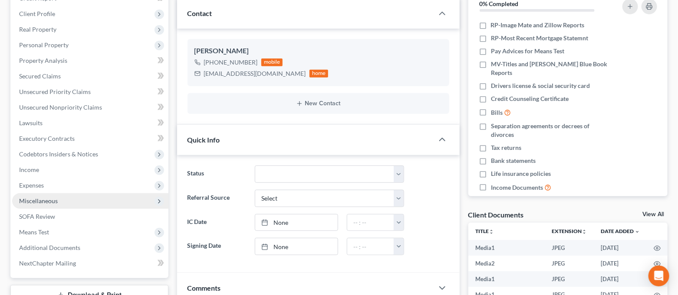
click at [65, 205] on span "Miscellaneous" at bounding box center [90, 201] width 156 height 16
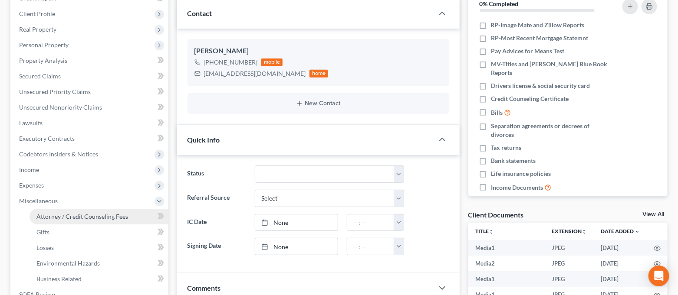
scroll to position [3836, 0]
click at [63, 213] on span "Attorney / Credit Counseling Fees" at bounding box center [82, 216] width 92 height 7
select select "0"
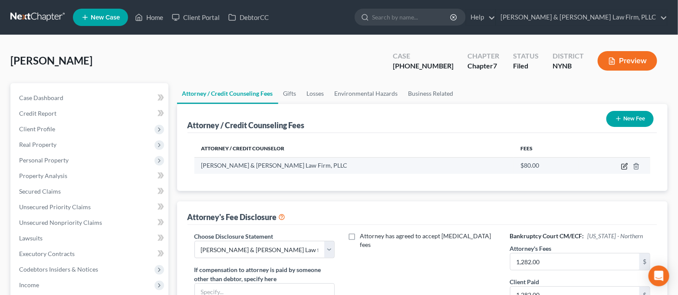
click at [624, 166] on icon "button" at bounding box center [625, 166] width 4 height 4
select select "35"
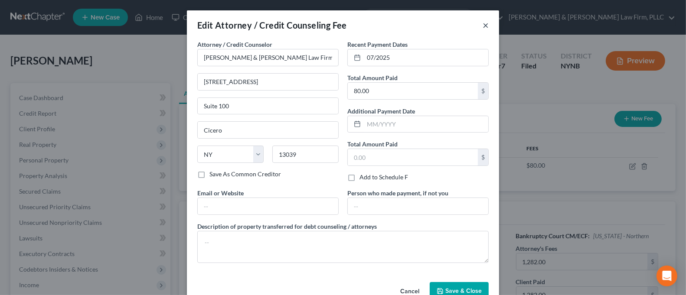
click at [483, 26] on button "×" at bounding box center [486, 25] width 6 height 10
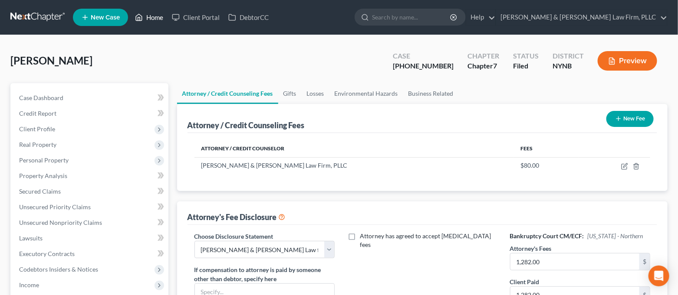
click at [158, 18] on link "Home" at bounding box center [149, 18] width 37 height 16
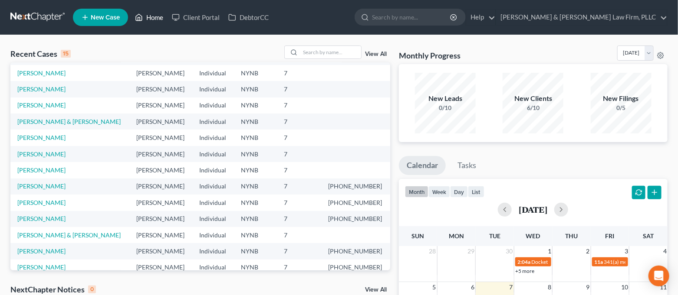
scroll to position [59, 0]
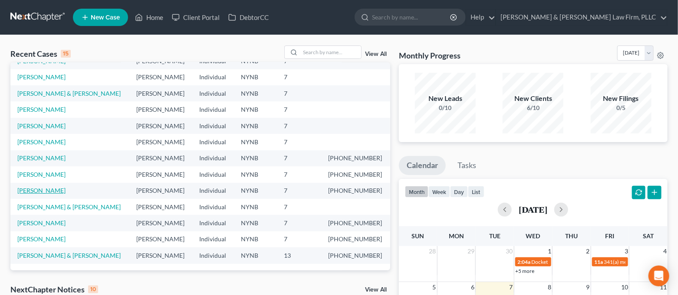
click at [49, 191] on link "[PERSON_NAME]" at bounding box center [41, 190] width 48 height 7
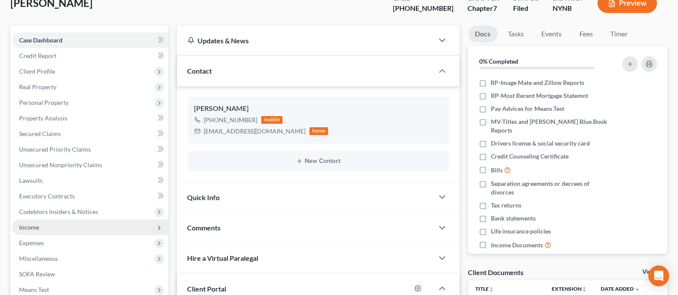
scroll to position [115, 0]
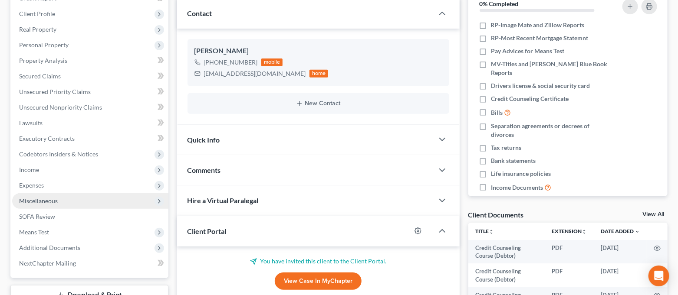
click at [55, 197] on span "Miscellaneous" at bounding box center [38, 200] width 39 height 7
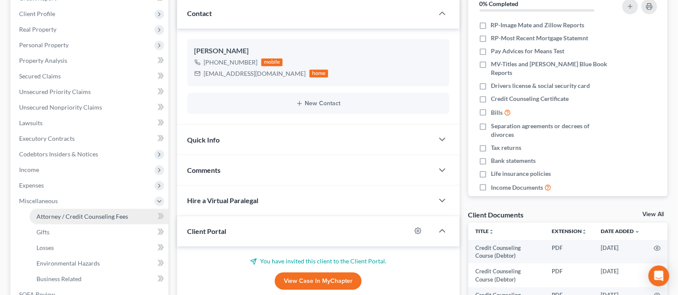
click at [62, 213] on span "Attorney / Credit Counseling Fees" at bounding box center [82, 216] width 92 height 7
select select "0"
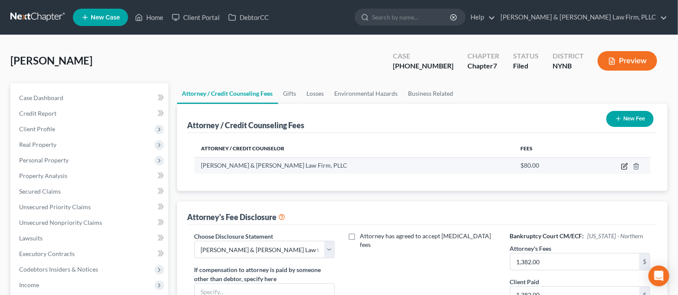
click at [624, 166] on icon "button" at bounding box center [624, 166] width 7 height 7
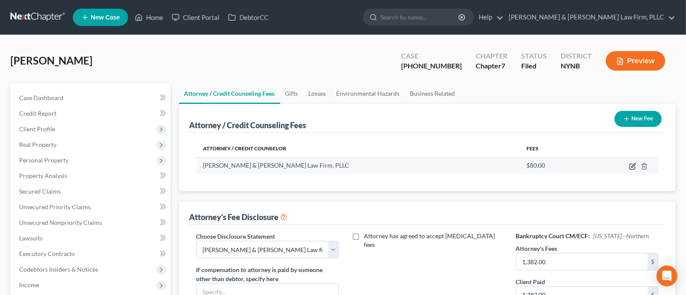
select select "35"
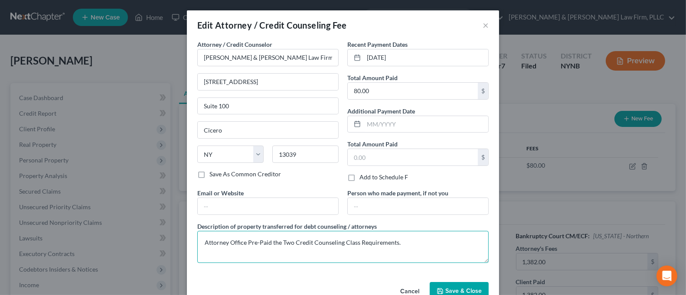
drag, startPoint x: 361, startPoint y: 242, endPoint x: 181, endPoint y: 255, distance: 180.0
click at [181, 255] on div "Edit Attorney / Credit Counseling Fee × Attorney / Credit Counselor * [PERSON_N…" at bounding box center [343, 147] width 686 height 295
click at [464, 288] on span "Save & Close" at bounding box center [463, 291] width 36 height 7
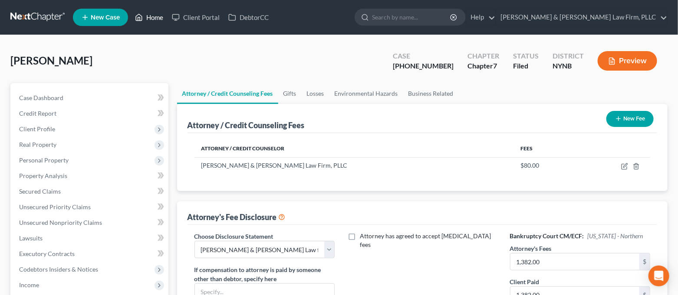
click at [152, 14] on link "Home" at bounding box center [149, 18] width 37 height 16
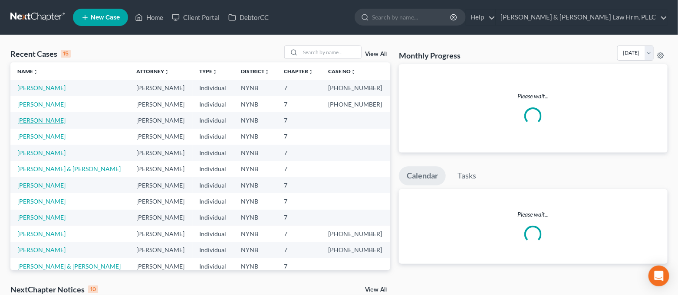
click at [42, 117] on link "[PERSON_NAME]" at bounding box center [41, 120] width 48 height 7
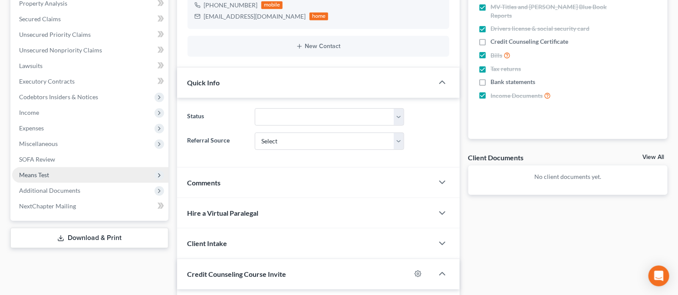
scroll to position [173, 0]
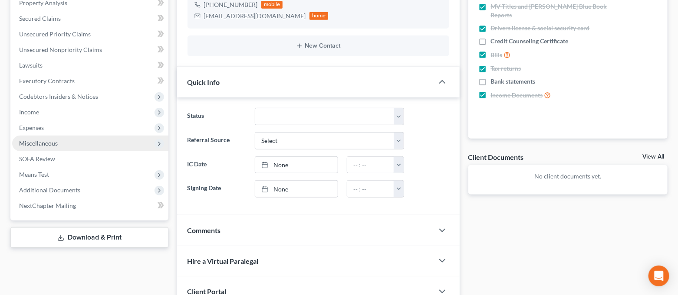
click at [73, 141] on span "Miscellaneous" at bounding box center [90, 144] width 156 height 16
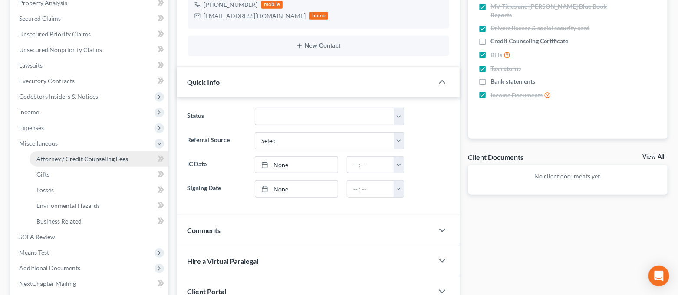
click at [132, 157] on link "Attorney / Credit Counseling Fees" at bounding box center [98, 159] width 139 height 16
select select "0"
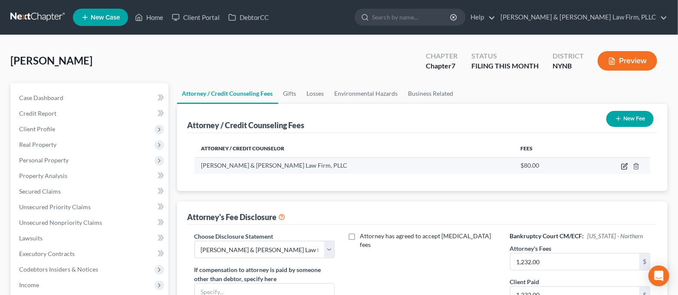
click at [624, 168] on icon "button" at bounding box center [624, 166] width 7 height 7
select select "35"
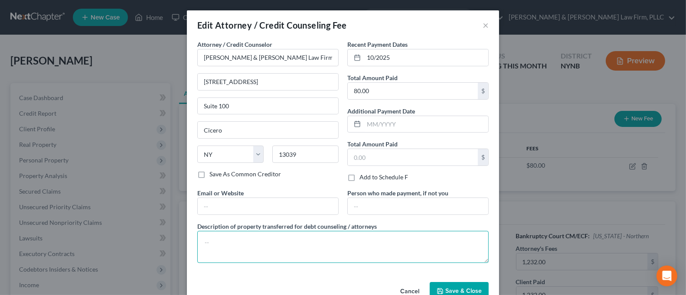
paste textarea "Attorney Office Pre-Paid the Two Credit Counseling Class Requirements."
type textarea "Attorney Office Pre-Paid the Two Credit Counseling Class Requirements."
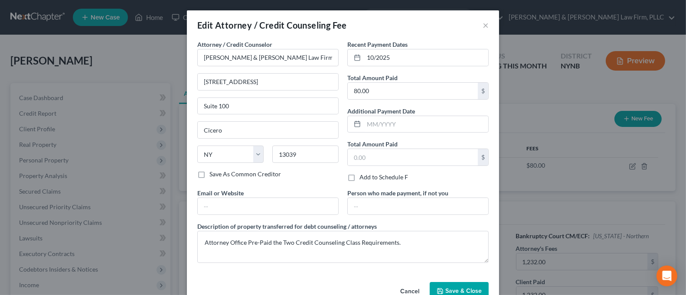
click at [469, 290] on span "Save & Close" at bounding box center [463, 291] width 36 height 7
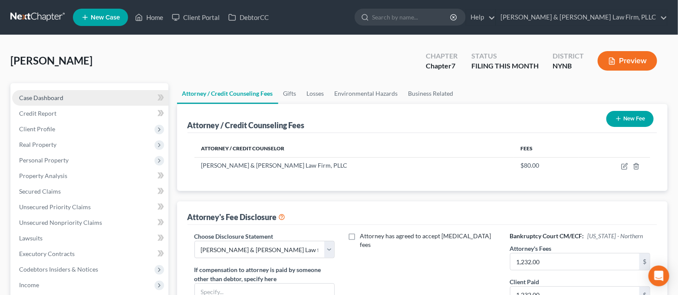
click at [56, 96] on span "Case Dashboard" at bounding box center [41, 97] width 44 height 7
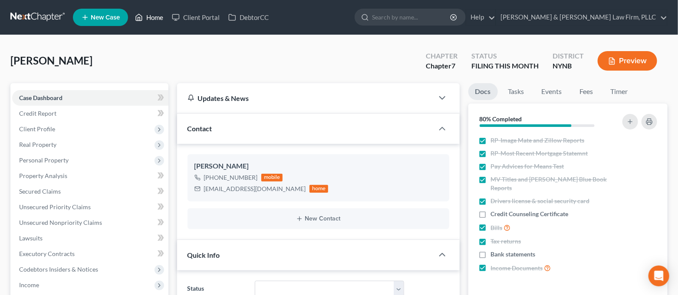
click at [138, 18] on icon at bounding box center [139, 17] width 8 height 10
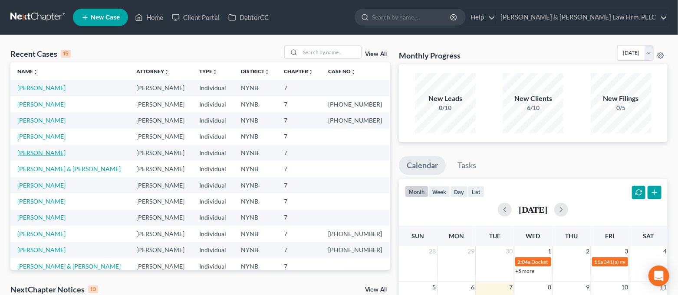
click at [42, 154] on link "[PERSON_NAME]" at bounding box center [41, 152] width 48 height 7
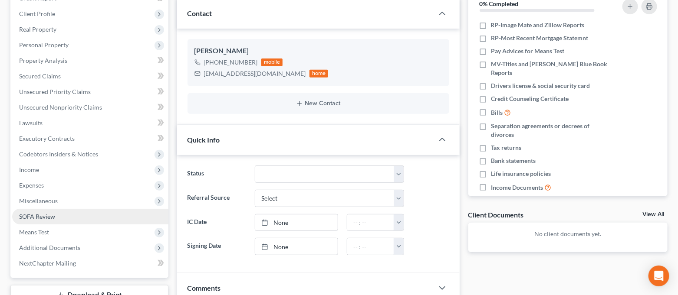
scroll to position [794, 0]
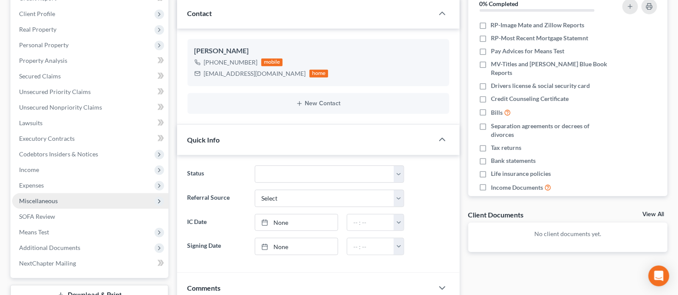
click at [73, 200] on span "Miscellaneous" at bounding box center [90, 201] width 156 height 16
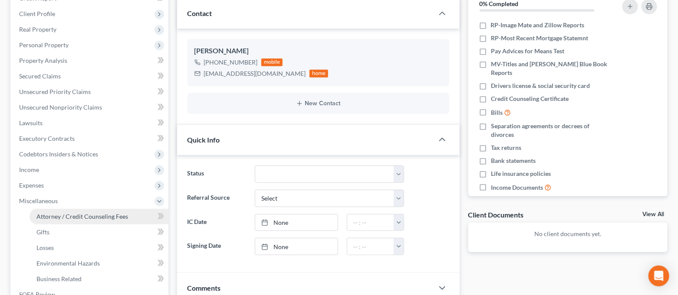
click at [69, 213] on span "Attorney / Credit Counseling Fees" at bounding box center [82, 216] width 92 height 7
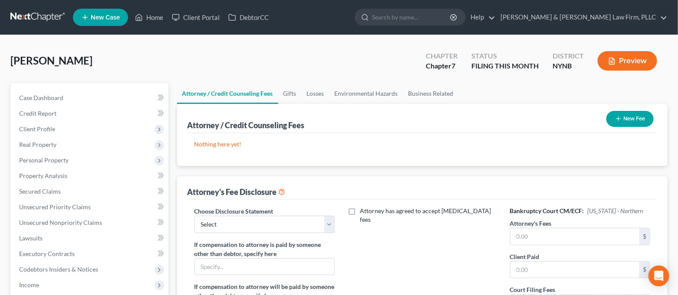
click at [632, 121] on button "New Fee" at bounding box center [629, 119] width 47 height 16
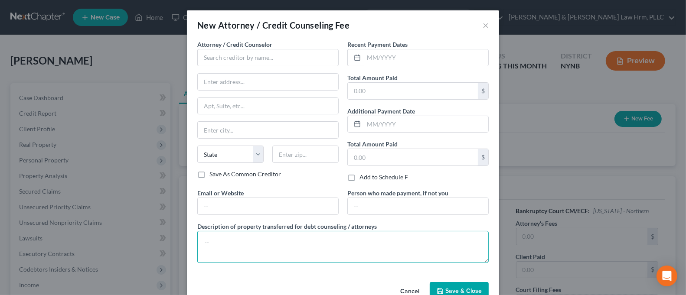
paste textarea "Attorney Office Pre-Paid the Two Credit Counseling Class Requirements."
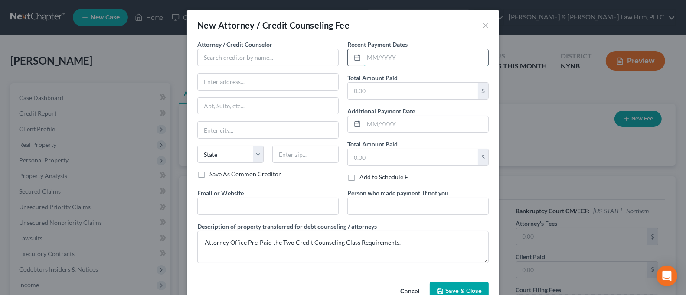
click at [396, 58] on input "text" at bounding box center [426, 57] width 124 height 16
click at [410, 86] on input "text" at bounding box center [413, 91] width 130 height 16
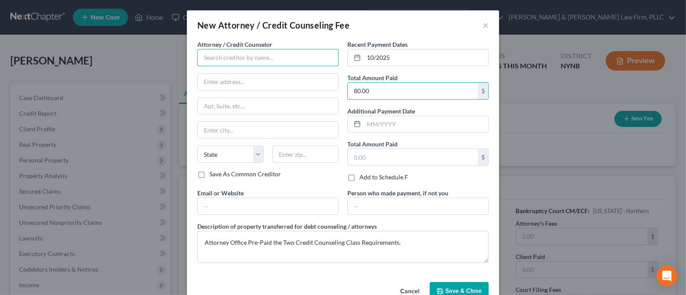
click at [245, 59] on input "text" at bounding box center [267, 57] width 141 height 17
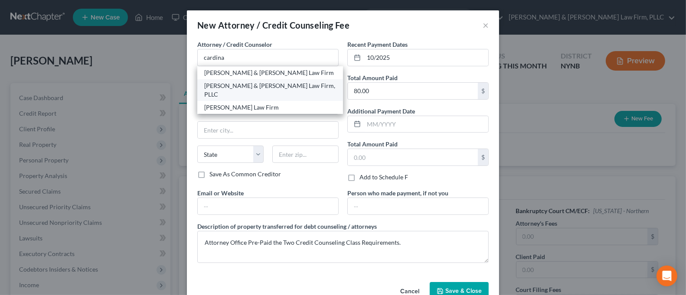
click at [245, 82] on div "[PERSON_NAME] & [PERSON_NAME] Law Firm, PLLC" at bounding box center [270, 90] width 132 height 17
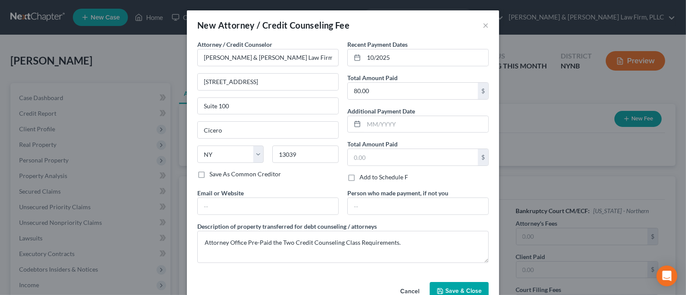
click at [445, 287] on button "Save & Close" at bounding box center [459, 291] width 59 height 18
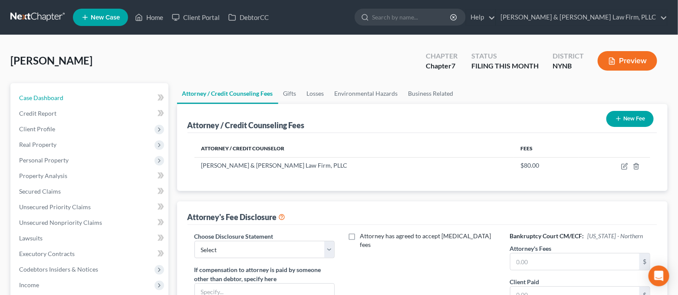
drag, startPoint x: 62, startPoint y: 99, endPoint x: 122, endPoint y: 37, distance: 86.2
click at [62, 99] on span "Case Dashboard" at bounding box center [41, 97] width 44 height 7
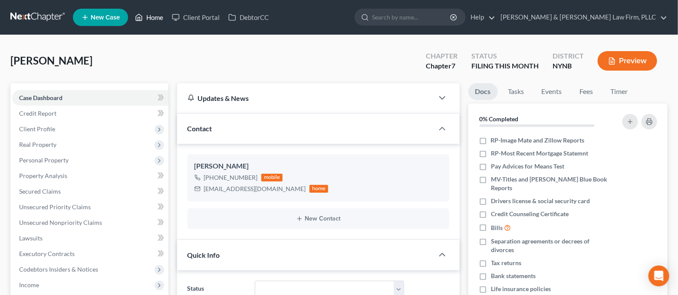
click at [144, 16] on link "Home" at bounding box center [149, 18] width 37 height 16
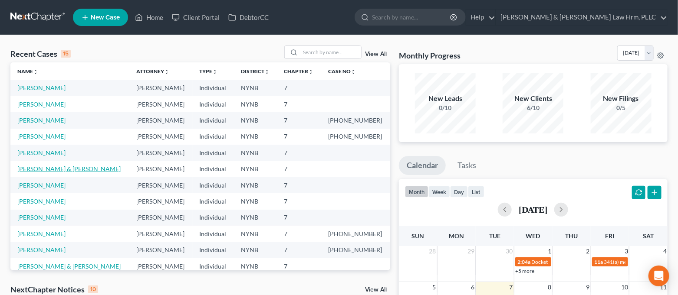
click at [51, 169] on link "[PERSON_NAME] & [PERSON_NAME]" at bounding box center [68, 168] width 103 height 7
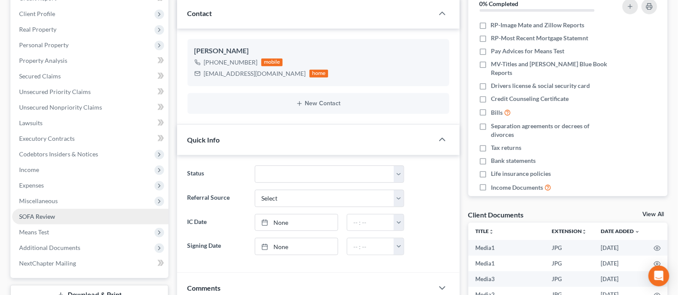
scroll to position [1605, 0]
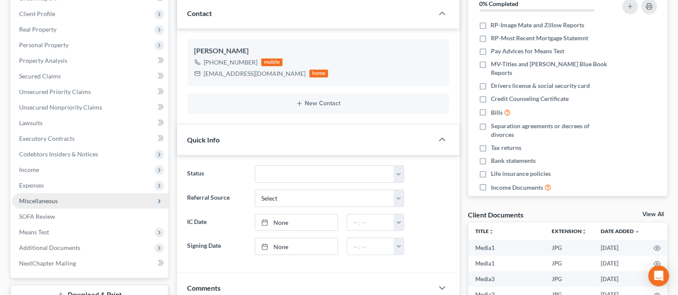
click at [56, 200] on span "Miscellaneous" at bounding box center [38, 200] width 39 height 7
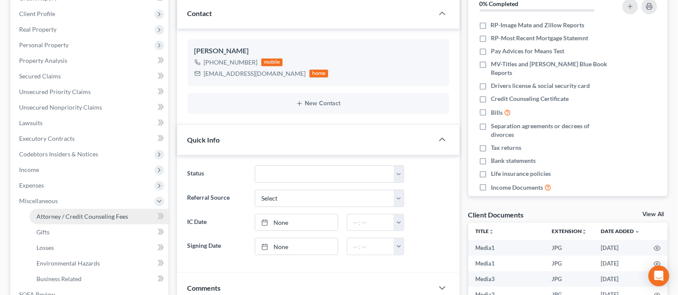
click at [65, 216] on span "Attorney / Credit Counseling Fees" at bounding box center [82, 216] width 92 height 7
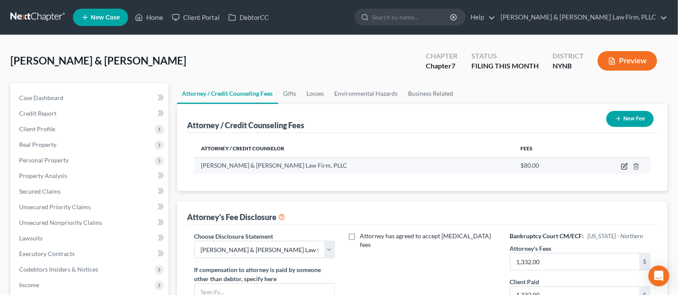
click at [621, 168] on icon "button" at bounding box center [624, 166] width 7 height 7
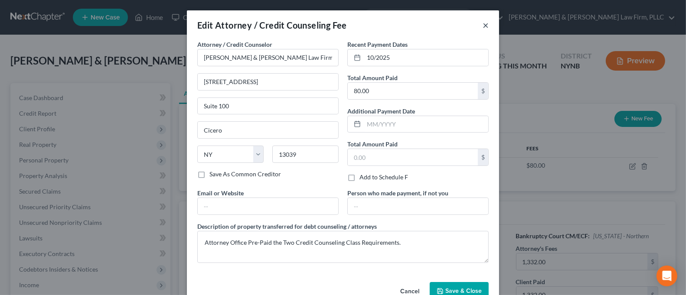
click at [484, 26] on button "×" at bounding box center [486, 25] width 6 height 10
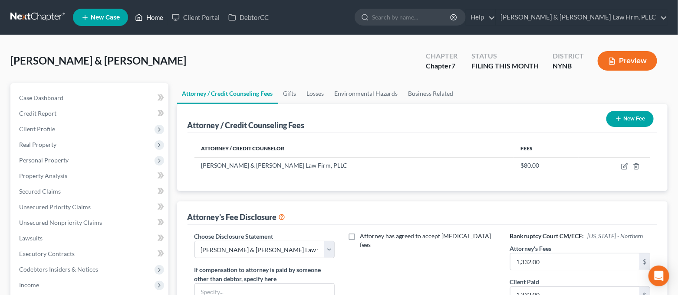
click at [147, 15] on link "Home" at bounding box center [149, 18] width 37 height 16
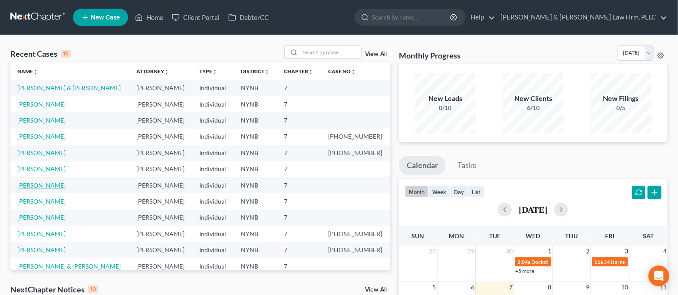
click at [57, 186] on link "[PERSON_NAME]" at bounding box center [41, 185] width 48 height 7
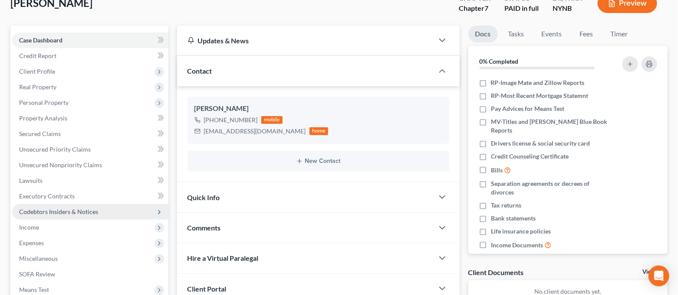
scroll to position [115, 0]
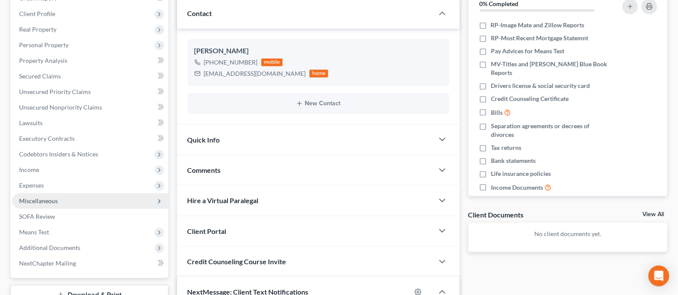
click at [69, 202] on span "Miscellaneous" at bounding box center [90, 201] width 156 height 16
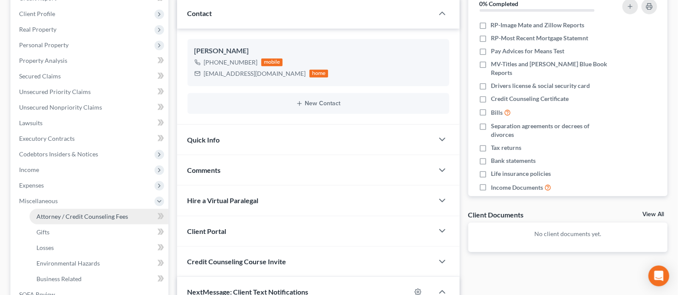
click at [76, 216] on span "Attorney / Credit Counseling Fees" at bounding box center [82, 216] width 92 height 7
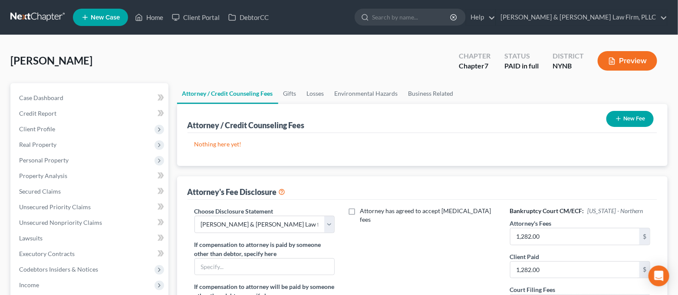
click at [641, 118] on button "New Fee" at bounding box center [629, 119] width 47 height 16
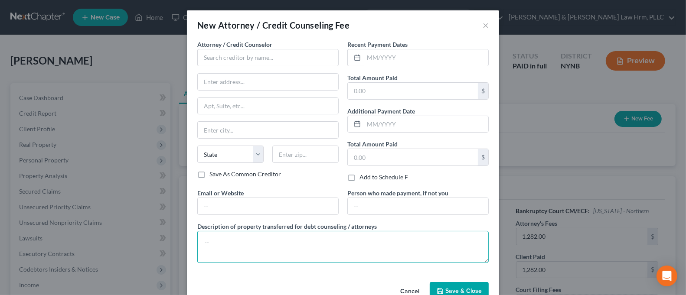
paste textarea "Attorney Office Pre-Paid the Two Credit Counseling Class Requirements."
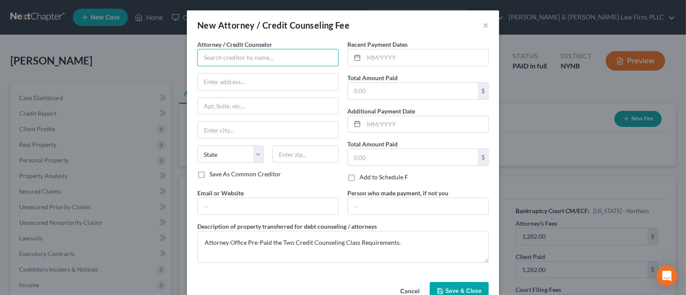
click at [278, 53] on input "text" at bounding box center [267, 57] width 141 height 17
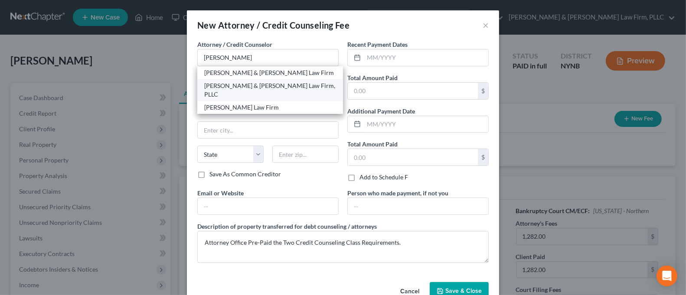
click at [282, 83] on div "[PERSON_NAME] & [PERSON_NAME] Law Firm, PLLC" at bounding box center [270, 90] width 132 height 17
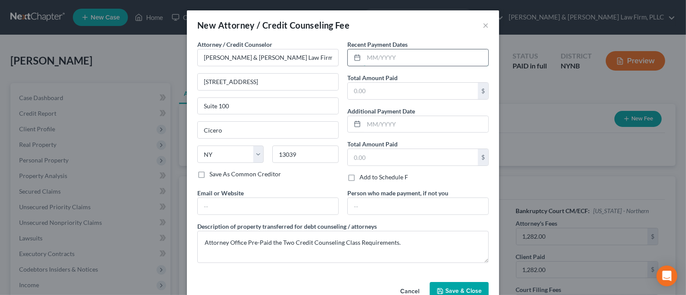
click at [387, 54] on input "text" at bounding box center [426, 57] width 124 height 16
click at [403, 98] on input "text" at bounding box center [413, 91] width 130 height 16
click at [465, 288] on span "Save & Close" at bounding box center [463, 291] width 36 height 7
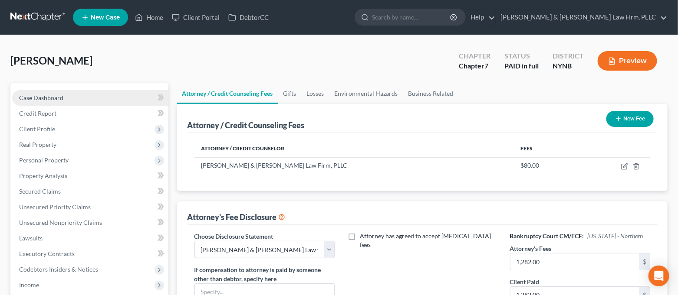
click at [116, 94] on link "Case Dashboard" at bounding box center [90, 98] width 156 height 16
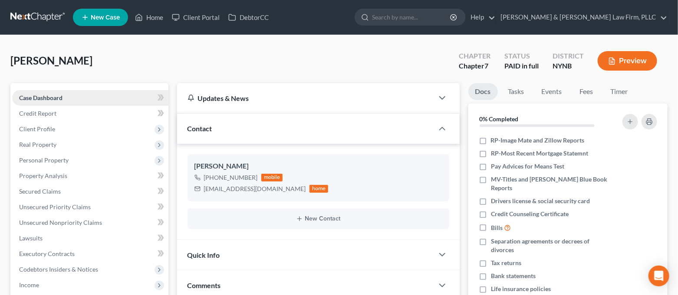
scroll to position [872, 0]
click at [133, 16] on link "Home" at bounding box center [149, 18] width 37 height 16
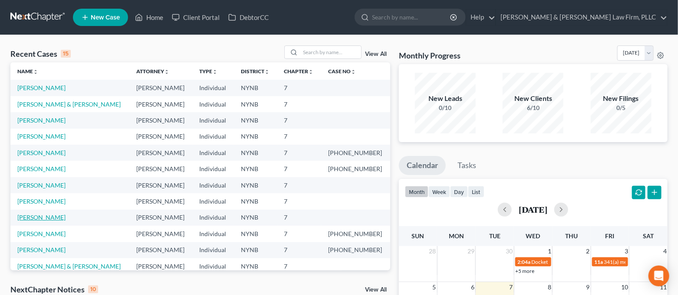
click at [45, 214] on link "[PERSON_NAME]" at bounding box center [41, 217] width 48 height 7
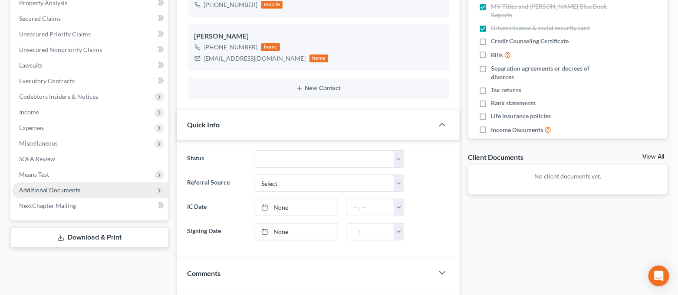
scroll to position [95, 0]
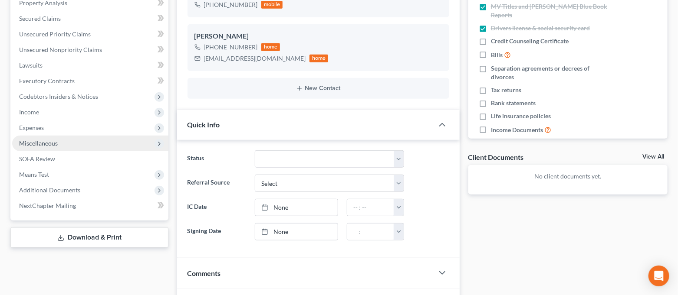
click at [41, 141] on span "Miscellaneous" at bounding box center [38, 143] width 39 height 7
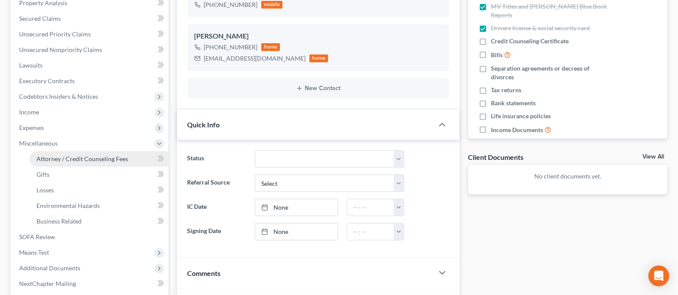
click at [55, 157] on span "Attorney / Credit Counseling Fees" at bounding box center [82, 158] width 92 height 7
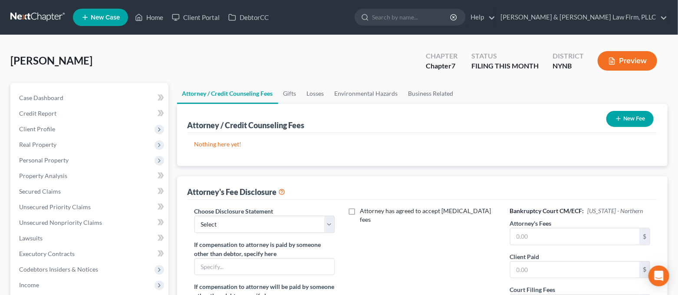
click at [635, 120] on button "New Fee" at bounding box center [629, 119] width 47 height 16
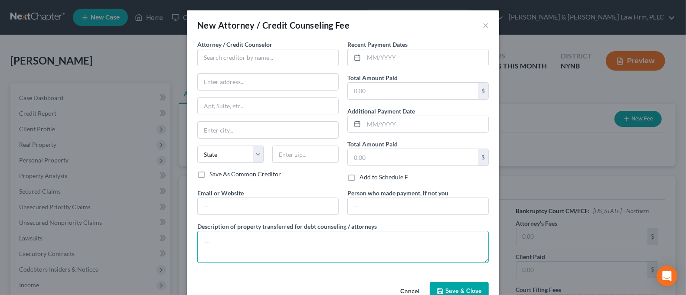
paste textarea "Attorney Office Pre-Paid the Two Credit Counseling Class Requirements."
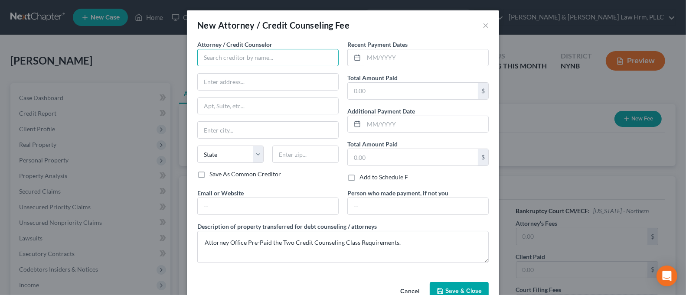
click at [275, 62] on input "text" at bounding box center [267, 57] width 141 height 17
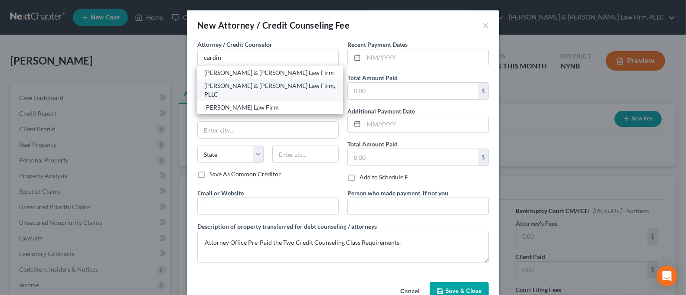
click at [277, 86] on div "[PERSON_NAME] & [PERSON_NAME] Law Firm, PLLC" at bounding box center [270, 90] width 132 height 17
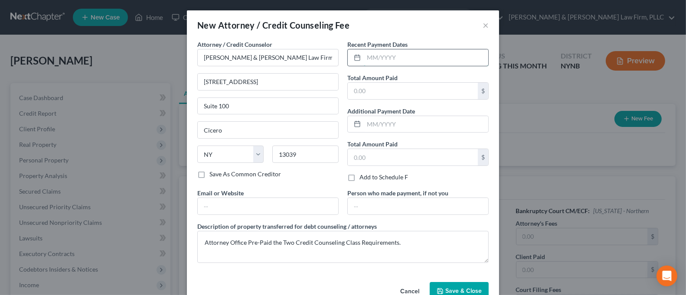
click at [396, 65] on input "text" at bounding box center [426, 57] width 124 height 16
click at [380, 95] on input "text" at bounding box center [413, 91] width 130 height 16
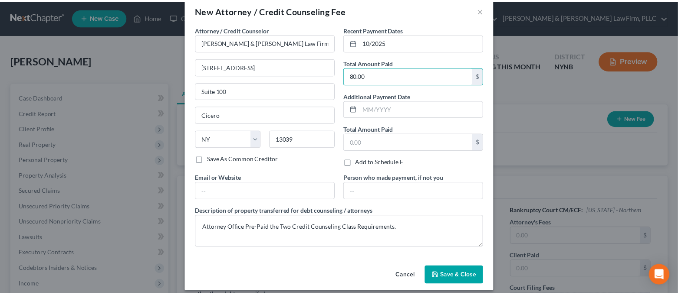
scroll to position [22, 0]
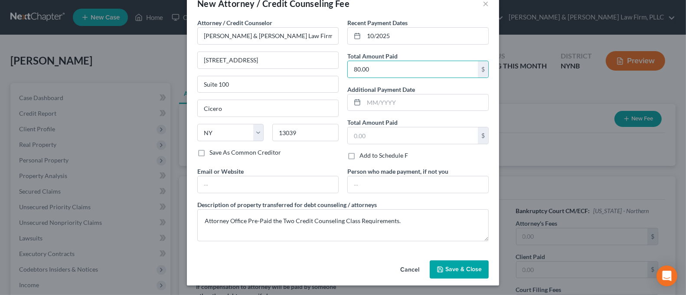
click at [463, 270] on span "Save & Close" at bounding box center [463, 269] width 36 height 7
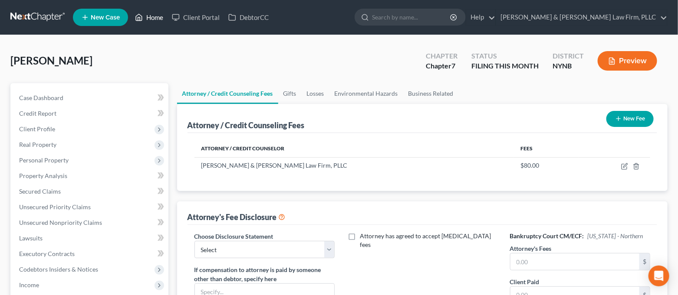
click at [140, 20] on polyline at bounding box center [139, 18] width 2 height 3
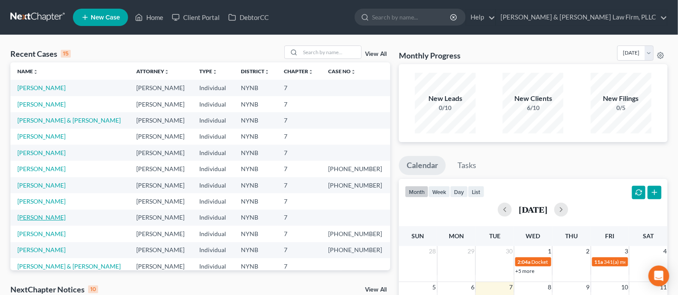
click at [55, 217] on link "[PERSON_NAME]" at bounding box center [41, 217] width 48 height 7
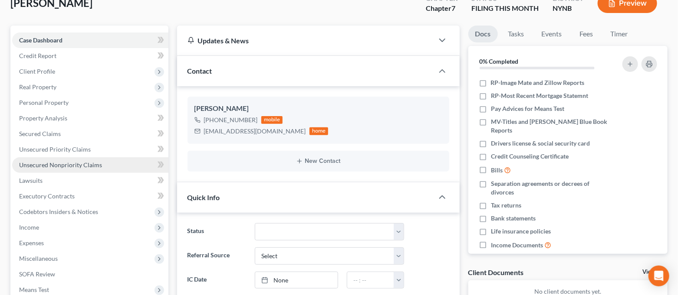
scroll to position [115, 0]
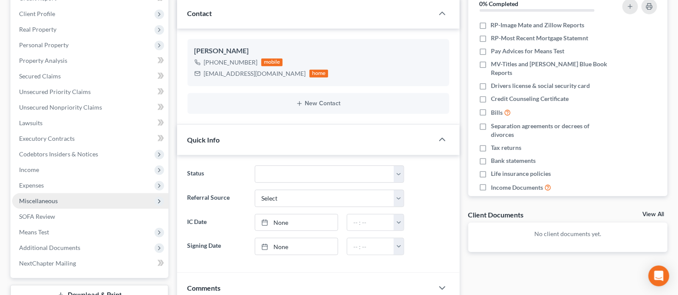
click at [48, 204] on span "Miscellaneous" at bounding box center [90, 201] width 156 height 16
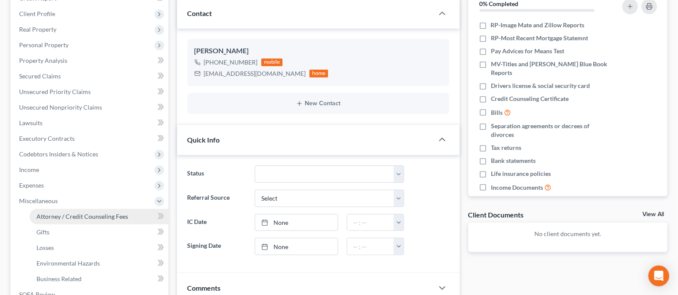
click at [56, 211] on link "Attorney / Credit Counseling Fees" at bounding box center [98, 217] width 139 height 16
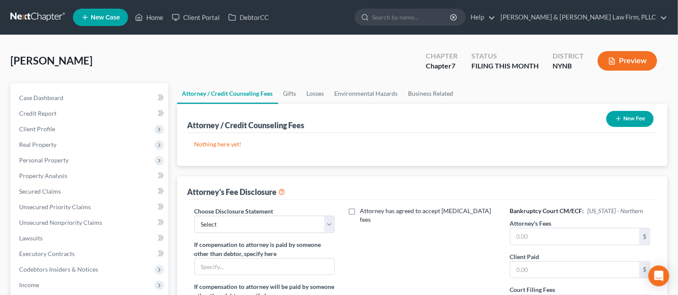
click at [624, 123] on button "New Fee" at bounding box center [629, 119] width 47 height 16
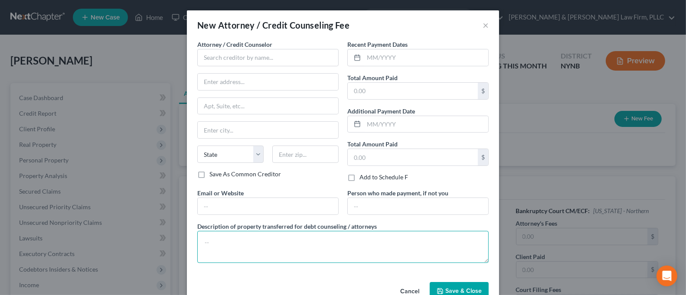
paste textarea "Attorney Office Pre-Paid the Two Credit Counseling Class Requirements."
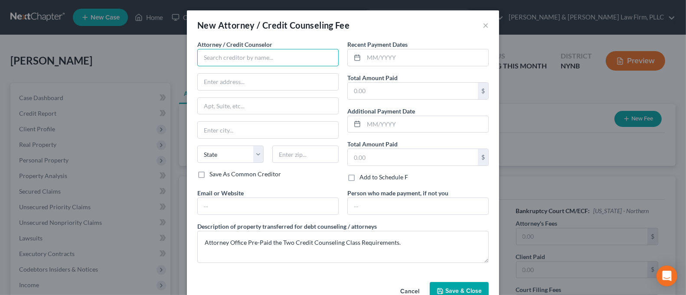
click at [254, 61] on input "text" at bounding box center [267, 57] width 141 height 17
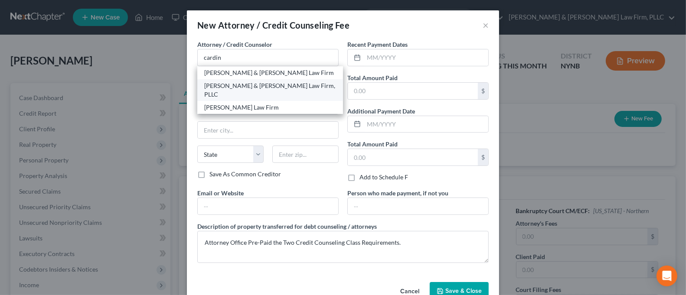
click at [251, 85] on div "[PERSON_NAME] & [PERSON_NAME] Law Firm, PLLC" at bounding box center [270, 90] width 132 height 17
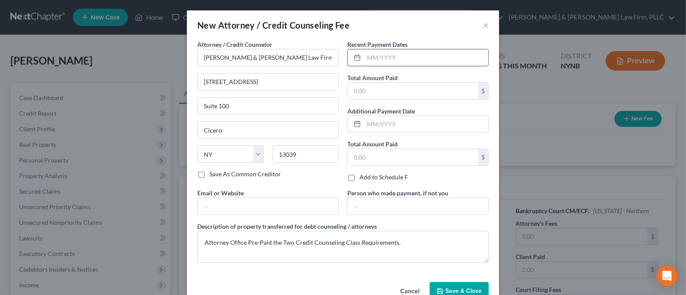
click at [378, 62] on input "text" at bounding box center [426, 57] width 124 height 16
click at [416, 95] on input "text" at bounding box center [413, 91] width 130 height 16
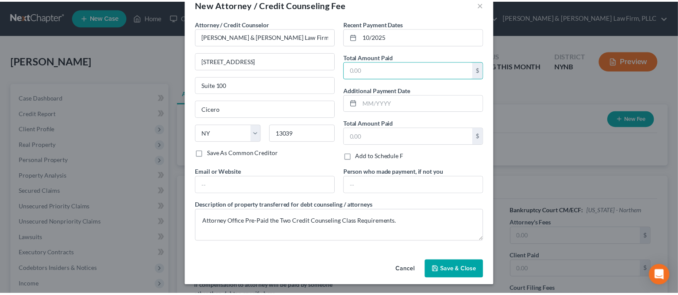
scroll to position [22, 0]
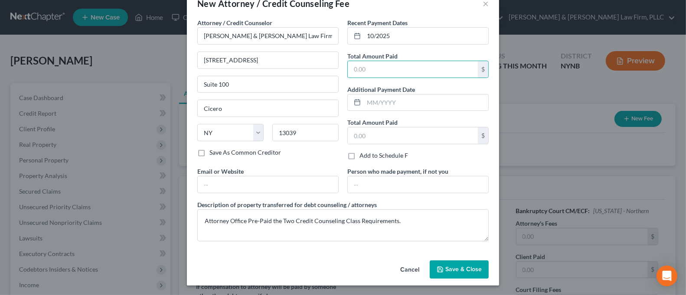
click at [457, 268] on span "Save & Close" at bounding box center [463, 269] width 36 height 7
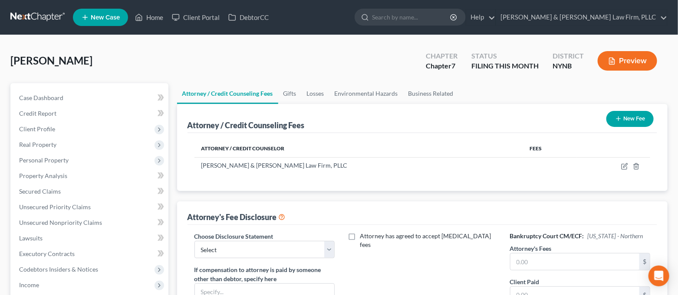
click at [389, 190] on div "Attorney / Credit Counselor Fees [PERSON_NAME] & [PERSON_NAME] Law Firm, PLLC" at bounding box center [422, 162] width 470 height 58
click at [621, 165] on icon "button" at bounding box center [624, 166] width 7 height 7
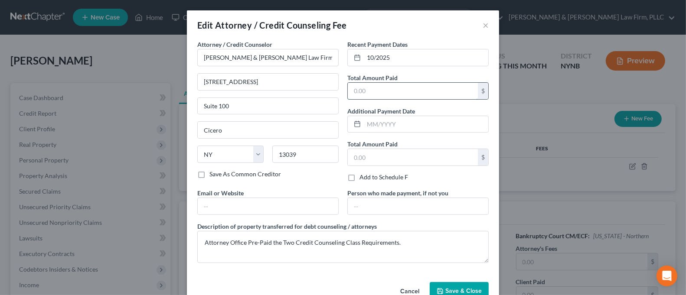
click at [404, 89] on input "text" at bounding box center [413, 91] width 130 height 16
click at [449, 293] on span "Save & Close" at bounding box center [463, 291] width 36 height 7
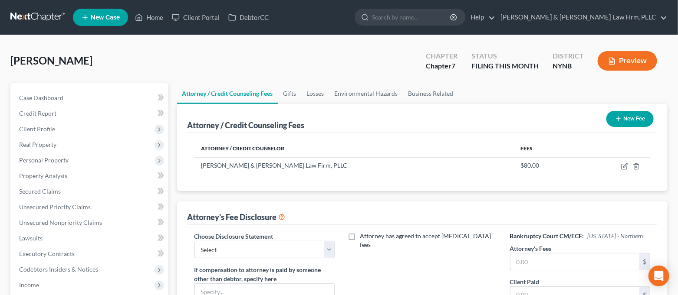
click at [399, 196] on div "Attorney / Credit Counseling Fees New Fee Attorney / Credit Counselor Fees [PER…" at bounding box center [422, 249] width 491 height 291
drag, startPoint x: 282, startPoint y: 259, endPoint x: 285, endPoint y: 252, distance: 7.6
click at [286, 252] on select "Select [PERSON_NAME] & [PERSON_NAME] Law firm, PLLC" at bounding box center [264, 249] width 141 height 17
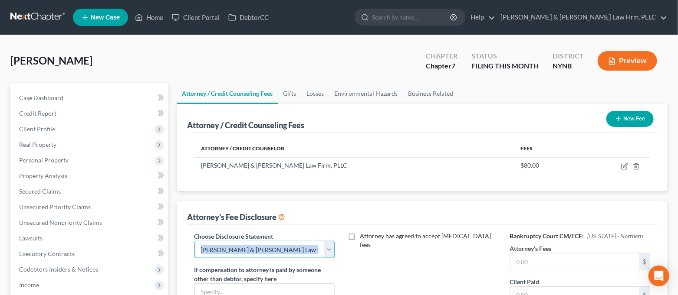
click at [194, 241] on select "Select [PERSON_NAME] & [PERSON_NAME] Law firm, PLLC" at bounding box center [264, 249] width 141 height 17
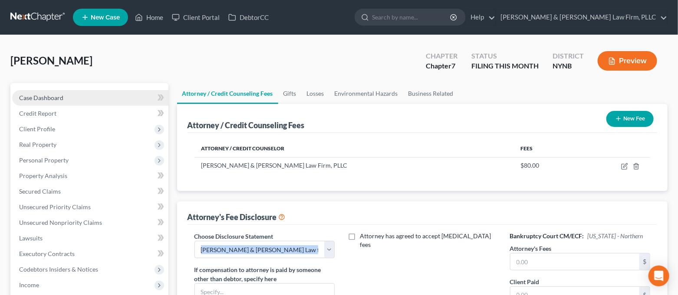
click at [55, 95] on span "Case Dashboard" at bounding box center [41, 97] width 44 height 7
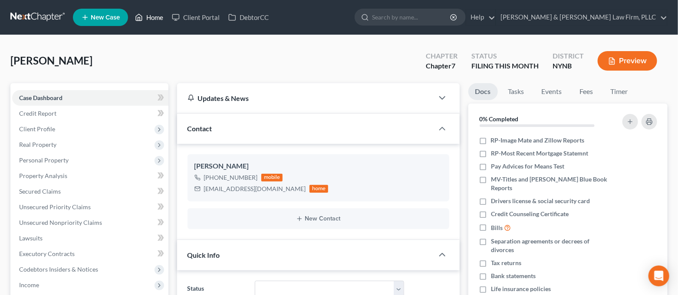
click at [142, 20] on icon at bounding box center [139, 17] width 8 height 10
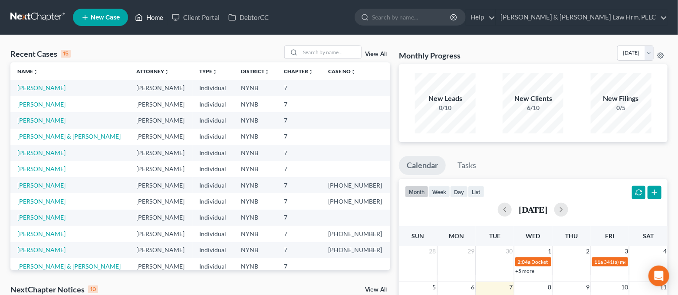
scroll to position [58, 0]
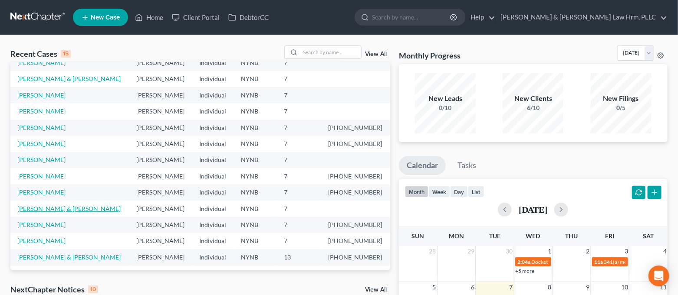
click at [98, 211] on link "[PERSON_NAME] & [PERSON_NAME]" at bounding box center [68, 208] width 103 height 7
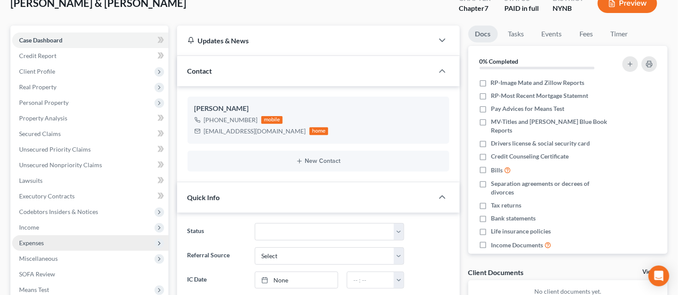
scroll to position [738, 0]
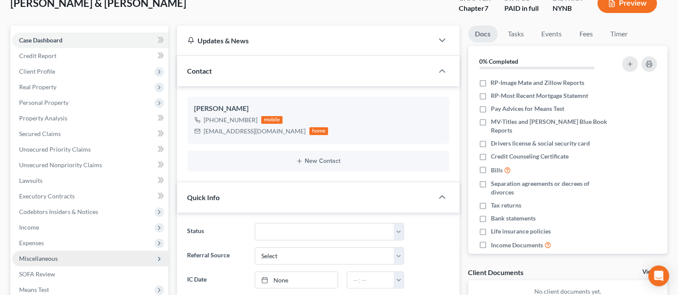
click at [41, 253] on span "Miscellaneous" at bounding box center [90, 259] width 156 height 16
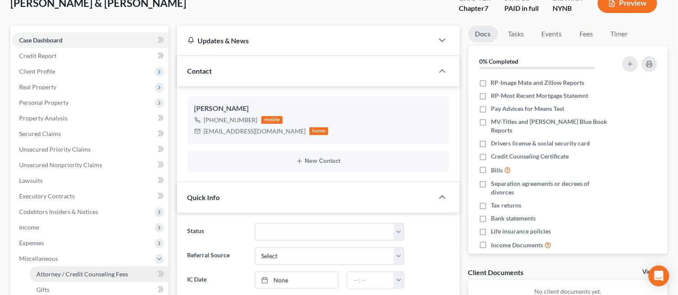
click at [65, 275] on span "Attorney / Credit Counseling Fees" at bounding box center [82, 274] width 92 height 7
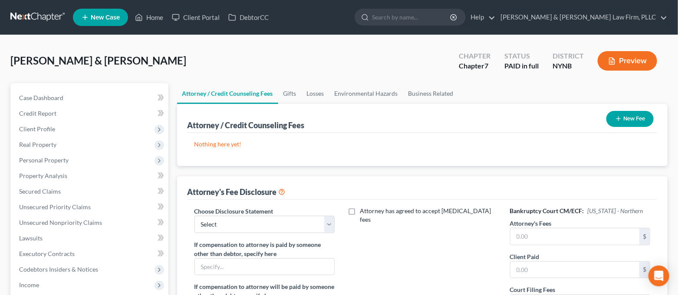
click at [618, 118] on icon "button" at bounding box center [618, 118] width 7 height 7
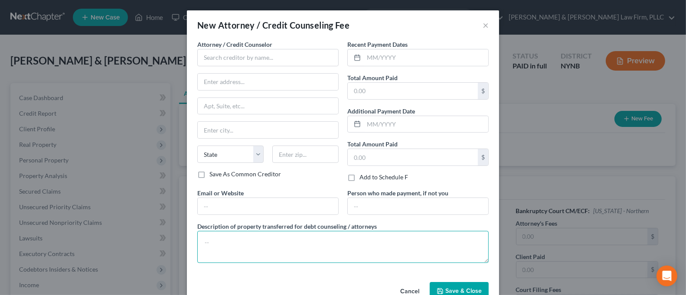
paste textarea "Attorney Office Pre-Paid the Two Credit Counseling Class Requirements."
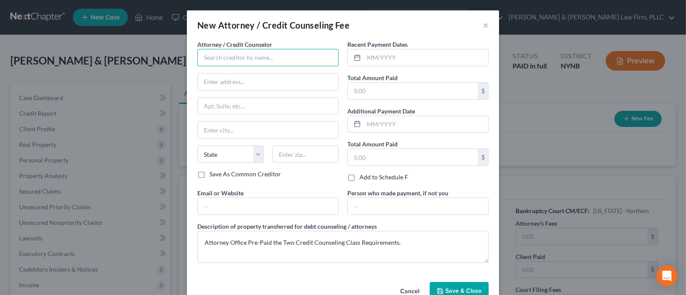
click at [287, 61] on input "text" at bounding box center [267, 57] width 141 height 17
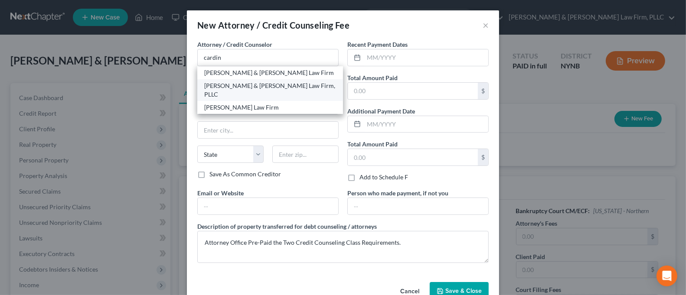
click at [262, 85] on div "[PERSON_NAME] & [PERSON_NAME] Law Firm, PLLC" at bounding box center [270, 90] width 132 height 17
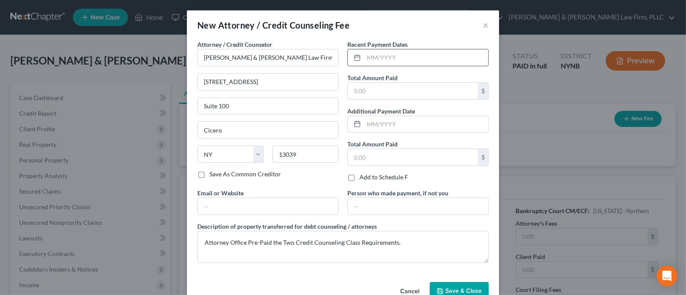
click at [375, 55] on input "text" at bounding box center [426, 57] width 124 height 16
click at [404, 92] on input "text" at bounding box center [413, 91] width 130 height 16
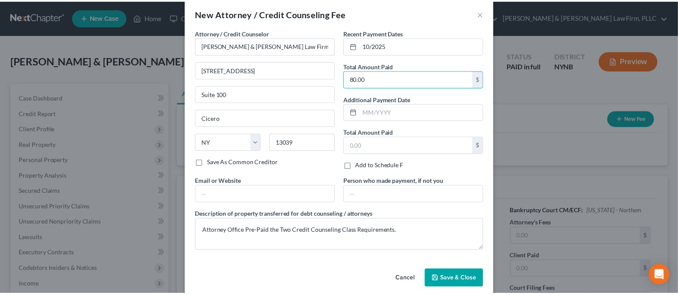
scroll to position [22, 0]
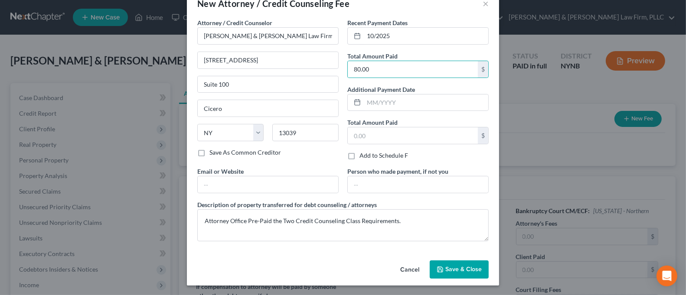
click at [464, 275] on button "Save & Close" at bounding box center [459, 270] width 59 height 18
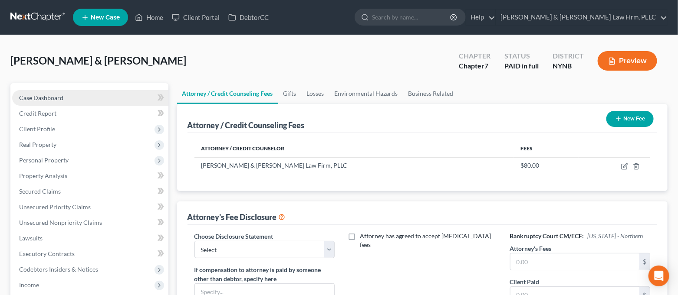
click at [87, 93] on link "Case Dashboard" at bounding box center [90, 98] width 156 height 16
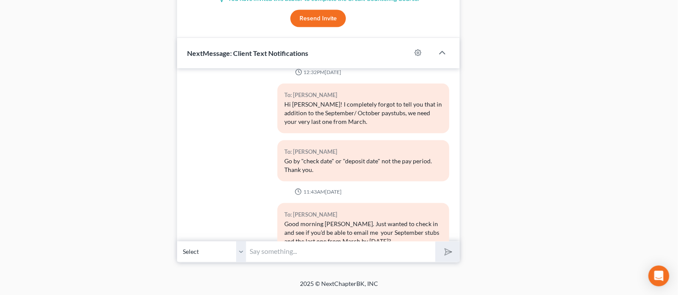
scroll to position [738, 0]
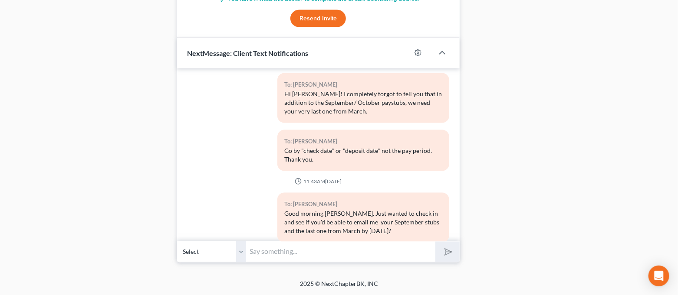
click at [351, 245] on input "text" at bounding box center [340, 252] width 189 height 21
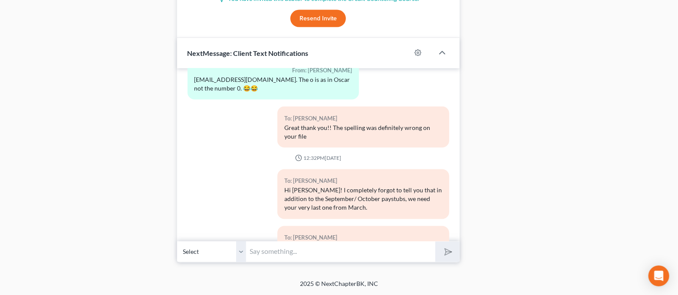
scroll to position [564, 0]
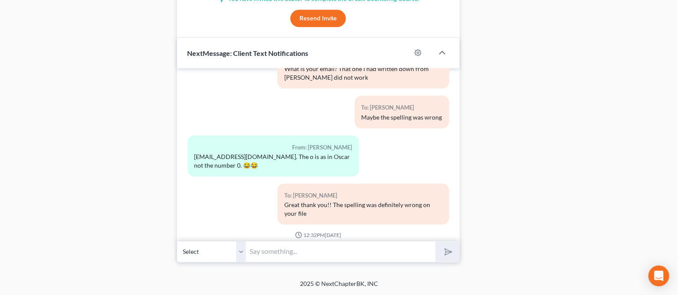
drag, startPoint x: 219, startPoint y: 200, endPoint x: 221, endPoint y: 195, distance: 5.1
click at [219, 200] on div "To: [PERSON_NAME] Great thank you!! The spelling was definitely wrong on your f…" at bounding box center [318, 208] width 270 height 48
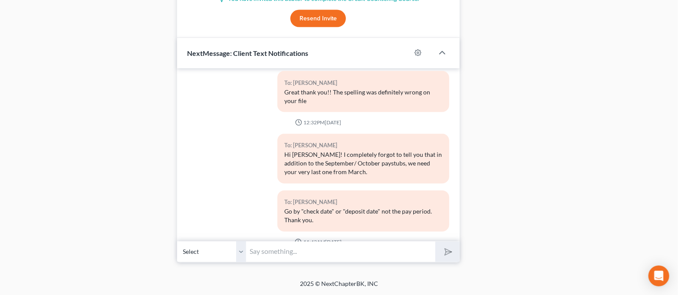
scroll to position [738, 0]
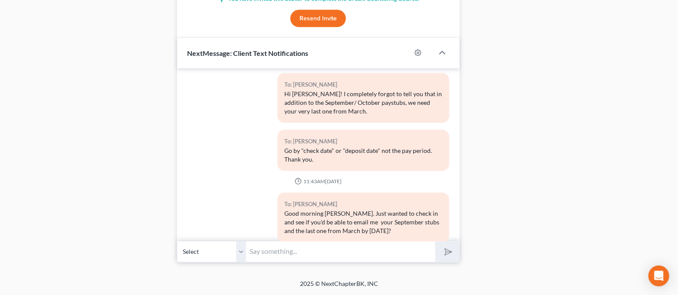
click at [320, 252] on input "text" at bounding box center [340, 252] width 189 height 21
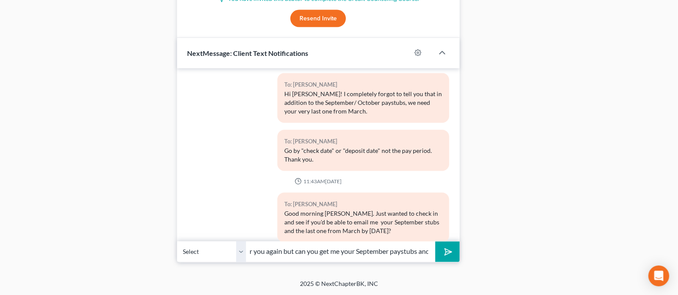
scroll to position [0, 175]
drag, startPoint x: 347, startPoint y: 252, endPoint x: 427, endPoint y: 264, distance: 81.6
click at [427, 251] on input "Good afternoon. Sorry to bother you again but can you get me your September pay…" at bounding box center [340, 252] width 189 height 21
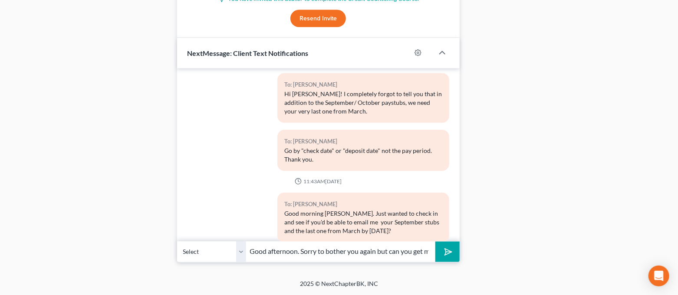
click at [449, 255] on icon "submit" at bounding box center [446, 252] width 12 height 12
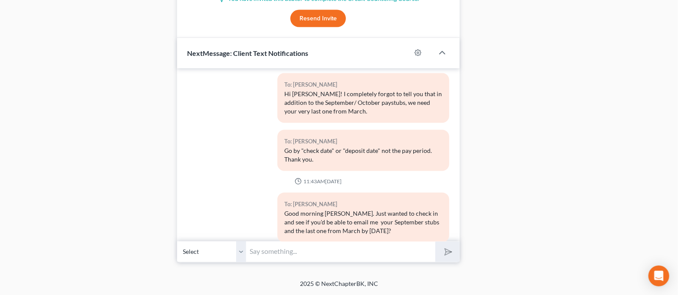
scroll to position [809, 0]
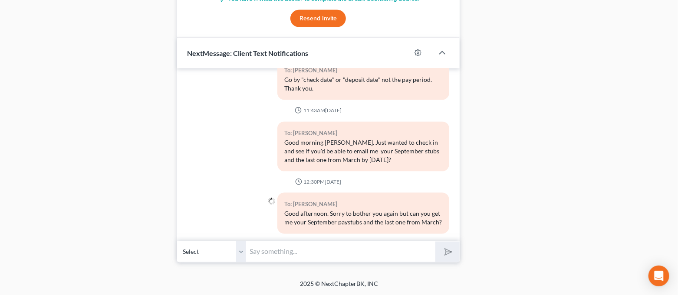
click at [342, 259] on input "text" at bounding box center [340, 252] width 189 height 21
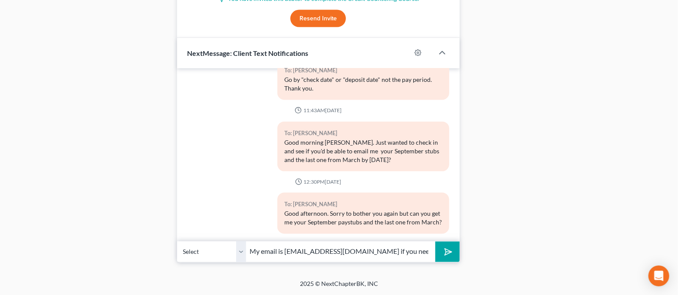
click at [435, 242] on button "submit" at bounding box center [447, 252] width 24 height 20
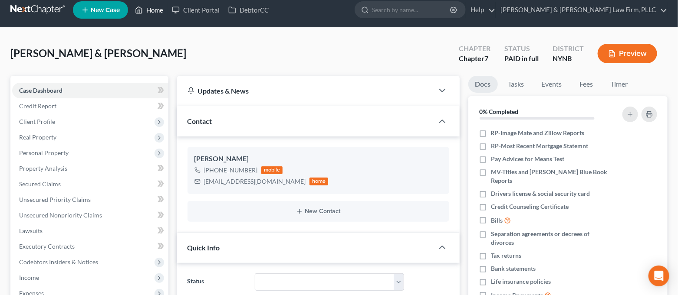
scroll to position [0, 0]
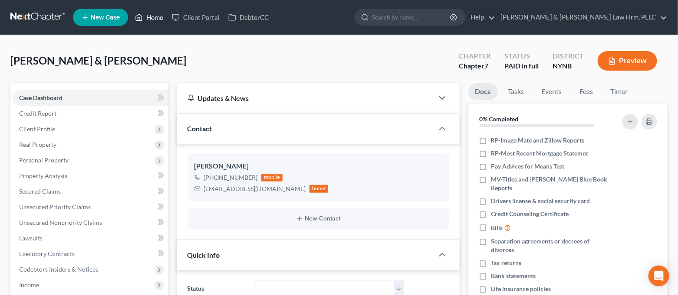
click at [148, 12] on link "Home" at bounding box center [149, 18] width 37 height 16
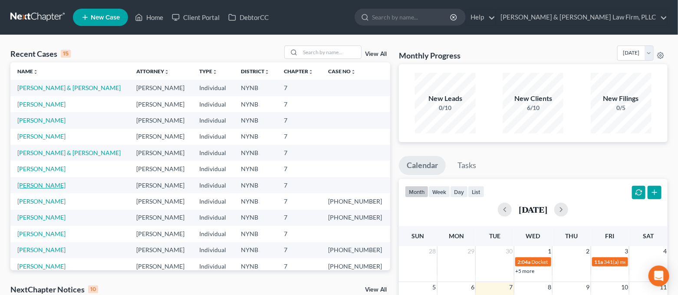
click at [50, 184] on link "[PERSON_NAME]" at bounding box center [41, 185] width 48 height 7
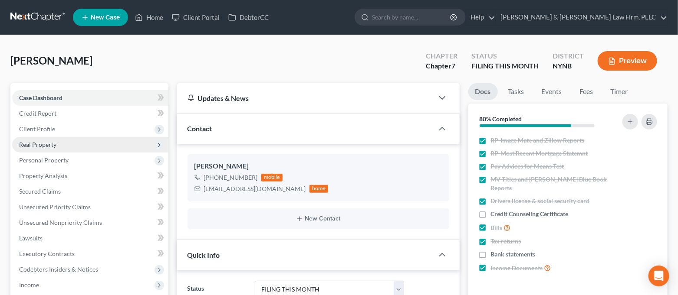
click at [57, 145] on span "Real Property" at bounding box center [90, 145] width 156 height 16
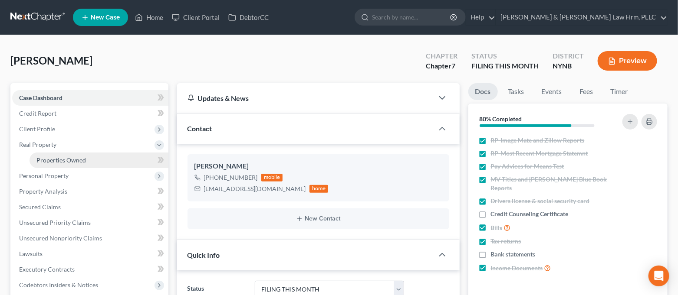
click at [61, 160] on span "Properties Owned" at bounding box center [60, 160] width 49 height 7
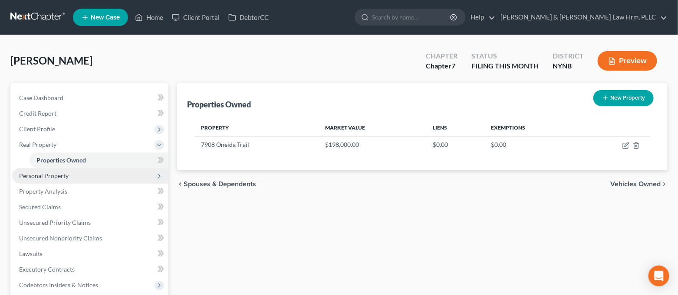
click at [65, 176] on span "Personal Property" at bounding box center [43, 175] width 49 height 7
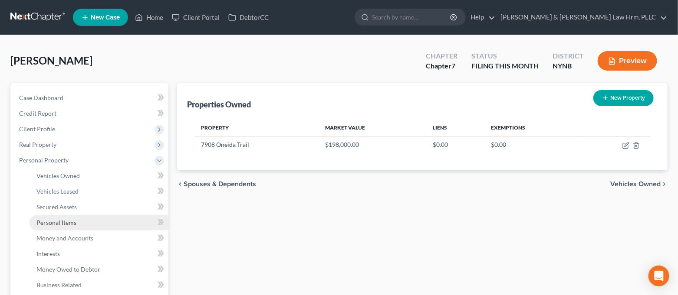
click at [62, 221] on span "Personal Items" at bounding box center [56, 222] width 40 height 7
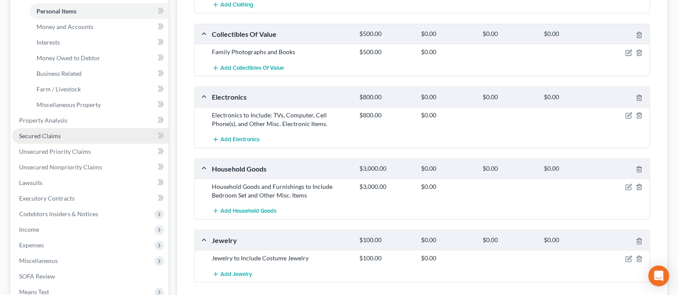
scroll to position [231, 0]
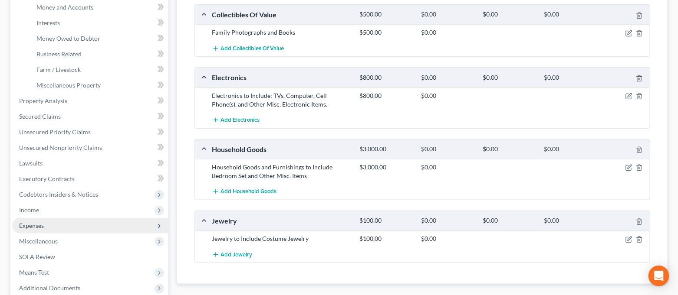
click at [84, 221] on span "Expenses" at bounding box center [90, 226] width 156 height 16
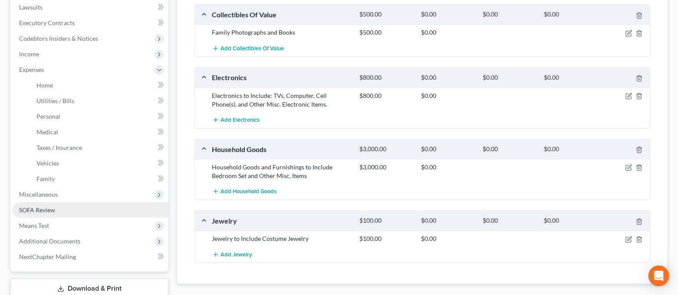
click at [69, 210] on link "SOFA Review" at bounding box center [90, 211] width 156 height 16
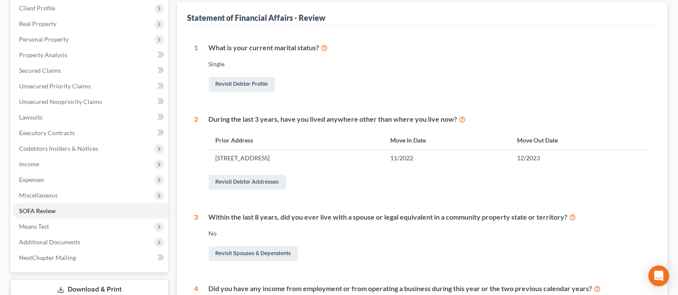
scroll to position [173, 0]
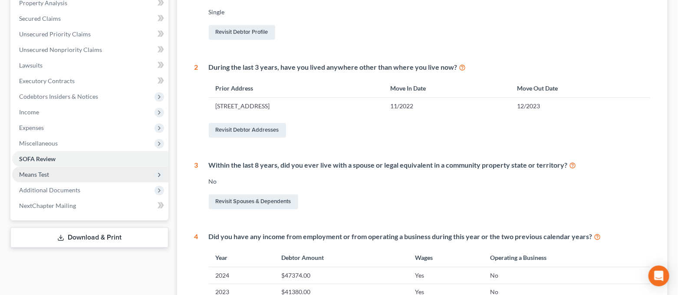
click at [65, 174] on span "Means Test" at bounding box center [90, 175] width 156 height 16
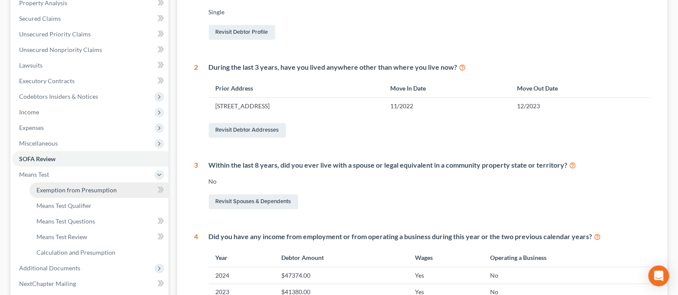
click at [72, 191] on span "Exemption from Presumption" at bounding box center [76, 190] width 80 height 7
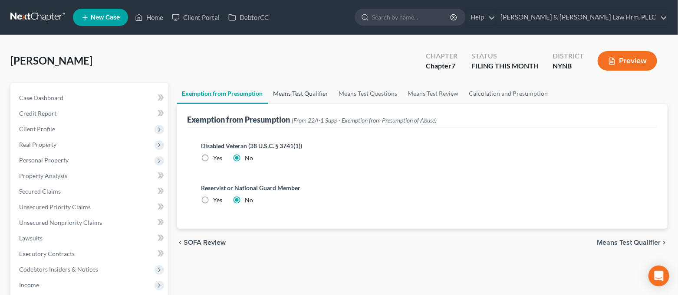
click at [281, 98] on link "Means Test Qualifier" at bounding box center [300, 93] width 65 height 21
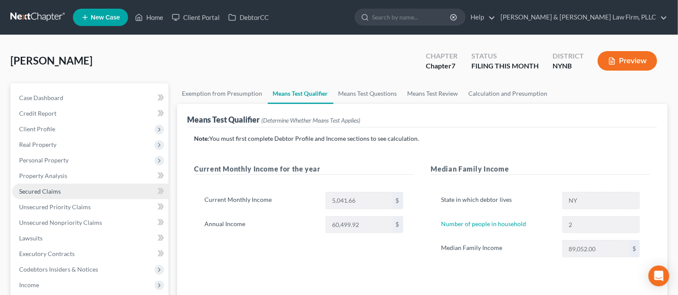
scroll to position [58, 0]
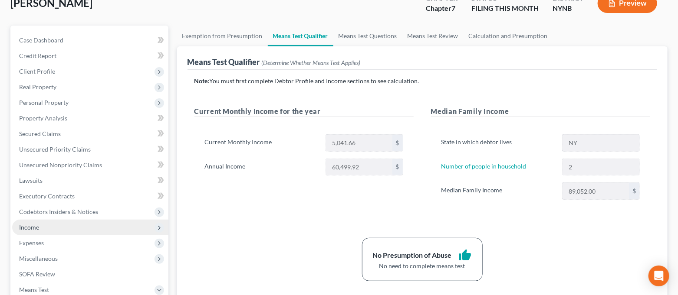
click at [59, 227] on span "Income" at bounding box center [90, 228] width 156 height 16
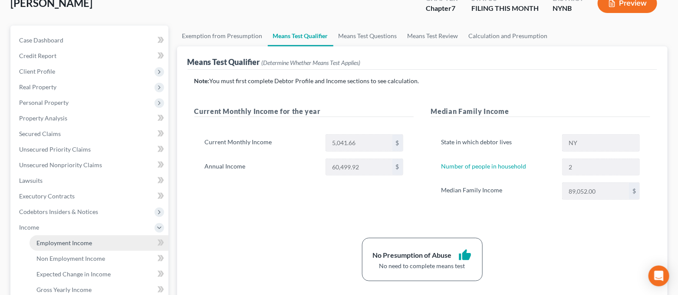
click at [64, 245] on span "Employment Income" at bounding box center [64, 242] width 56 height 7
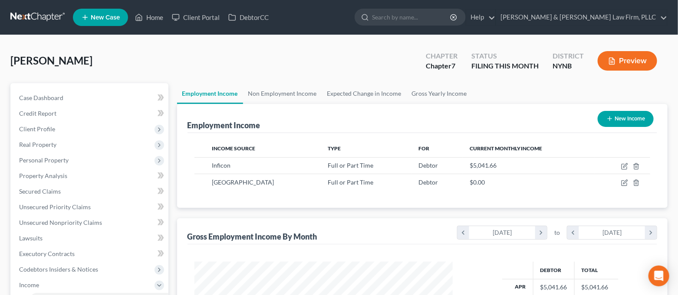
scroll to position [155, 276]
click at [274, 98] on link "Non Employment Income" at bounding box center [282, 93] width 79 height 21
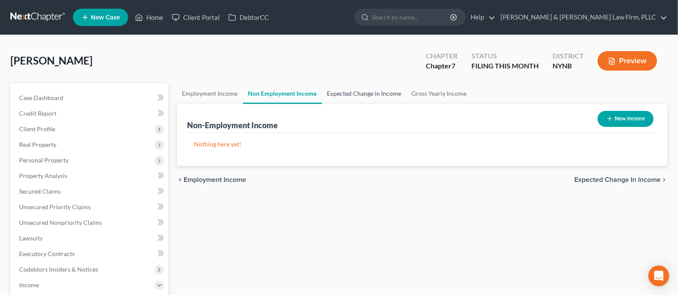
click at [359, 93] on link "Expected Change in Income" at bounding box center [364, 93] width 85 height 21
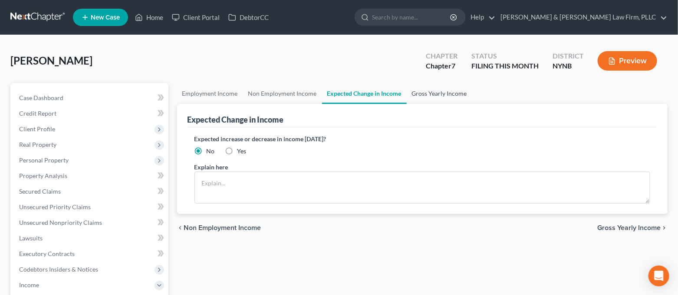
click at [406, 93] on link "Gross Yearly Income" at bounding box center [438, 93] width 65 height 21
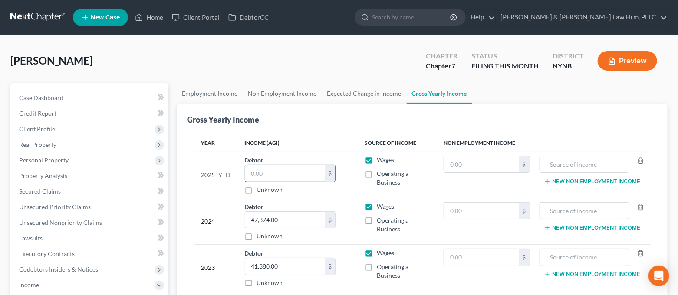
click at [264, 177] on input "text" at bounding box center [285, 173] width 80 height 16
click at [194, 97] on link "Employment Income" at bounding box center [210, 93] width 66 height 21
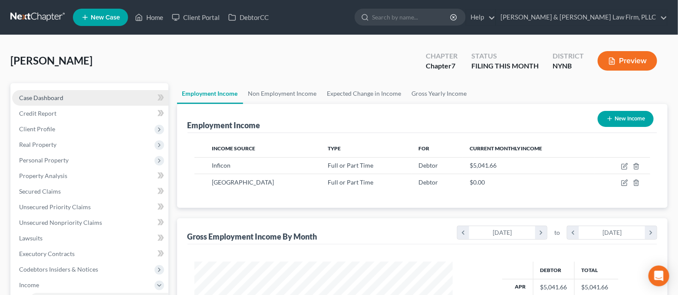
scroll to position [155, 276]
click at [86, 95] on link "Case Dashboard" at bounding box center [90, 98] width 156 height 16
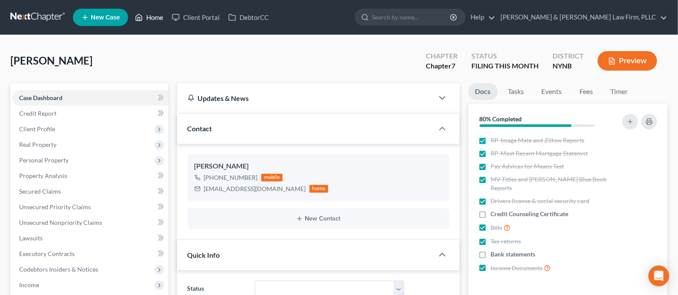
click at [152, 19] on link "Home" at bounding box center [149, 18] width 37 height 16
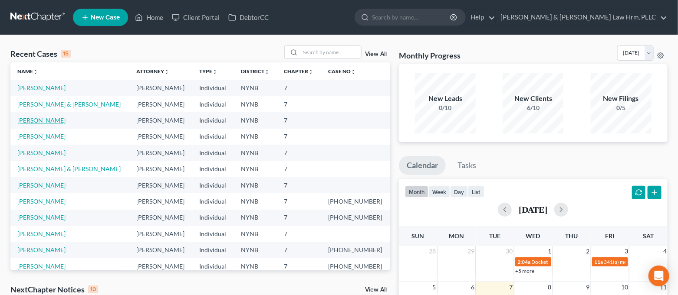
click at [53, 118] on link "[PERSON_NAME]" at bounding box center [41, 120] width 48 height 7
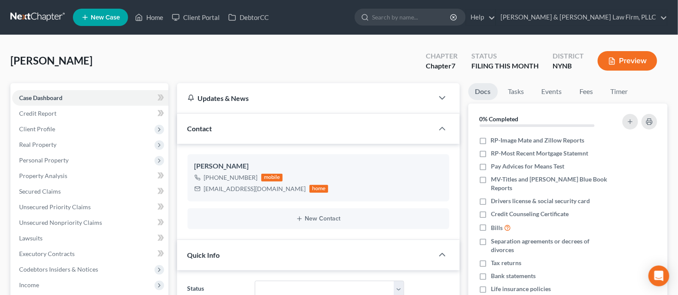
scroll to position [58, 0]
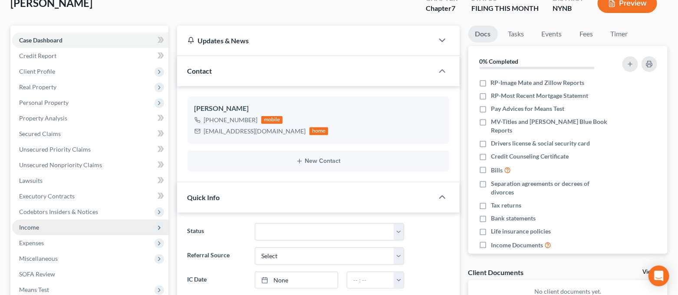
click at [43, 226] on span "Income" at bounding box center [90, 228] width 156 height 16
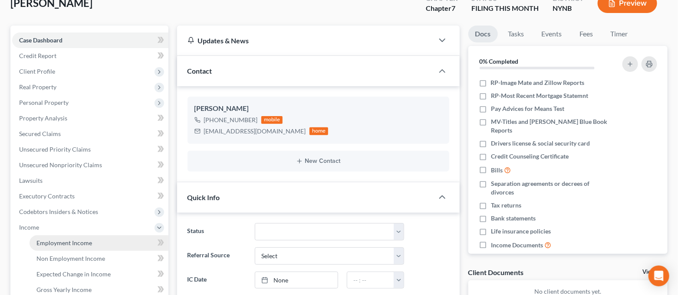
click at [51, 238] on link "Employment Income" at bounding box center [98, 244] width 139 height 16
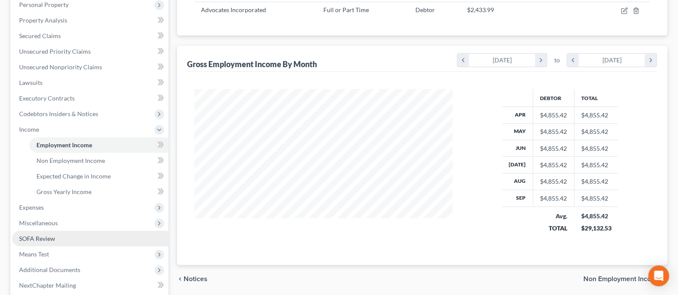
scroll to position [173, 0]
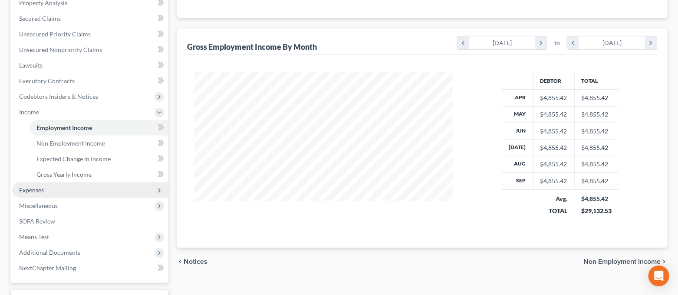
click at [46, 189] on span "Expenses" at bounding box center [90, 191] width 156 height 16
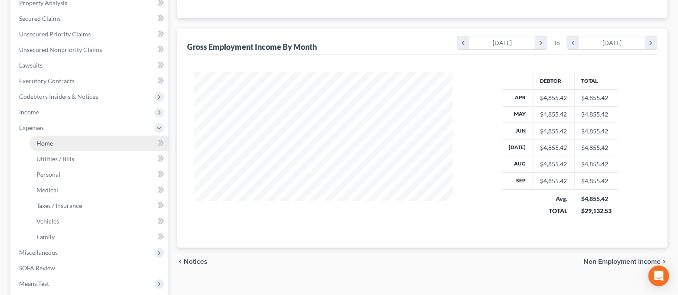
click at [68, 136] on link "Home" at bounding box center [98, 144] width 139 height 16
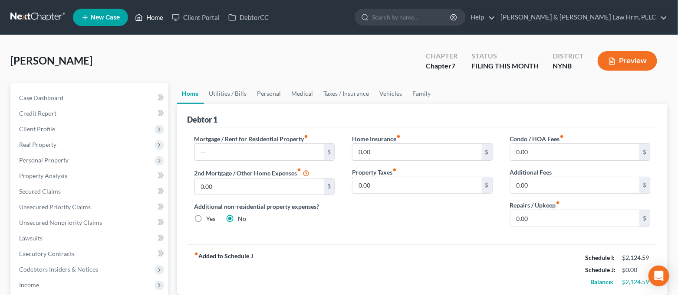
drag, startPoint x: 153, startPoint y: 19, endPoint x: 148, endPoint y: 18, distance: 4.8
click at [153, 19] on link "Home" at bounding box center [149, 18] width 37 height 16
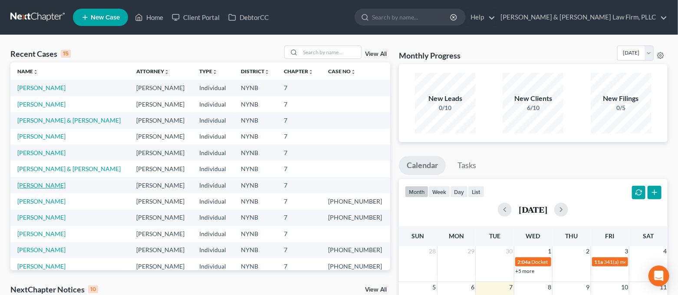
click at [42, 183] on link "[PERSON_NAME]" at bounding box center [41, 185] width 48 height 7
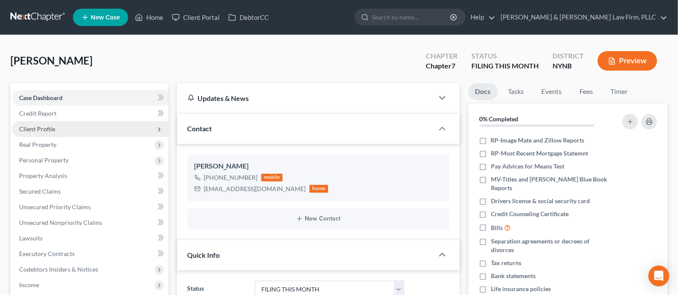
scroll to position [794, 0]
click at [68, 126] on span "Client Profile" at bounding box center [90, 129] width 156 height 16
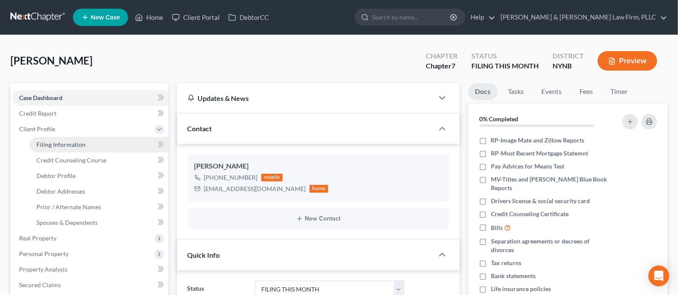
click at [71, 145] on span "Filing Information" at bounding box center [60, 144] width 49 height 7
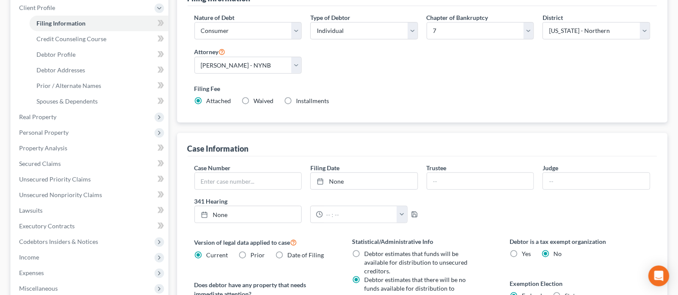
scroll to position [58, 0]
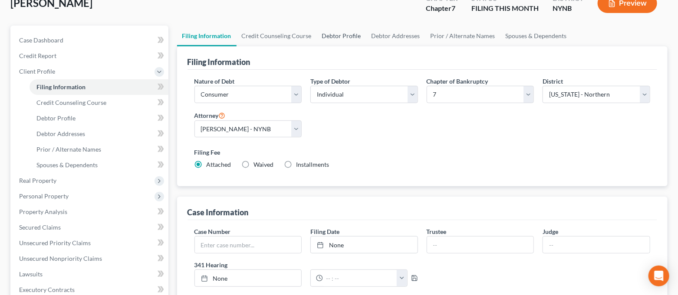
click at [347, 38] on link "Debtor Profile" at bounding box center [341, 36] width 49 height 21
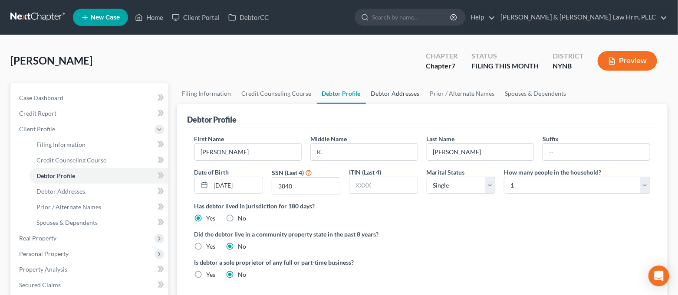
click at [400, 87] on link "Debtor Addresses" at bounding box center [395, 93] width 59 height 21
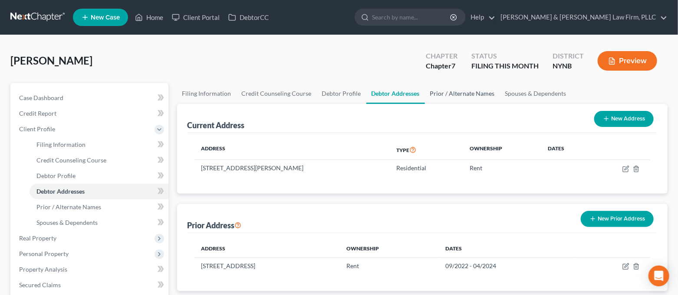
click at [447, 93] on link "Prior / Alternate Names" at bounding box center [462, 93] width 75 height 21
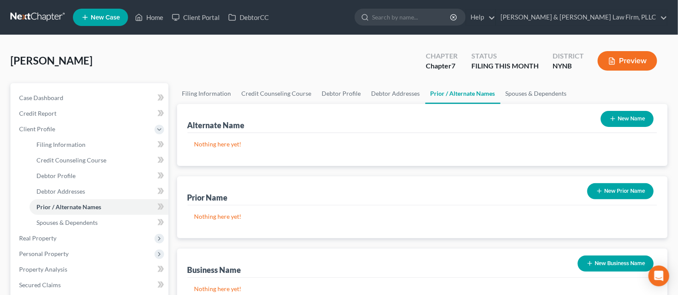
click at [629, 185] on button "New Prior Name" at bounding box center [620, 191] width 66 height 16
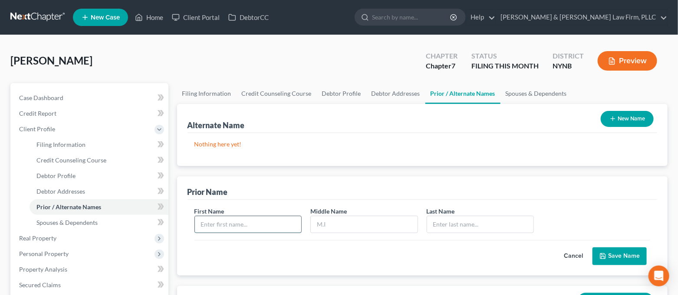
click at [246, 231] on input "text" at bounding box center [248, 224] width 107 height 16
click at [527, 93] on link "Spouses & Dependents" at bounding box center [536, 93] width 72 height 21
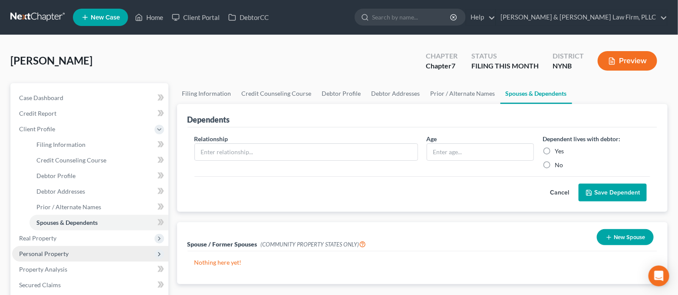
click at [65, 255] on span "Personal Property" at bounding box center [43, 253] width 49 height 7
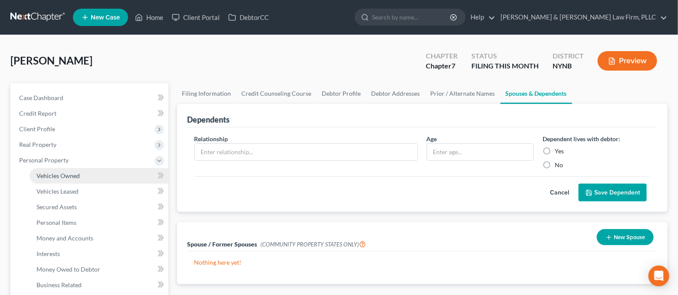
click at [79, 177] on link "Vehicles Owned" at bounding box center [98, 176] width 139 height 16
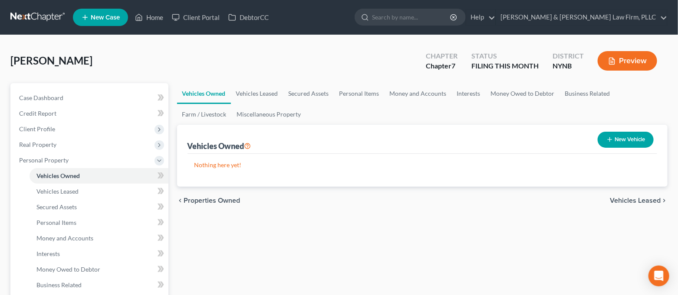
click at [613, 139] on button "New Vehicle" at bounding box center [625, 140] width 56 height 16
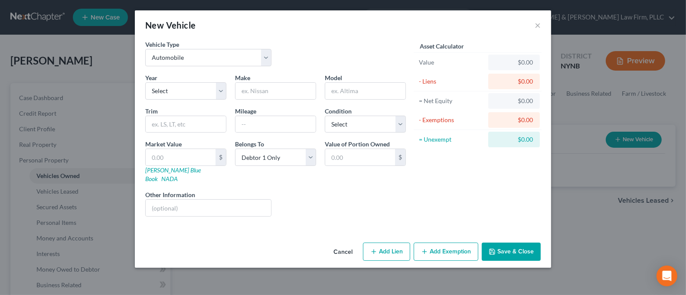
drag, startPoint x: 202, startPoint y: 106, endPoint x: 207, endPoint y: 85, distance: 21.4
click at [202, 105] on div "Year Select 2026 2025 2024 2023 2022 2021 2020 2019 2018 2017 2016 2015 2014 20…" at bounding box center [275, 148] width 269 height 151
click at [207, 85] on select "Select 2026 2025 2024 2023 2022 2021 2020 2019 2018 2017 2016 2015 2014 2013 20…" at bounding box center [185, 90] width 81 height 17
click at [145, 82] on select "Select 2026 2025 2024 2023 2022 2021 2020 2019 2018 2017 2016 2015 2014 2013 20…" at bounding box center [185, 90] width 81 height 17
click at [282, 92] on input "text" at bounding box center [276, 91] width 80 height 16
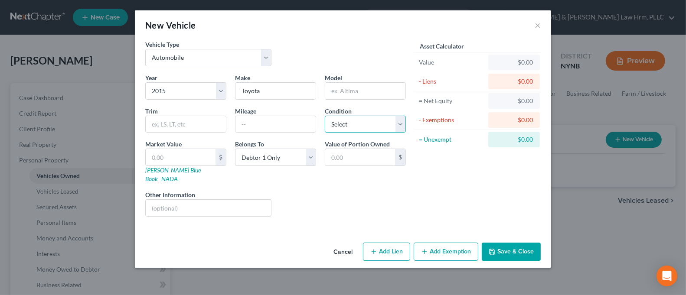
click at [354, 129] on select "Select Excellent Very Good Good Fair Poor" at bounding box center [365, 124] width 81 height 17
click at [325, 116] on select "Select Excellent Very Good Good Fair Poor" at bounding box center [365, 124] width 81 height 17
click at [514, 243] on button "Save & Close" at bounding box center [511, 252] width 59 height 18
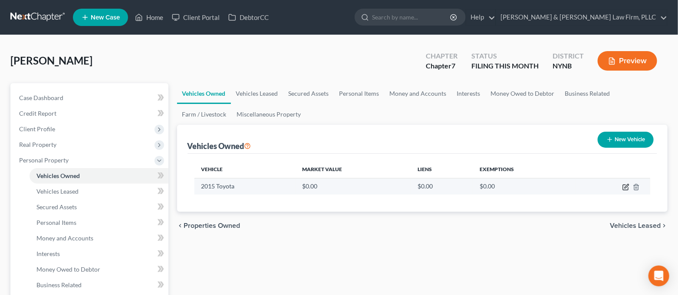
click at [623, 188] on icon "button" at bounding box center [625, 187] width 7 height 7
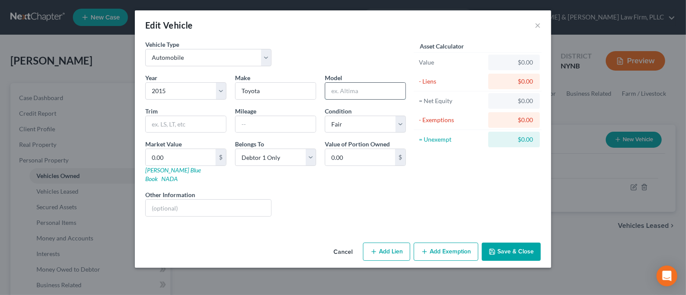
click at [374, 95] on input "text" at bounding box center [365, 91] width 80 height 16
click at [277, 121] on input "text" at bounding box center [276, 124] width 80 height 16
click at [173, 172] on link "[PERSON_NAME] Blue Book" at bounding box center [173, 175] width 56 height 16
click at [174, 158] on input "0.00" at bounding box center [181, 157] width 70 height 16
click at [507, 243] on button "Save & Close" at bounding box center [511, 252] width 59 height 18
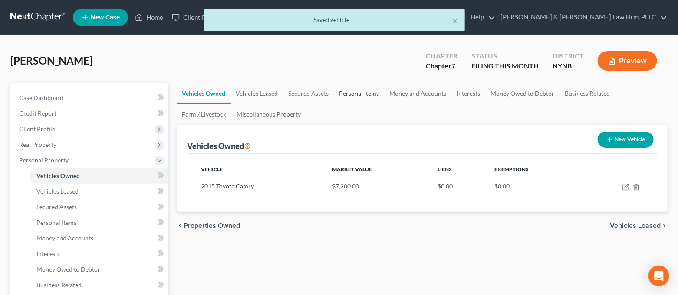
click at [370, 94] on link "Personal Items" at bounding box center [359, 93] width 50 height 21
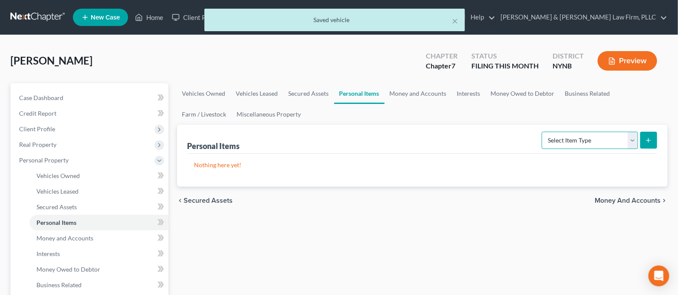
click at [568, 143] on select "Select Item Type Clothing Collectibles Of Value Electronics Firearms Household …" at bounding box center [589, 140] width 96 height 17
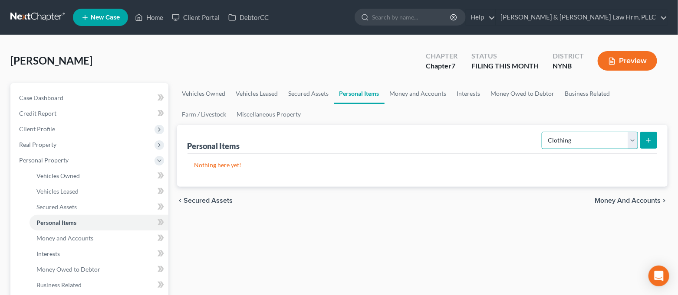
click at [543, 132] on select "Select Item Type Clothing Collectibles Of Value Electronics Firearms Household …" at bounding box center [589, 140] width 96 height 17
click at [655, 144] on button "submit" at bounding box center [648, 140] width 17 height 17
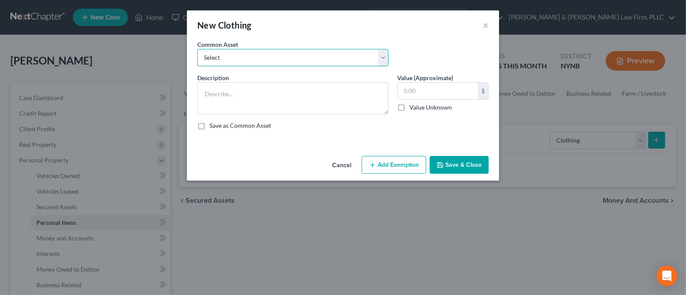
click at [261, 60] on select "Select Regular Everyday Clothing For Debtor & Spouse Regular Everyday Clothing …" at bounding box center [292, 57] width 191 height 17
click at [197, 49] on select "Select Regular Everyday Clothing For Debtor & Spouse Regular Everyday Clothing …" at bounding box center [292, 57] width 191 height 17
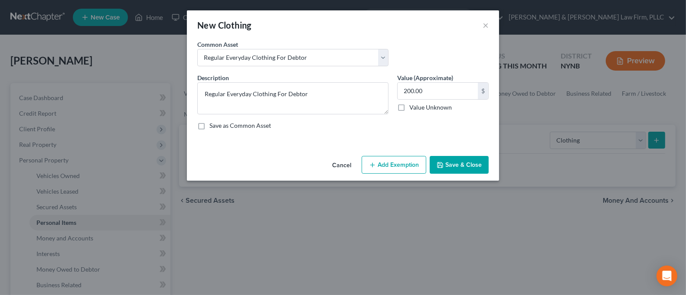
click at [414, 160] on button "Add Exemption" at bounding box center [394, 165] width 65 height 18
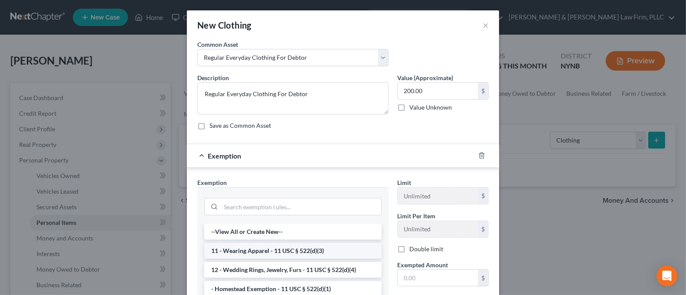
click at [328, 246] on li "11 - Wearing Apparel - 11 USC § 522(d)(3)" at bounding box center [292, 251] width 177 height 16
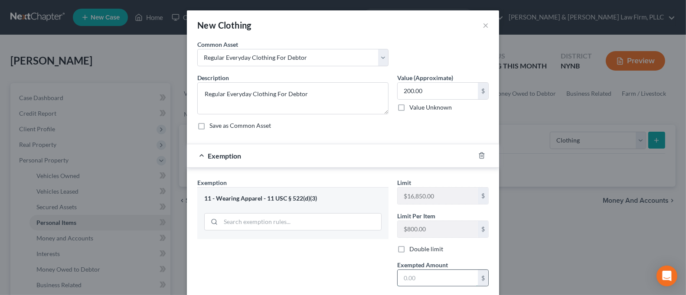
click at [429, 285] on input "text" at bounding box center [438, 278] width 80 height 16
click at [341, 268] on div "Exemption Set must be selected for CA. Exemption * 11 - Wearing Apparel - 11 US…" at bounding box center [293, 252] width 200 height 149
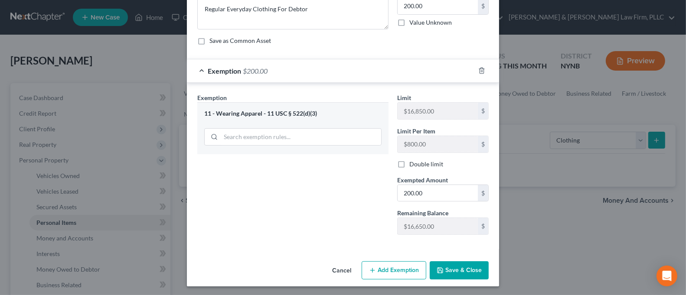
scroll to position [86, 0]
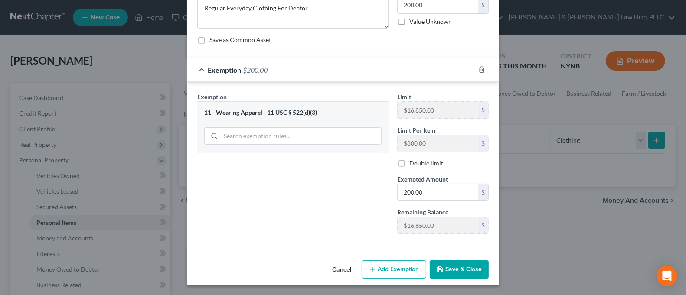
click at [452, 275] on button "Save & Close" at bounding box center [459, 270] width 59 height 18
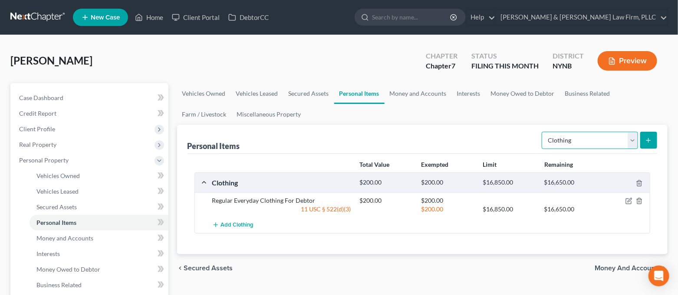
click at [573, 147] on select "Select Item Type Clothing Collectibles Of Value Electronics Firearms Household …" at bounding box center [589, 140] width 96 height 17
click at [543, 132] on select "Select Item Type Clothing Collectibles Of Value Electronics Firearms Household …" at bounding box center [589, 140] width 96 height 17
click at [645, 133] on button "submit" at bounding box center [648, 140] width 17 height 17
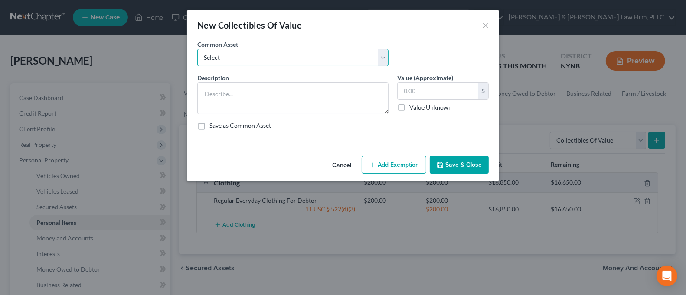
click at [302, 53] on select "Select Family Photographs and Keep Sake Items Family Photographs and Books" at bounding box center [292, 57] width 191 height 17
click at [197, 49] on select "Select Family Photographs and Keep Sake Items Family Photographs and Books" at bounding box center [292, 57] width 191 height 17
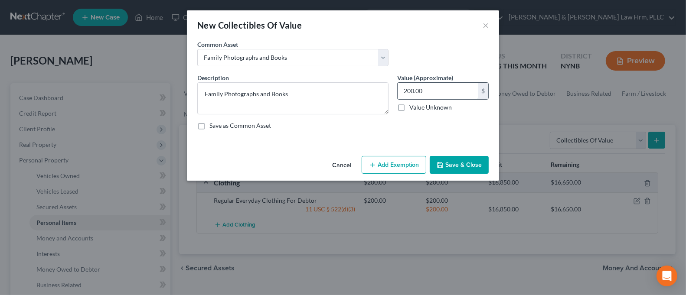
click at [433, 88] on input "200.00" at bounding box center [438, 91] width 80 height 16
click at [402, 157] on button "Add Exemption" at bounding box center [394, 165] width 65 height 18
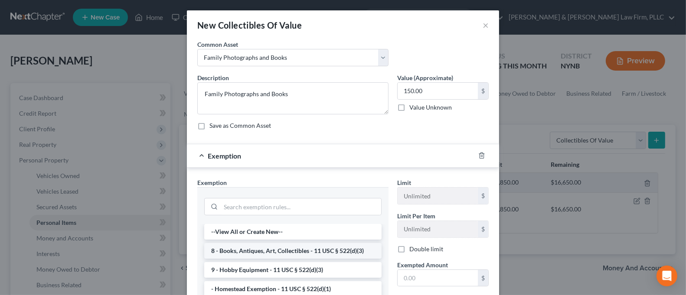
click at [297, 246] on li "8 - Books, Antiques, Art, Collectibles - 11 USC § 522(d)(3)" at bounding box center [292, 251] width 177 height 16
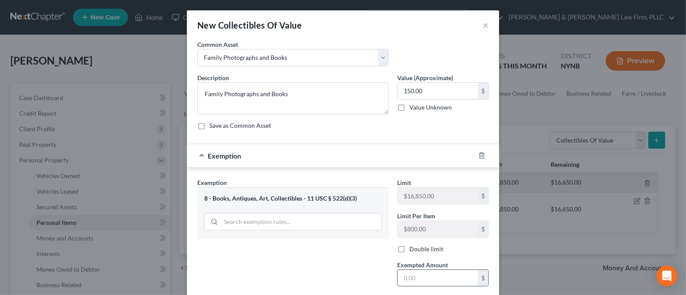
click at [417, 274] on input "text" at bounding box center [438, 278] width 80 height 16
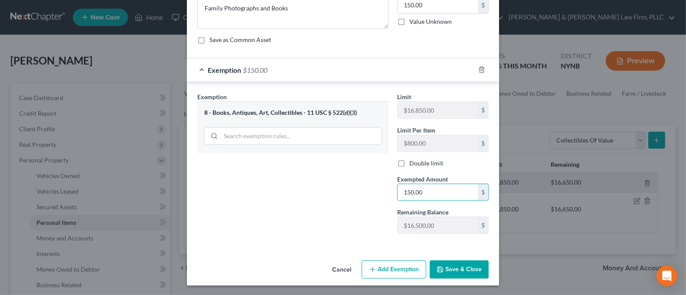
click at [439, 267] on icon "button" at bounding box center [440, 269] width 5 height 5
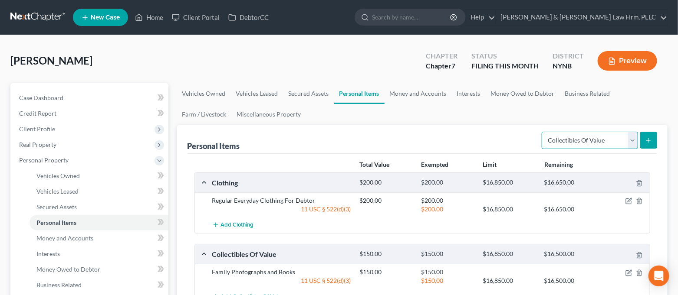
click at [569, 138] on select "Select Item Type Clothing Collectibles Of Value Electronics Firearms Household …" at bounding box center [589, 140] width 96 height 17
click at [543, 132] on select "Select Item Type Clothing Collectibles Of Value Electronics Firearms Household …" at bounding box center [589, 140] width 96 height 17
click at [650, 134] on button "submit" at bounding box center [648, 140] width 17 height 17
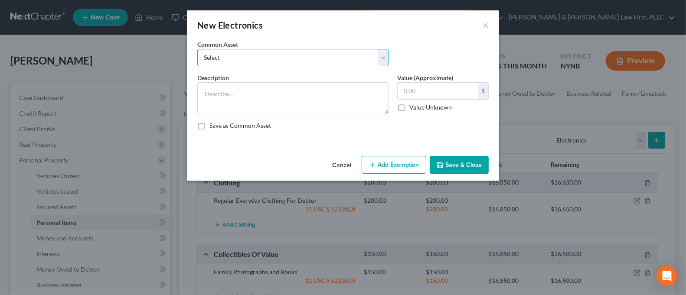
click at [258, 63] on select "Select Cell Phone Electronics to Include: TVs, Computer, Cell Phone(s), and Oth…" at bounding box center [292, 57] width 191 height 17
click at [197, 49] on select "Select Cell Phone Electronics to Include: TVs, Computer, Cell Phone(s), and Oth…" at bounding box center [292, 57] width 191 height 17
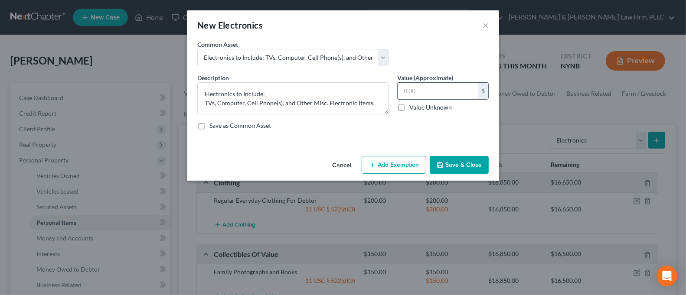
click at [431, 94] on input "text" at bounding box center [438, 91] width 80 height 16
click at [405, 162] on button "Add Exemption" at bounding box center [394, 165] width 65 height 18
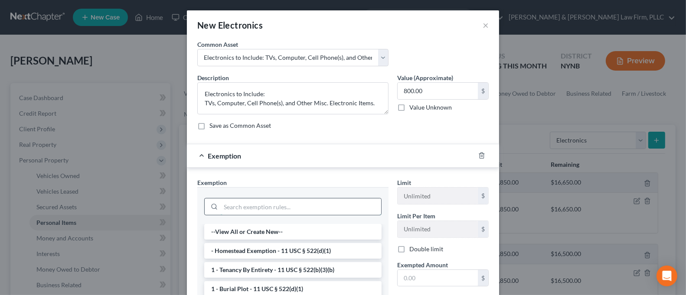
click at [296, 202] on input "search" at bounding box center [301, 207] width 160 height 16
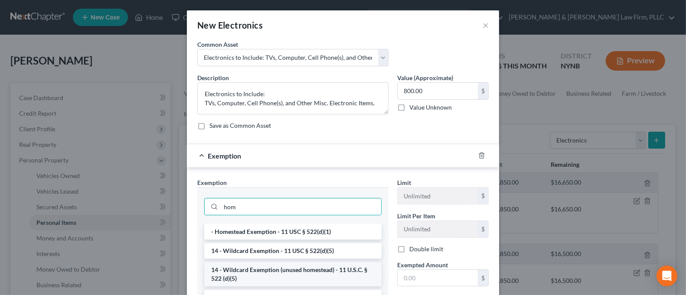
click at [304, 274] on li "14 - Wildcard Exemption (unused homestead) - 11 U.S.C. § 522 (d)(5)" at bounding box center [292, 274] width 177 height 24
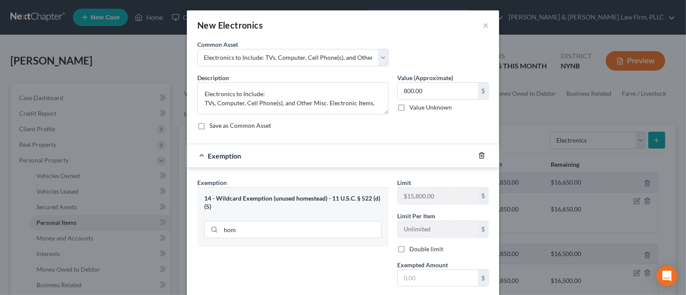
click at [478, 154] on icon "button" at bounding box center [481, 155] width 7 height 7
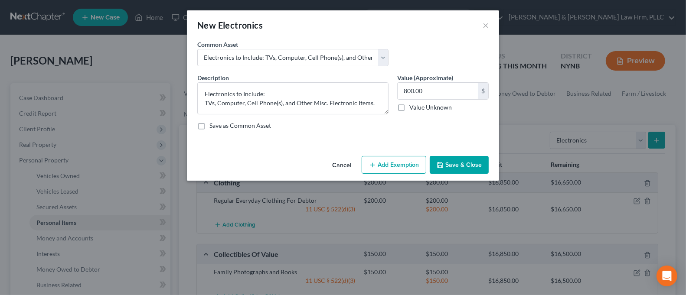
click at [418, 165] on button "Add Exemption" at bounding box center [394, 165] width 65 height 18
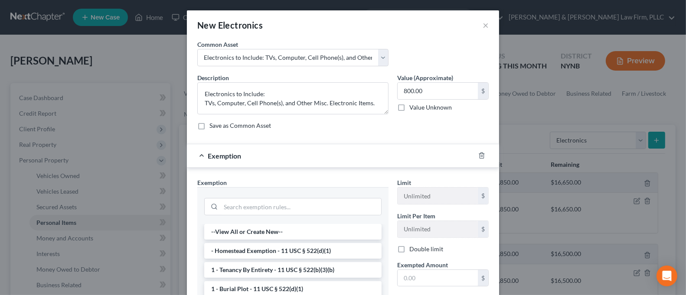
scroll to position [58, 0]
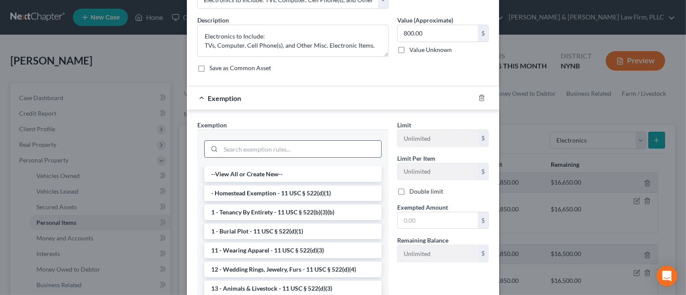
click at [271, 145] on input "search" at bounding box center [301, 149] width 160 height 16
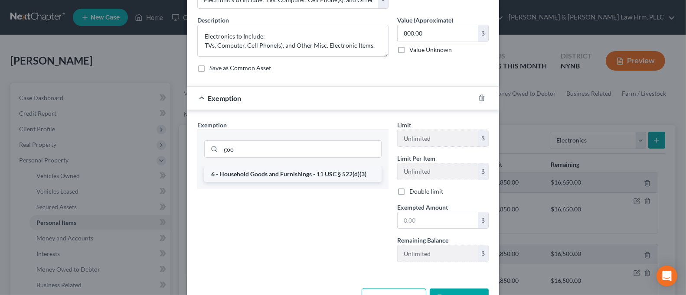
click at [282, 171] on li "6 - Household Goods and Furnishings - 11 USC § 522(d)(3)" at bounding box center [292, 175] width 177 height 16
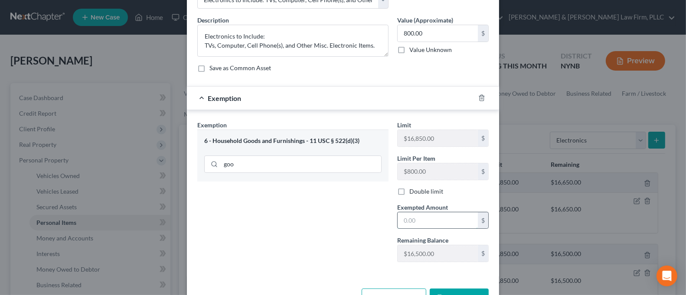
click at [428, 218] on input "text" at bounding box center [438, 221] width 80 height 16
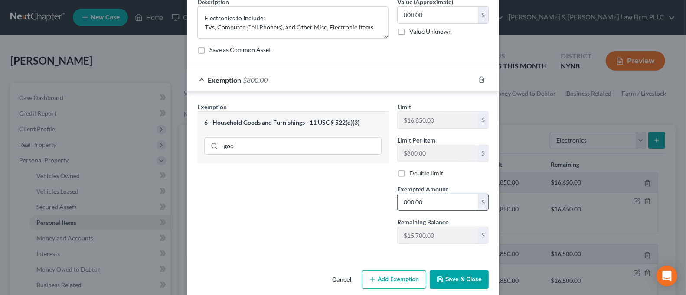
scroll to position [86, 0]
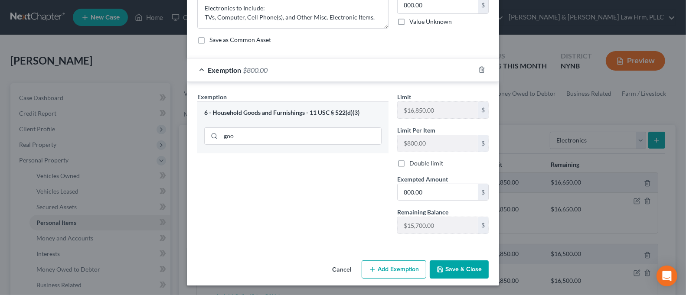
click at [463, 266] on button "Save & Close" at bounding box center [459, 270] width 59 height 18
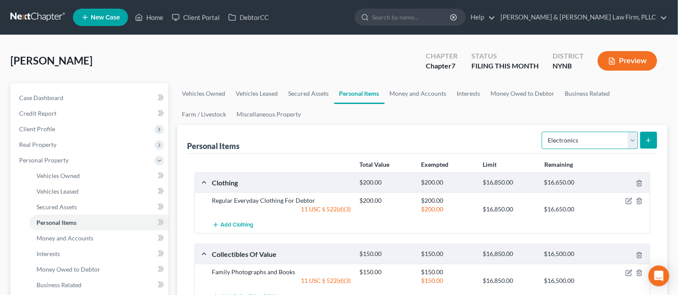
click at [571, 138] on select "Select Item Type Clothing Collectibles Of Value Electronics Firearms Household …" at bounding box center [589, 140] width 96 height 17
click at [543, 132] on select "Select Item Type Clothing Collectibles Of Value Electronics Firearms Household …" at bounding box center [589, 140] width 96 height 17
click at [646, 137] on icon "submit" at bounding box center [648, 140] width 7 height 7
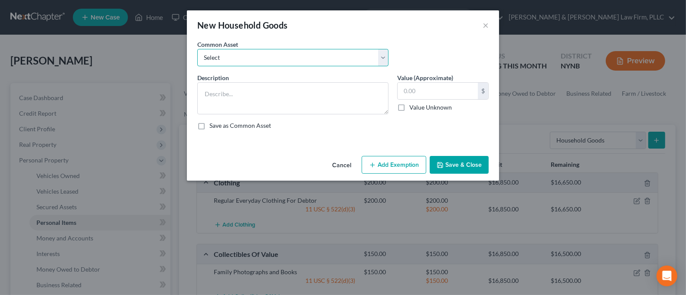
click at [308, 60] on select "Select Household Goods and Furnishings to Include Bedroom Set and Other Misc. I…" at bounding box center [292, 57] width 191 height 17
click at [197, 49] on select "Select Household Goods and Furnishings to Include Bedroom Set and Other Misc. I…" at bounding box center [292, 57] width 191 height 17
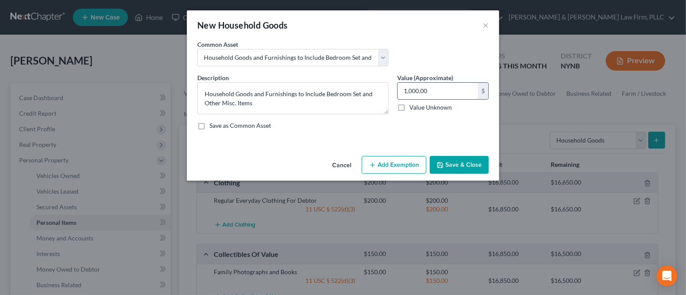
click at [424, 88] on input "1,000.00" at bounding box center [438, 91] width 80 height 16
click at [394, 162] on button "Add Exemption" at bounding box center [394, 165] width 65 height 18
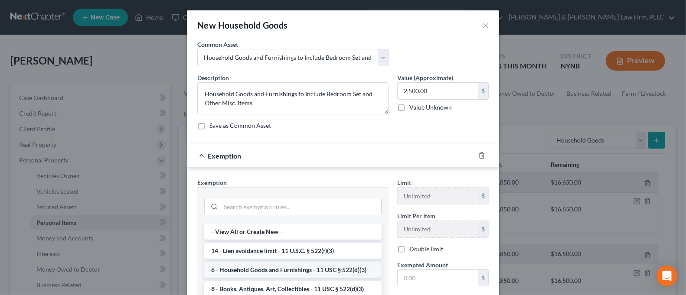
click at [318, 266] on li "6 - Household Goods and Furnishings - 11 USC § 522(d)(3)" at bounding box center [292, 270] width 177 height 16
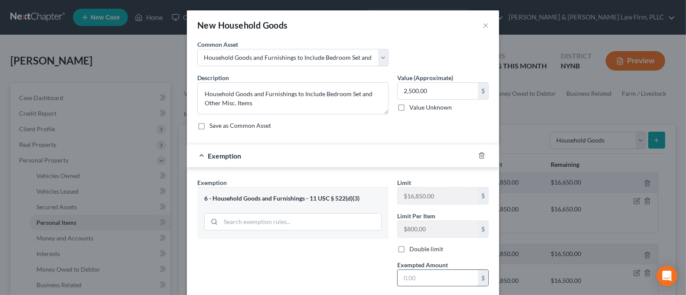
click at [421, 271] on input "text" at bounding box center [438, 278] width 80 height 16
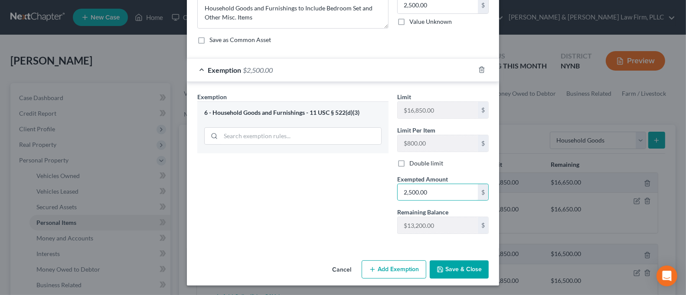
click at [440, 269] on icon "button" at bounding box center [440, 269] width 7 height 7
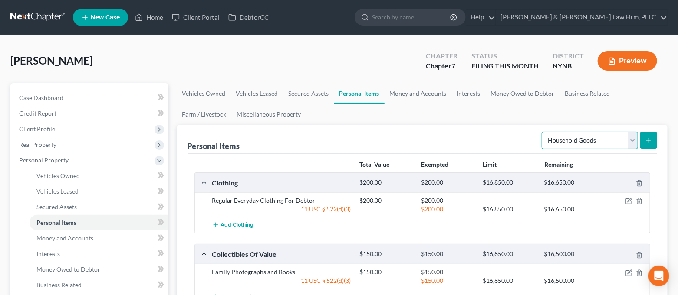
click at [571, 139] on select "Select Item Type Clothing Collectibles Of Value Electronics Firearms Household …" at bounding box center [589, 140] width 96 height 17
click at [543, 132] on select "Select Item Type Clothing Collectibles Of Value Electronics Firearms Household …" at bounding box center [589, 140] width 96 height 17
click at [645, 141] on icon "submit" at bounding box center [648, 140] width 7 height 7
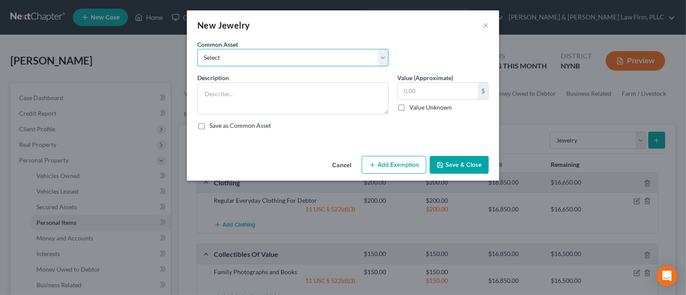
click at [352, 58] on select "Select Jewelry to Include Wedding Bands and Costume Jewelry Jewelry to Include …" at bounding box center [292, 57] width 191 height 17
click at [197, 49] on select "Select Jewelry to Include Wedding Bands and Costume Jewelry Jewelry to Include …" at bounding box center [292, 57] width 191 height 17
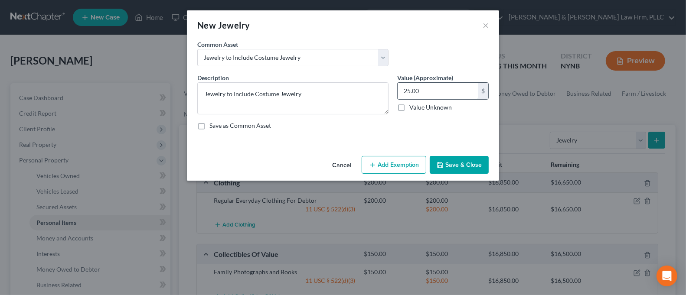
click at [430, 92] on input "25.00" at bounding box center [438, 91] width 80 height 16
click at [407, 165] on button "Add Exemption" at bounding box center [394, 165] width 65 height 18
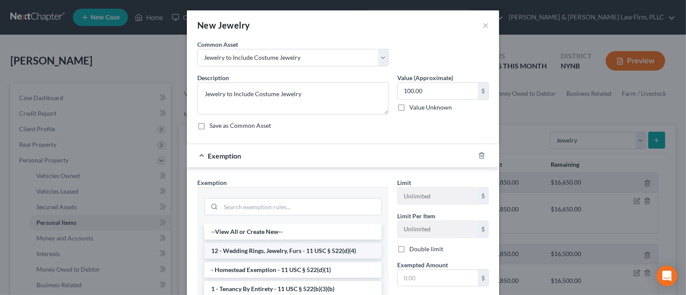
click at [311, 251] on li "12 - Wedding Rings, Jewelry, Furs - 11 USC § 522(d)(4)" at bounding box center [292, 251] width 177 height 16
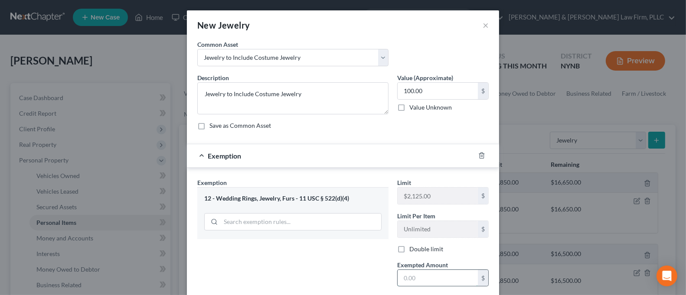
click at [417, 273] on input "text" at bounding box center [438, 278] width 80 height 16
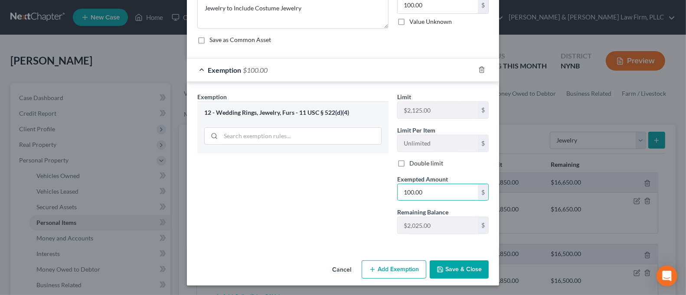
click at [451, 273] on button "Save & Close" at bounding box center [459, 270] width 59 height 18
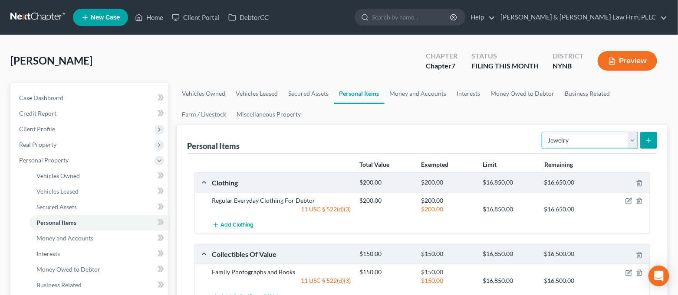
click at [559, 143] on select "Select Item Type Clothing Collectibles Of Value Electronics Firearms Household …" at bounding box center [589, 140] width 96 height 17
click at [453, 119] on ul "Vehicles Owned Vehicles Leased Secured Assets Personal Items Money and Accounts…" at bounding box center [422, 104] width 491 height 42
click at [555, 138] on select "Select Item Type Clothing Collectibles Of Value Electronics Firearms Household …" at bounding box center [589, 140] width 96 height 17
drag, startPoint x: 555, startPoint y: 138, endPoint x: 450, endPoint y: 114, distance: 107.6
click at [555, 138] on select "Select Item Type Clothing Collectibles Of Value Electronics Firearms Household …" at bounding box center [589, 140] width 96 height 17
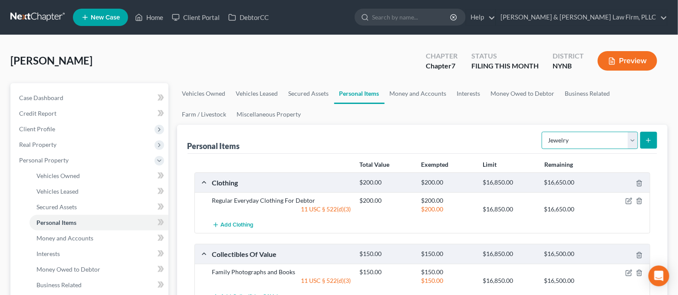
click at [593, 147] on select "Select Item Type Clothing Collectibles Of Value Electronics Firearms Household …" at bounding box center [589, 140] width 96 height 17
click at [543, 132] on select "Select Item Type Clothing Collectibles Of Value Electronics Firearms Household …" at bounding box center [589, 140] width 96 height 17
click at [651, 142] on icon "submit" at bounding box center [648, 140] width 7 height 7
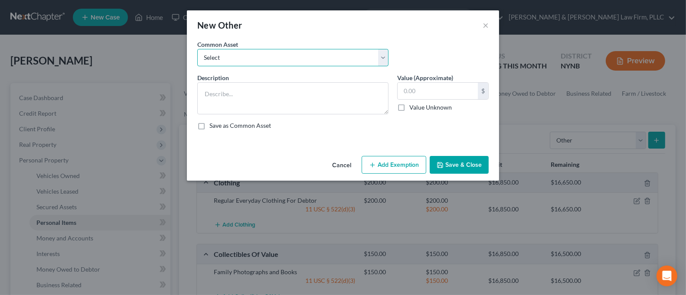
click at [242, 54] on select "Select Pull behind utility Trailer" at bounding box center [292, 57] width 191 height 17
click at [483, 27] on button "×" at bounding box center [486, 25] width 6 height 10
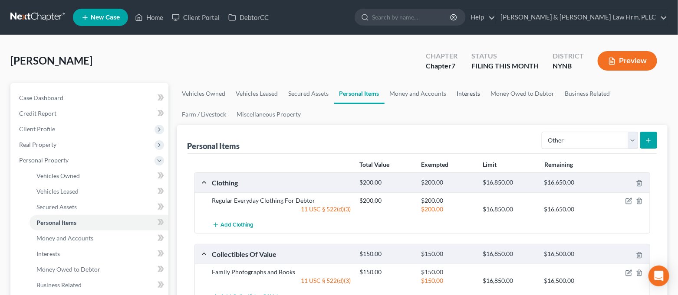
click at [472, 98] on link "Interests" at bounding box center [469, 93] width 34 height 21
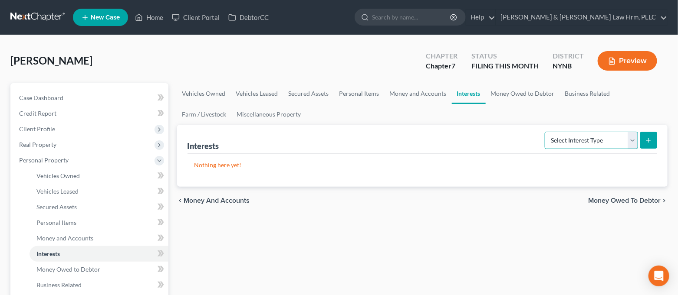
click at [586, 143] on select "Select Interest Type 401K Annuity Bond Education IRA Government Bond Government…" at bounding box center [590, 140] width 93 height 17
click at [546, 132] on select "Select Interest Type 401K Annuity Bond Education IRA Government Bond Government…" at bounding box center [590, 140] width 93 height 17
click at [655, 148] on button "submit" at bounding box center [648, 140] width 17 height 17
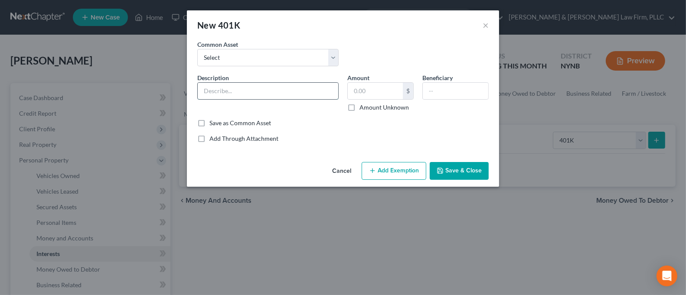
click at [266, 95] on input "text" at bounding box center [268, 91] width 141 height 16
click at [290, 61] on select "Select 401K/IRA Retirement Account" at bounding box center [267, 57] width 141 height 17
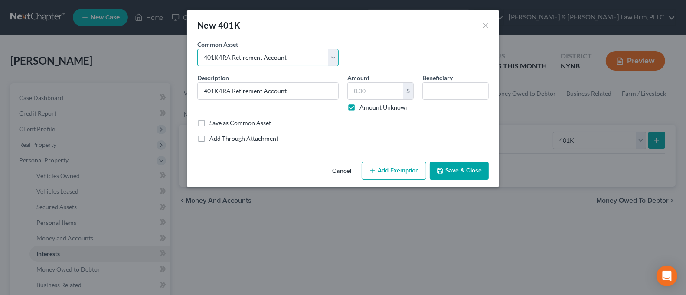
click at [197, 49] on select "Select 401K/IRA Retirement Account" at bounding box center [267, 57] width 141 height 17
click at [400, 169] on button "Add Exemption" at bounding box center [394, 171] width 65 height 18
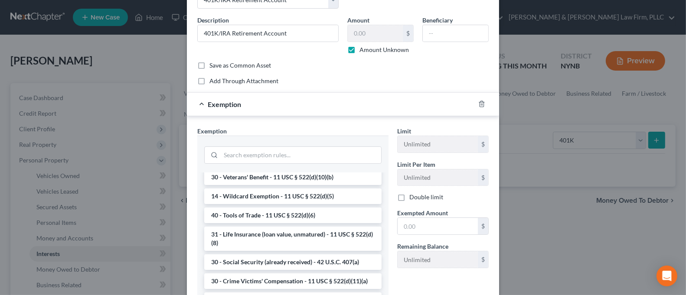
scroll to position [289, 0]
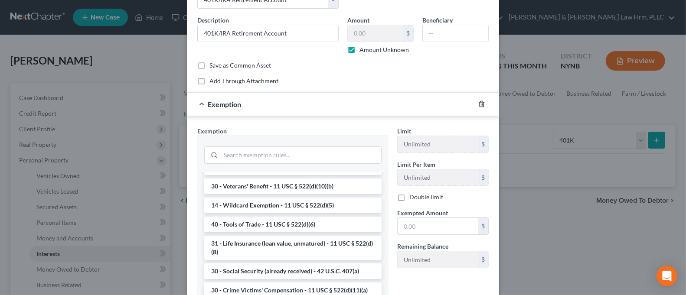
click at [478, 105] on icon "button" at bounding box center [481, 104] width 7 height 7
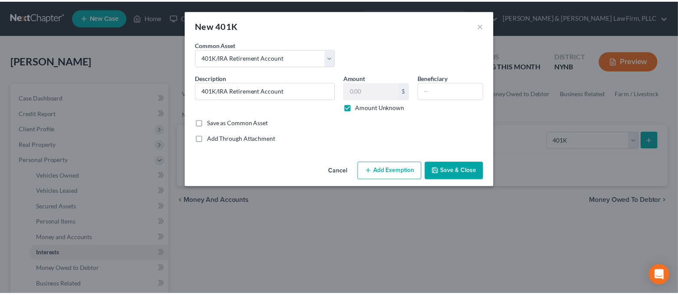
scroll to position [0, 0]
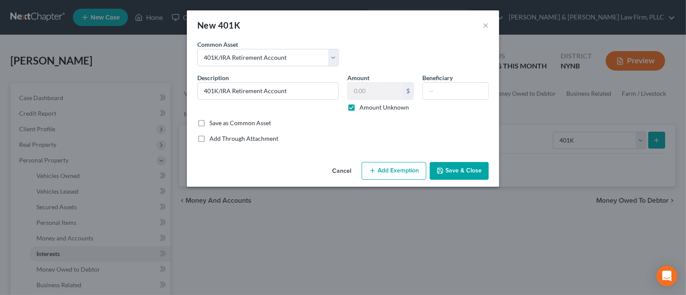
click at [468, 177] on button "Save & Close" at bounding box center [459, 171] width 59 height 18
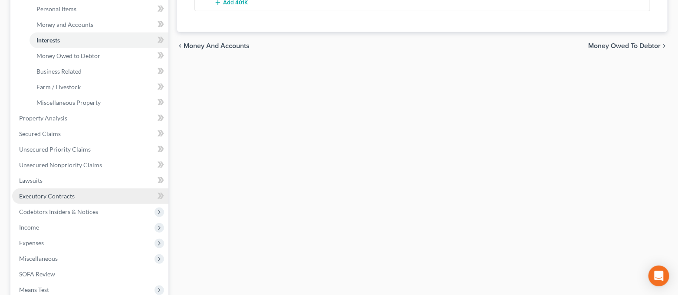
scroll to position [231, 0]
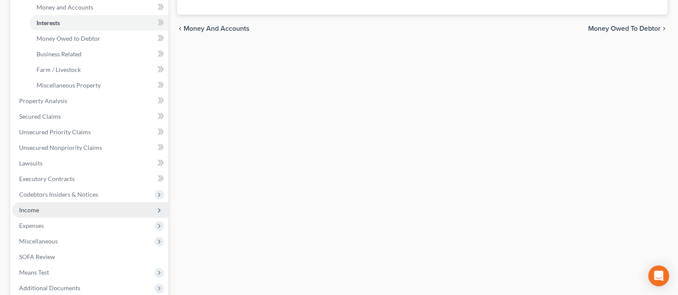
click at [52, 214] on span "Income" at bounding box center [90, 211] width 156 height 16
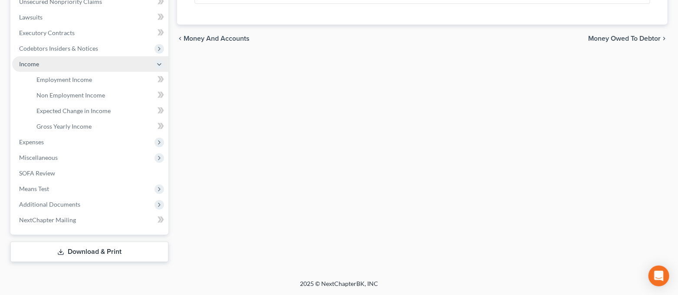
scroll to position [220, 0]
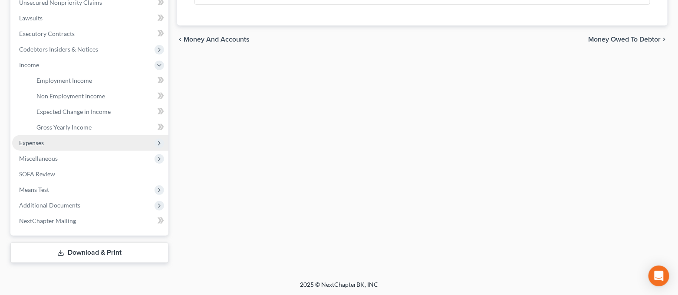
click at [54, 147] on span "Expenses" at bounding box center [90, 143] width 156 height 16
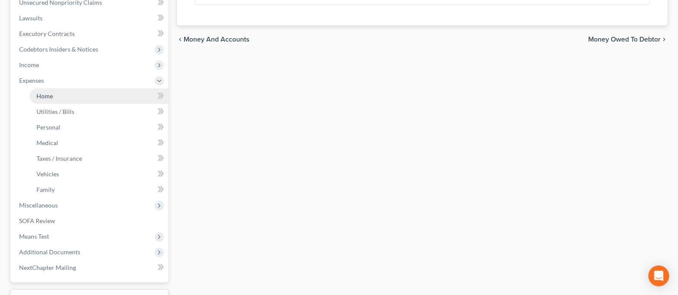
click at [70, 95] on link "Home" at bounding box center [98, 96] width 139 height 16
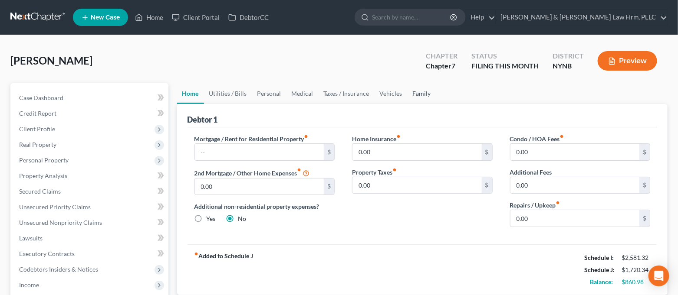
click at [419, 89] on link "Family" at bounding box center [421, 93] width 29 height 21
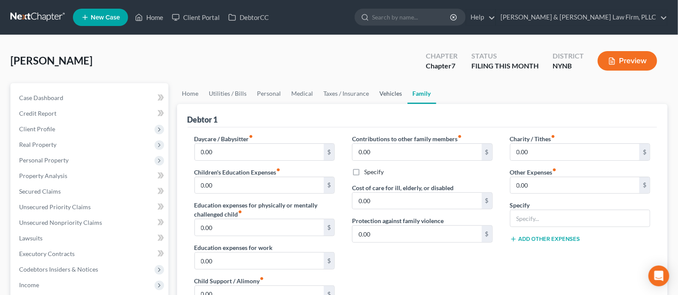
click at [381, 89] on link "Vehicles" at bounding box center [390, 93] width 33 height 21
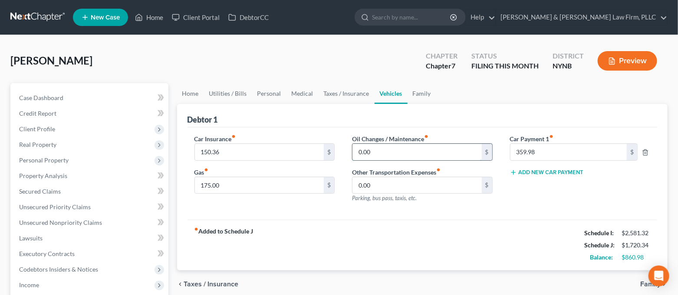
click at [375, 152] on input "0.00" at bounding box center [416, 152] width 129 height 16
click at [446, 247] on div "fiber_manual_record Added to Schedule J Schedule I: $2,581.32 Schedule J: $1,74…" at bounding box center [422, 245] width 470 height 51
click at [360, 98] on link "Taxes / Insurance" at bounding box center [346, 93] width 56 height 21
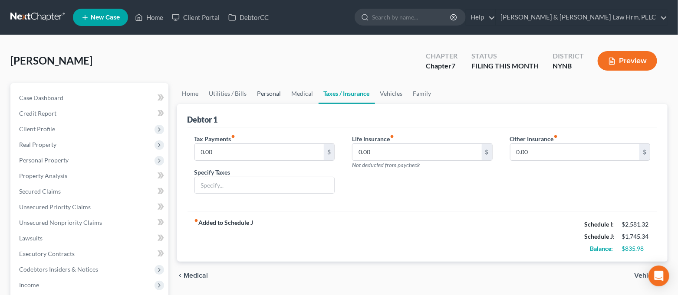
click at [278, 98] on link "Personal" at bounding box center [269, 93] width 34 height 21
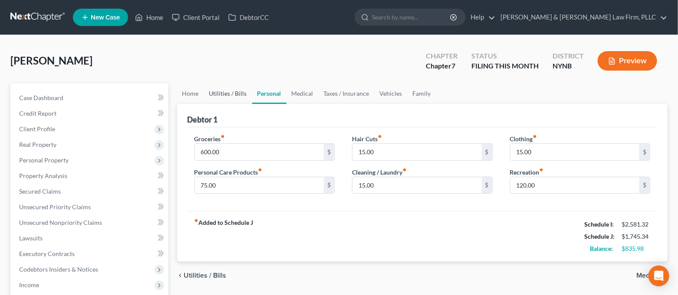
click at [232, 98] on link "Utilities / Bills" at bounding box center [228, 93] width 48 height 21
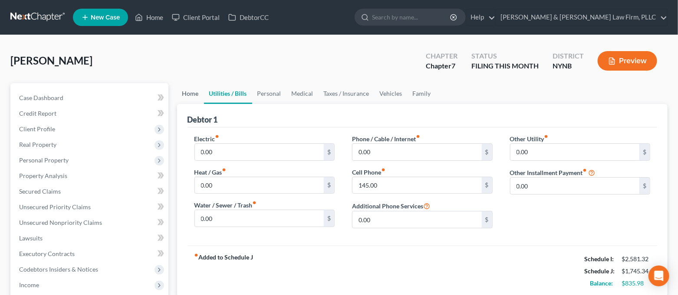
click at [190, 98] on link "Home" at bounding box center [190, 93] width 27 height 21
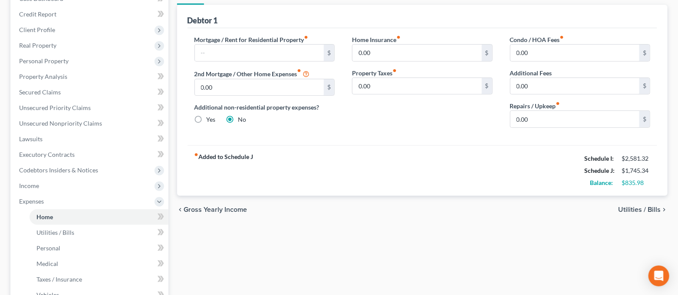
scroll to position [115, 0]
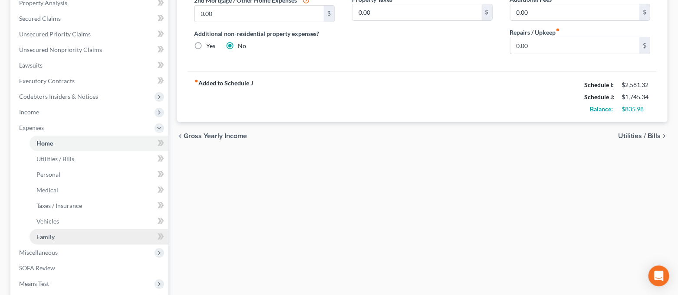
click at [61, 235] on link "Family" at bounding box center [98, 237] width 139 height 16
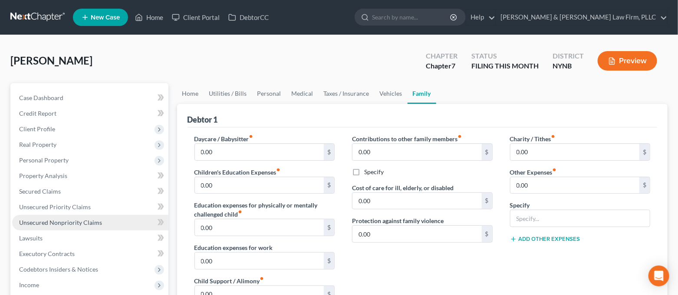
click at [86, 224] on span "Unsecured Nonpriority Claims" at bounding box center [60, 222] width 83 height 7
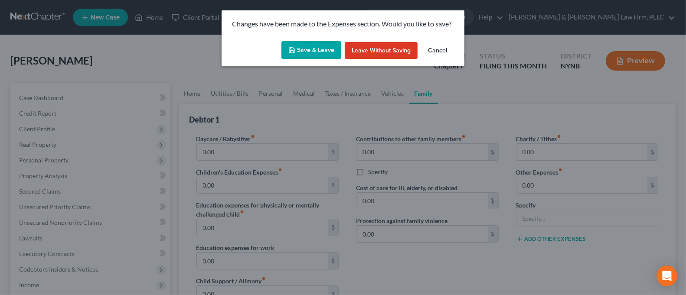
click at [293, 50] on polyline "button" at bounding box center [292, 51] width 3 height 2
